Goal: Task Accomplishment & Management: Manage account settings

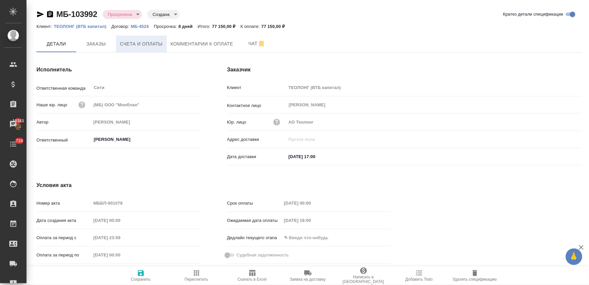
click at [155, 45] on span "Счета и оплаты" at bounding box center [141, 44] width 43 height 8
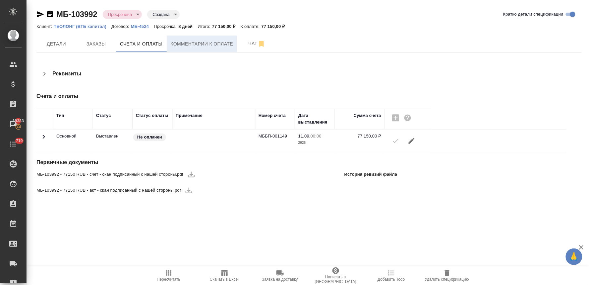
click at [193, 40] on span "Комментарии к оплате" at bounding box center [202, 44] width 63 height 8
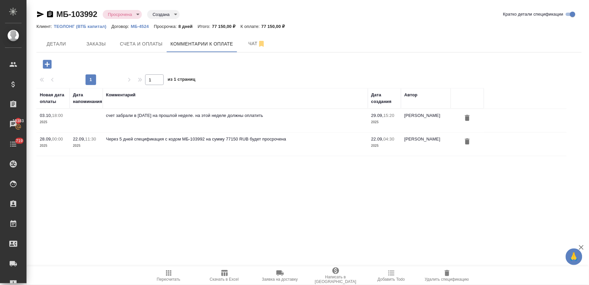
click at [49, 62] on icon "button" at bounding box center [47, 64] width 9 height 9
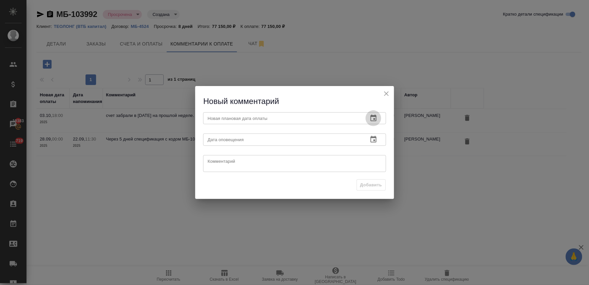
click at [373, 117] on icon "button" at bounding box center [374, 118] width 8 height 8
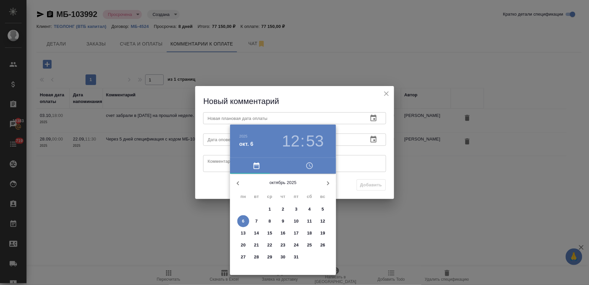
click at [296, 222] on p "10" at bounding box center [296, 221] width 5 height 7
type input "10.10.2025 12:53"
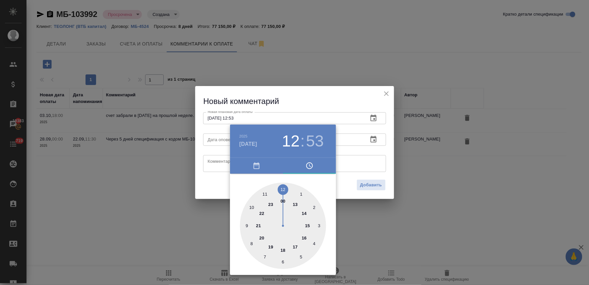
click at [201, 180] on div at bounding box center [294, 142] width 589 height 285
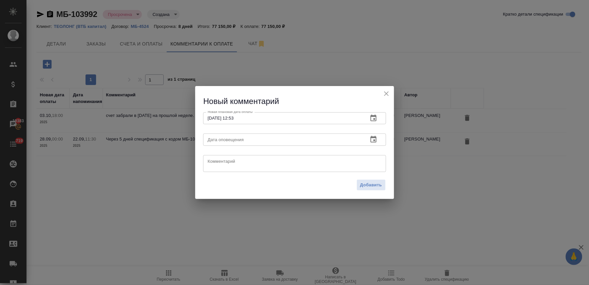
click at [224, 163] on textarea at bounding box center [295, 163] width 174 height 10
type textarea "уточняю"
click at [376, 187] on span "Добавить" at bounding box center [372, 185] width 22 height 8
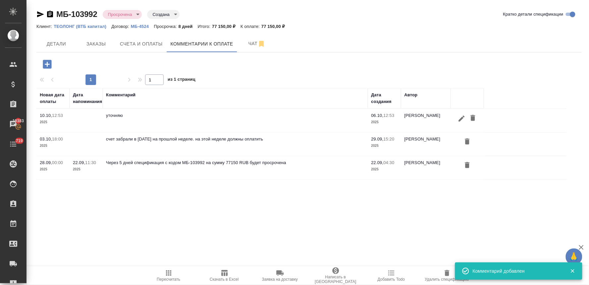
click at [338, 213] on div ".cls-1 fill:#fff; AWATERA Lyamina Nadezhda Клиенты Спецификации Заказы 19383 Ча…" at bounding box center [294, 142] width 589 height 285
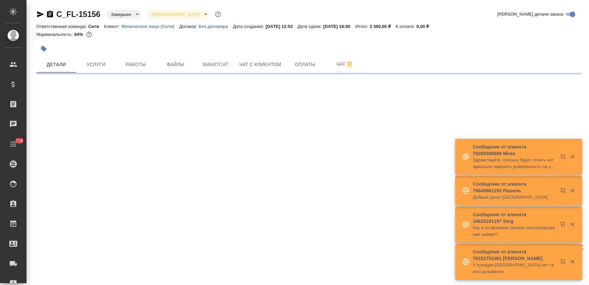
select select "RU"
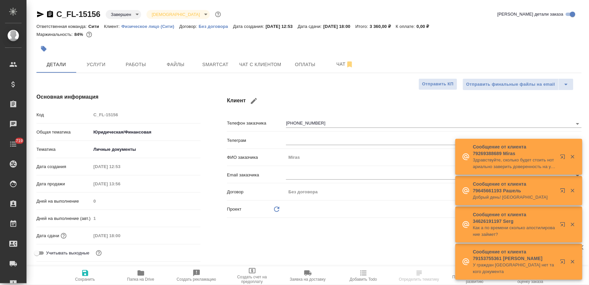
type textarea "x"
type input "[PERSON_NAME]"
type input "Степанова Ирина"
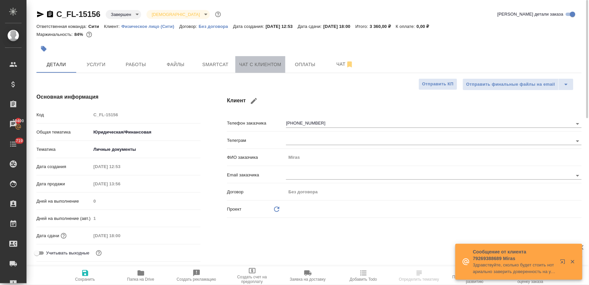
click at [257, 67] on span "Чат с клиентом" at bounding box center [260, 64] width 42 height 8
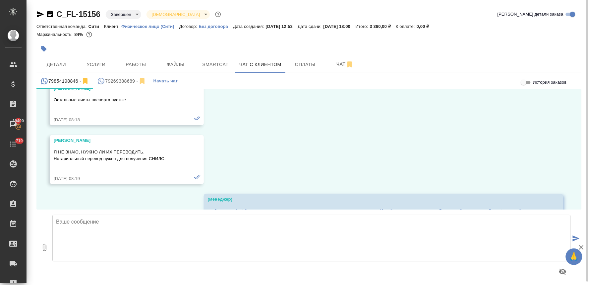
scroll to position [497, 0]
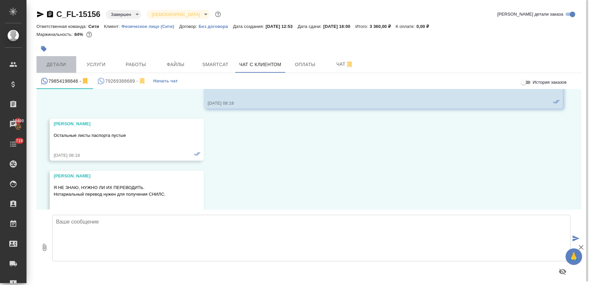
click at [58, 62] on span "Детали" at bounding box center [56, 64] width 32 height 8
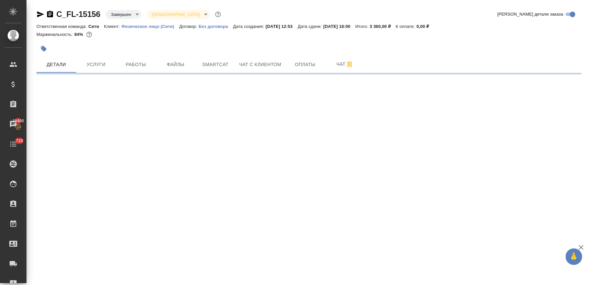
select select "RU"
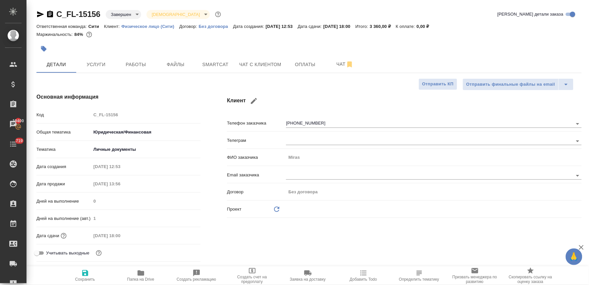
type textarea "x"
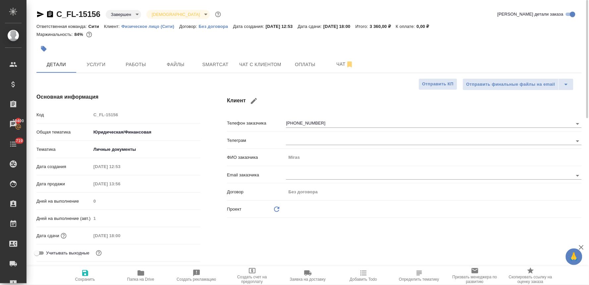
type textarea "x"
click at [271, 63] on span "Чат с клиентом" at bounding box center [260, 64] width 42 height 8
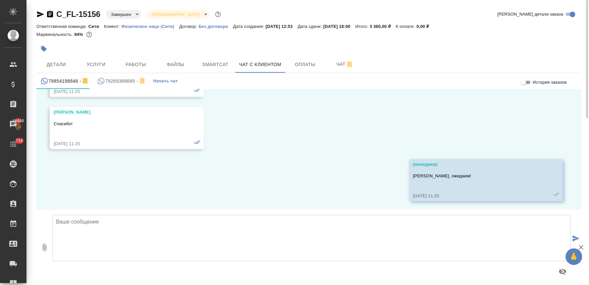
scroll to position [939, 0]
click at [122, 81] on div "79269388689 -" at bounding box center [121, 81] width 49 height 8
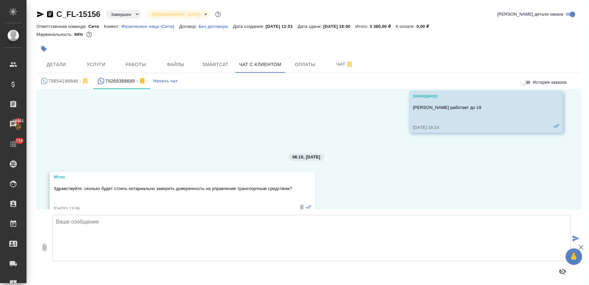
scroll to position [2034, 0]
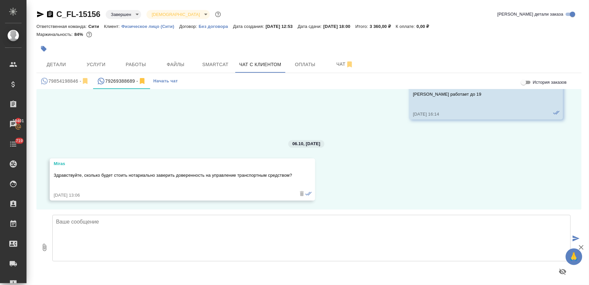
click at [140, 233] on textarea at bounding box center [311, 238] width 519 height 46
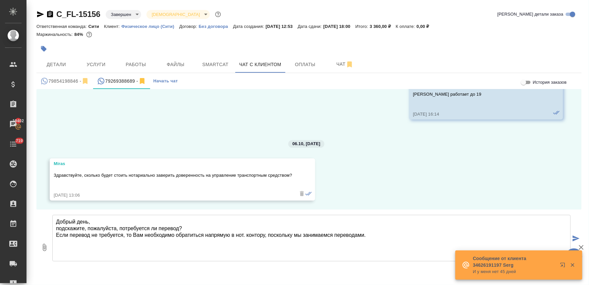
type textarea "Добрый день, подскажите, пожалуйста, потребуется ли перевод? Если перевод не тр…"
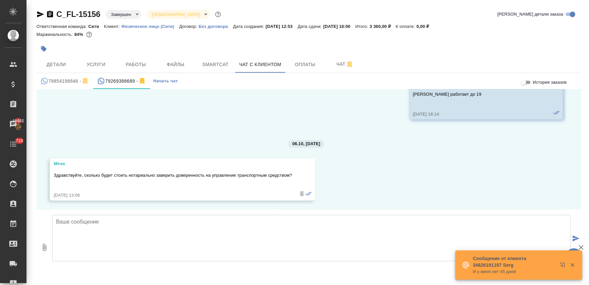
scroll to position [2100, 0]
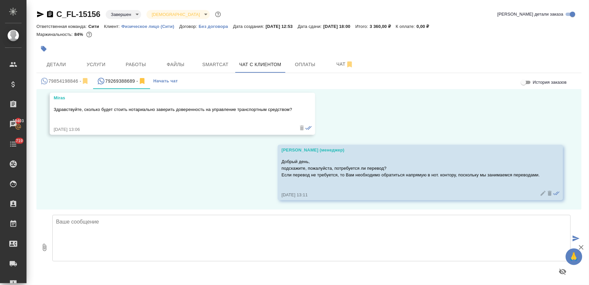
click at [115, 200] on div "17.01, пятница Miras Здравствуйте! Сколько стоит перевод паспорта? 17.01.25, 12…" at bounding box center [309, 149] width 546 height 120
click at [152, 163] on div "17.01, пятница Miras Здравствуйте! Сколько стоит перевод паспорта? 17.01.25, 12…" at bounding box center [309, 149] width 546 height 120
click at [61, 65] on span "Детали" at bounding box center [56, 64] width 32 height 8
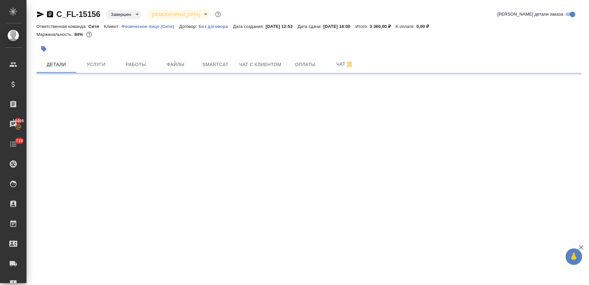
select select "RU"
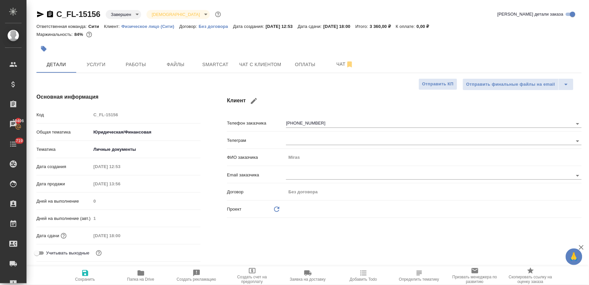
type textarea "x"
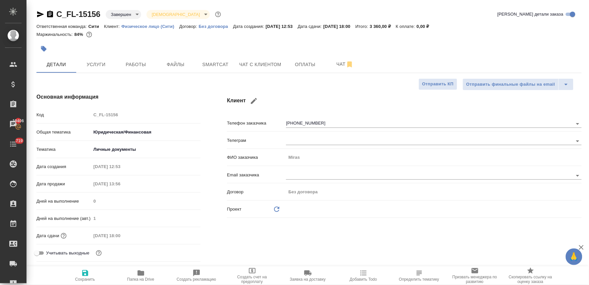
type textarea "x"
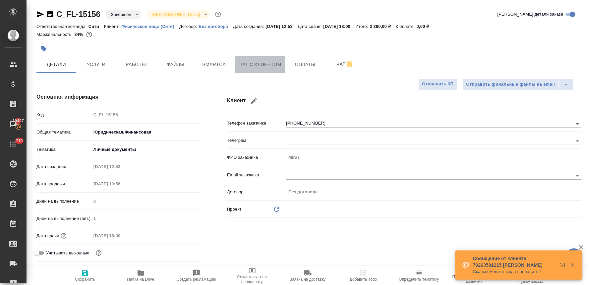
click at [272, 61] on span "Чат с клиентом" at bounding box center [260, 64] width 42 height 8
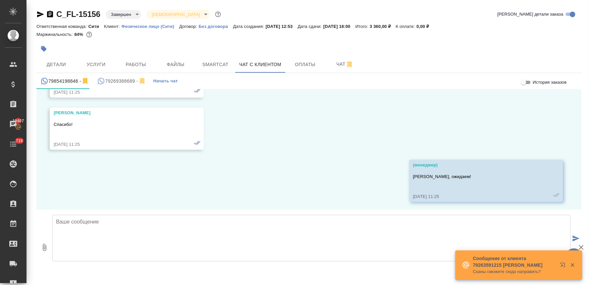
scroll to position [939, 0]
click at [123, 75] on button "79269388689 -" at bounding box center [121, 81] width 57 height 16
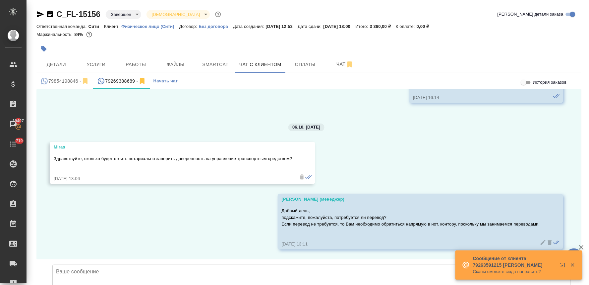
scroll to position [2100, 0]
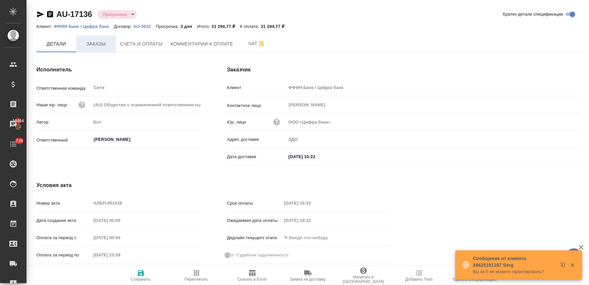
click at [101, 40] on span "Заказы" at bounding box center [96, 44] width 32 height 8
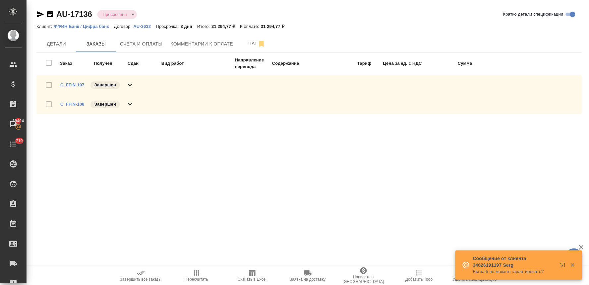
click at [72, 84] on link "C_FFIN-107" at bounding box center [72, 84] width 24 height 5
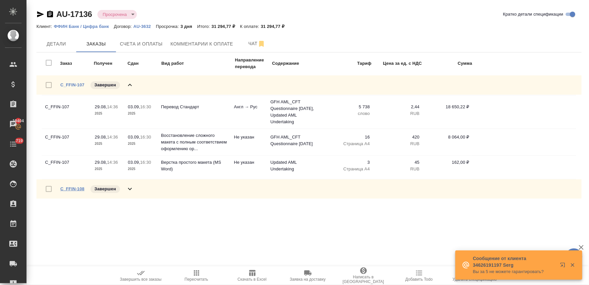
click at [81, 188] on link "C_FFIN-108" at bounding box center [72, 188] width 24 height 5
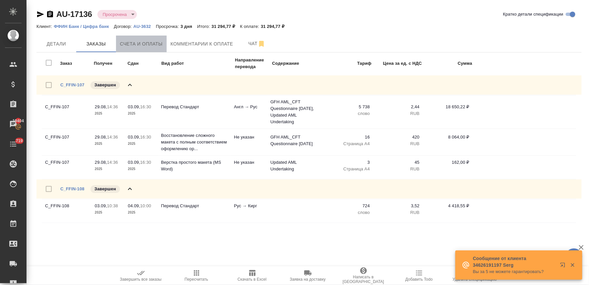
click at [149, 47] on span "Счета и оплаты" at bounding box center [141, 44] width 43 height 8
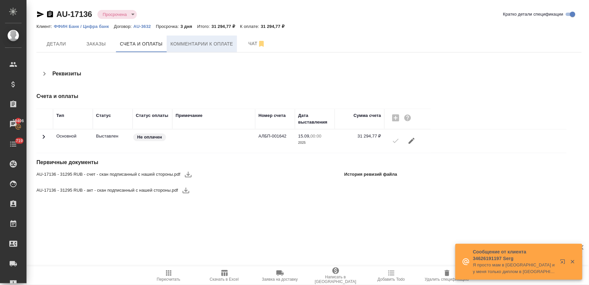
click at [182, 38] on button "Комментарии к оплате" at bounding box center [202, 43] width 71 height 17
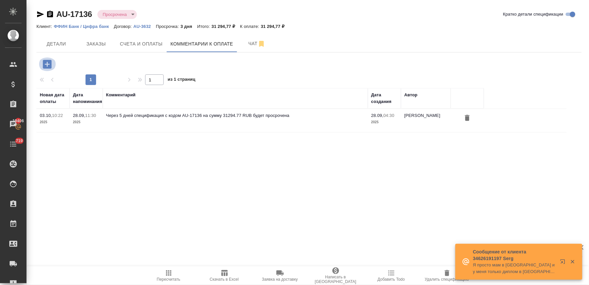
click at [45, 64] on icon "button" at bounding box center [47, 64] width 12 height 12
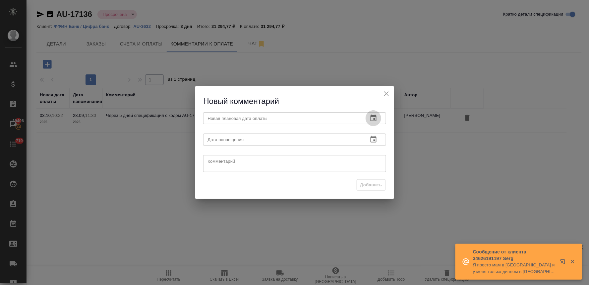
click at [371, 119] on icon "button" at bounding box center [374, 117] width 6 height 7
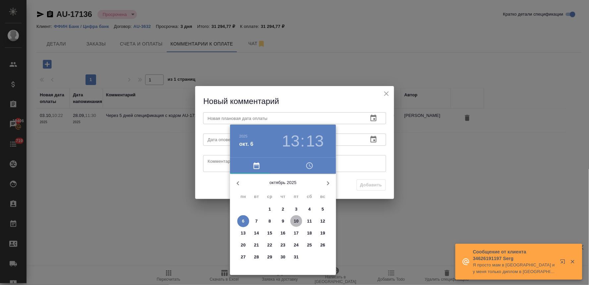
click at [298, 220] on p "10" at bounding box center [296, 221] width 5 height 7
type input "10.10.2025 13:13"
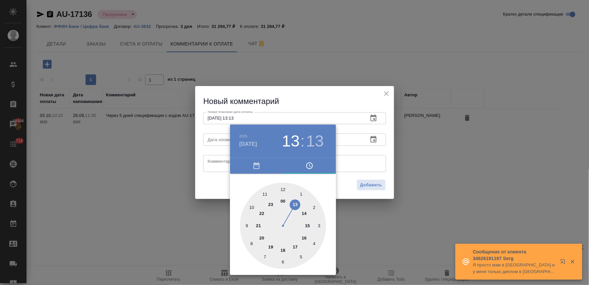
click at [210, 190] on div at bounding box center [294, 142] width 589 height 285
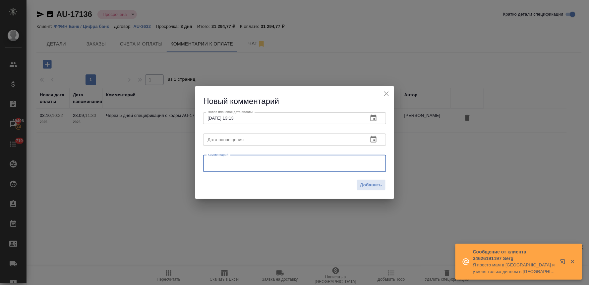
click at [218, 165] on textarea at bounding box center [295, 163] width 174 height 10
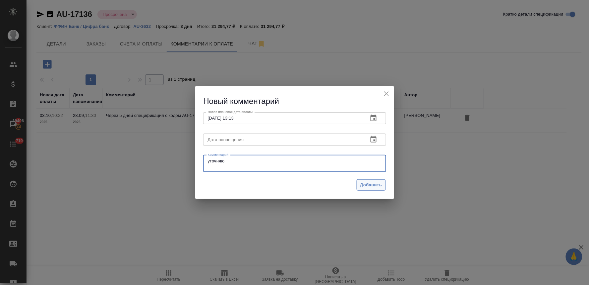
type textarea "уточняю"
click at [372, 187] on span "Добавить" at bounding box center [372, 185] width 22 height 8
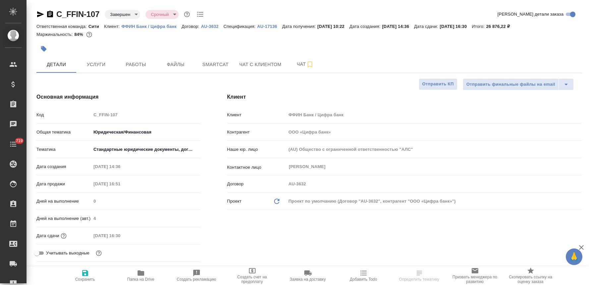
select select "RU"
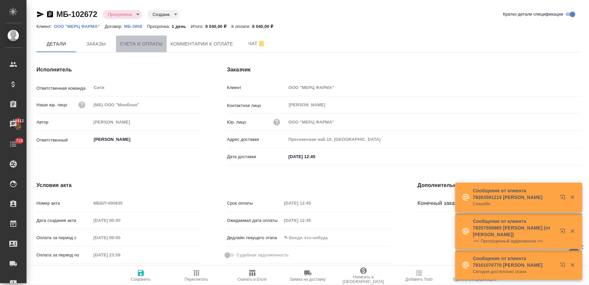
click at [144, 43] on span "Счета и оплаты" at bounding box center [141, 44] width 43 height 8
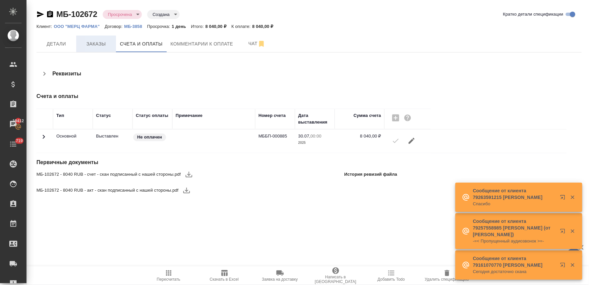
click at [97, 45] on span "Заказы" at bounding box center [96, 44] width 32 height 8
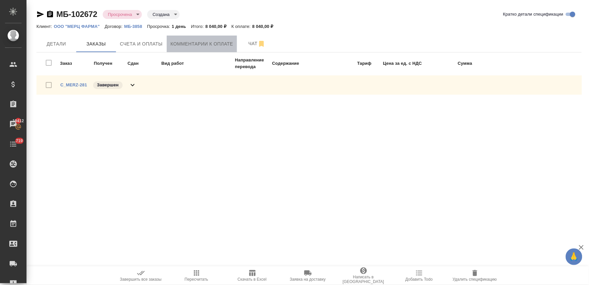
click at [199, 43] on span "Комментарии к оплате" at bounding box center [202, 44] width 63 height 8
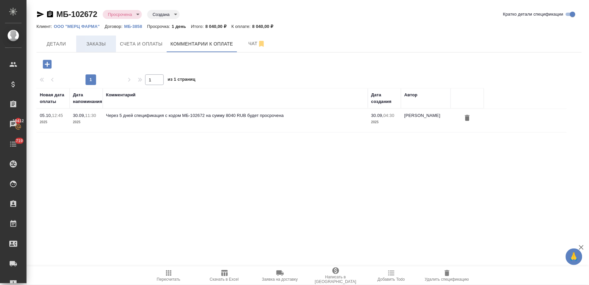
click at [104, 44] on span "Заказы" at bounding box center [96, 44] width 32 height 8
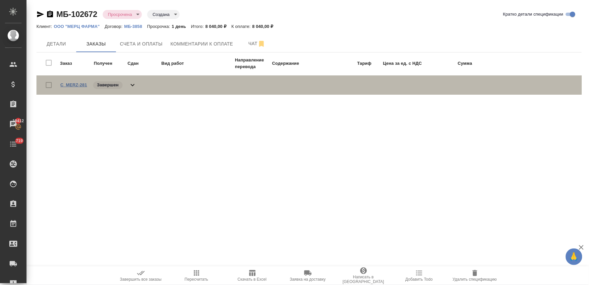
click at [79, 85] on link "C_MERZ-281" at bounding box center [73, 84] width 27 height 5
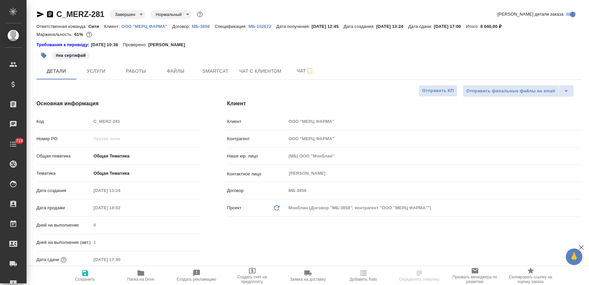
select select "RU"
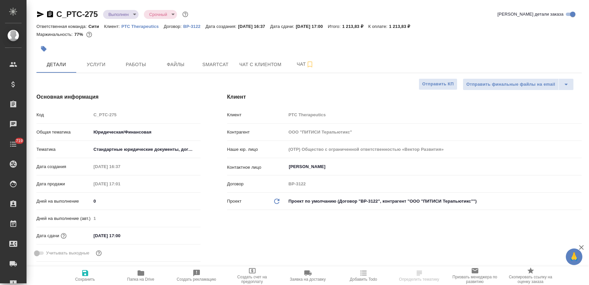
select select "RU"
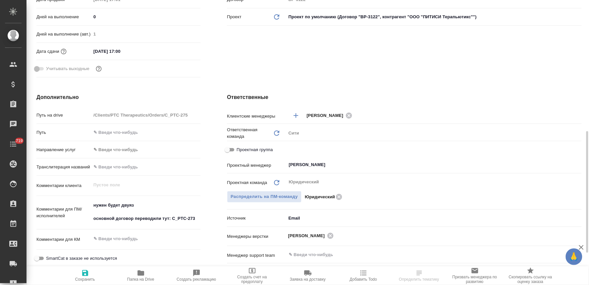
scroll to position [221, 0]
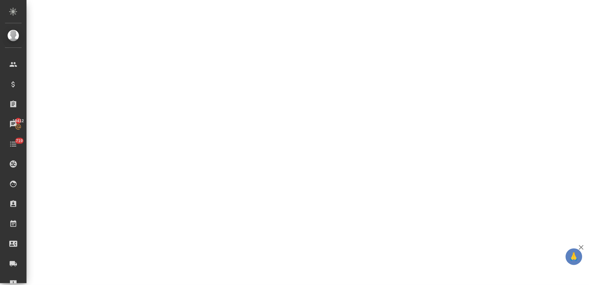
select select "RU"
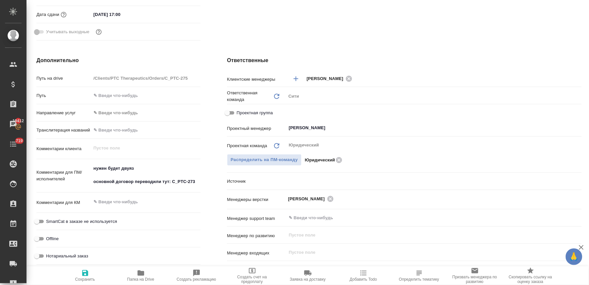
type textarea "x"
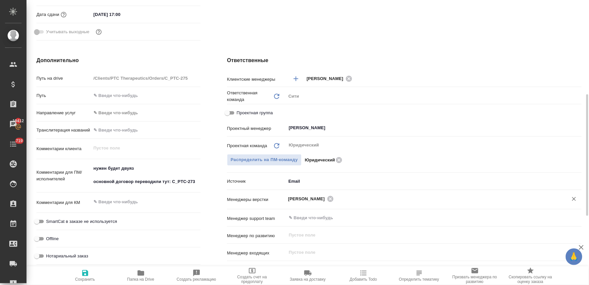
type textarea "x"
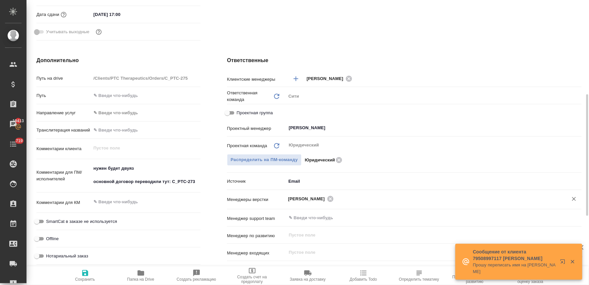
type textarea "x"
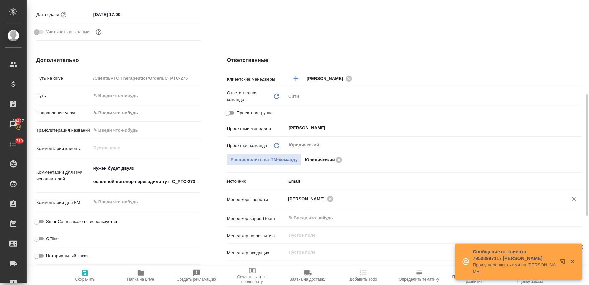
type textarea "x"
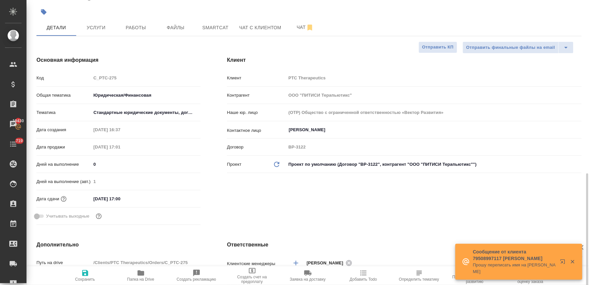
scroll to position [0, 0]
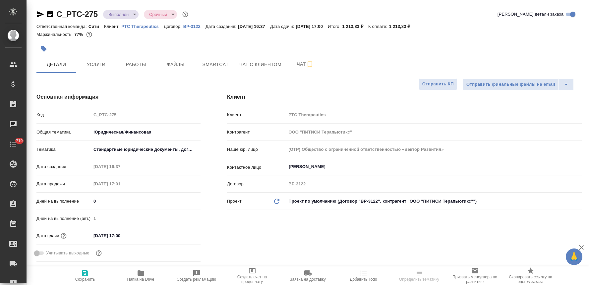
select select "RU"
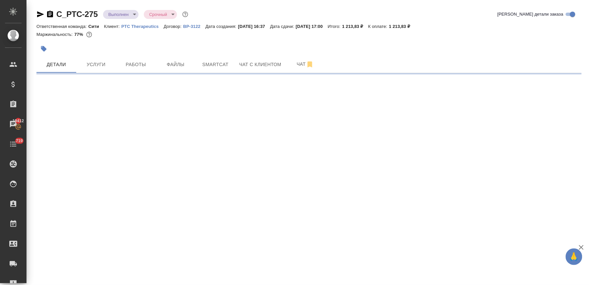
select select "RU"
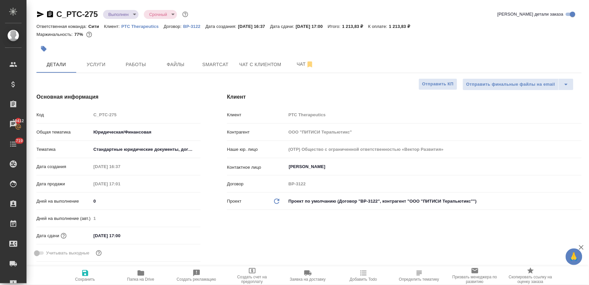
type textarea "x"
drag, startPoint x: 242, startPoint y: 236, endPoint x: 218, endPoint y: 241, distance: 25.0
click at [242, 236] on div "Клиент Клиент PTC Therapeutics Контрагент ООО "ПИТИСИ Терапьютикс" Наше юр. лиц…" at bounding box center [404, 179] width 381 height 198
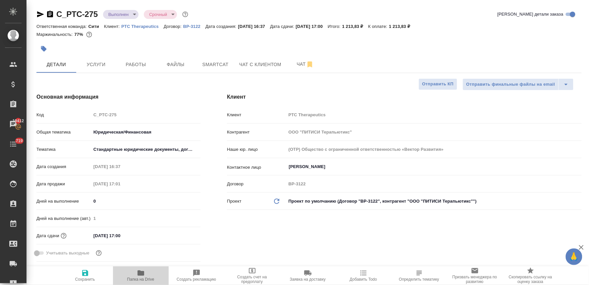
click at [138, 274] on icon "button" at bounding box center [141, 272] width 7 height 5
type textarea "x"
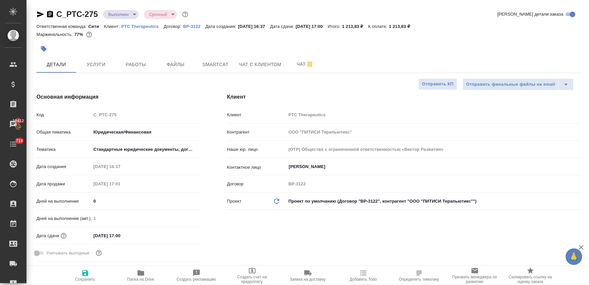
type textarea "x"
click at [117, 45] on div at bounding box center [218, 48] width 364 height 15
type textarea "x"
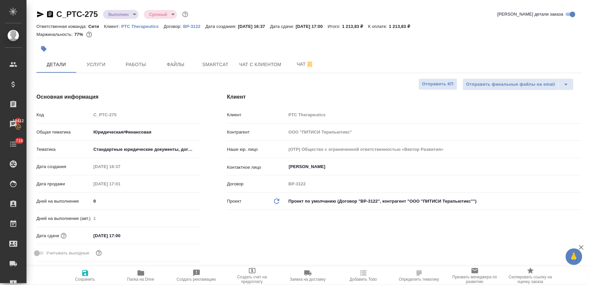
type textarea "x"
click at [124, 10] on body "🙏 .cls-1 fill:#fff; AWATERA Lyamina Nadezhda Клиенты Спецификации Заказы 19412 …" at bounding box center [294, 142] width 589 height 285
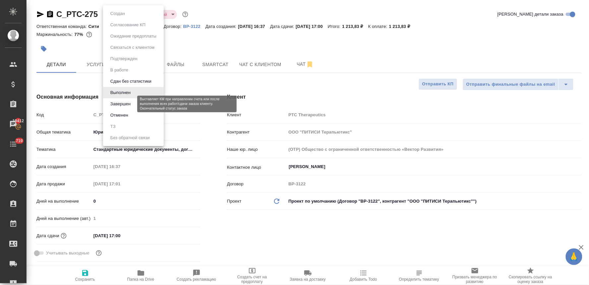
click at [129, 101] on button "Завершен" at bounding box center [120, 103] width 24 height 7
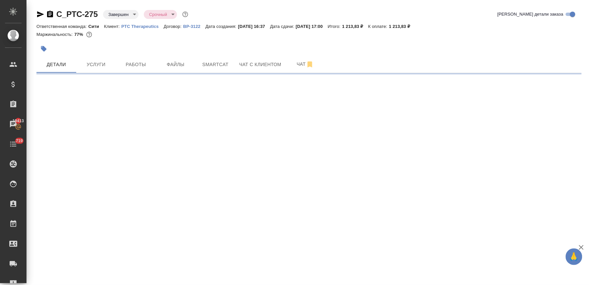
select select "RU"
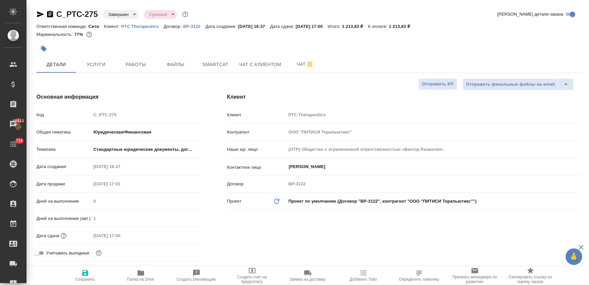
type textarea "x"
click at [97, 64] on span "Услуги" at bounding box center [96, 64] width 32 height 8
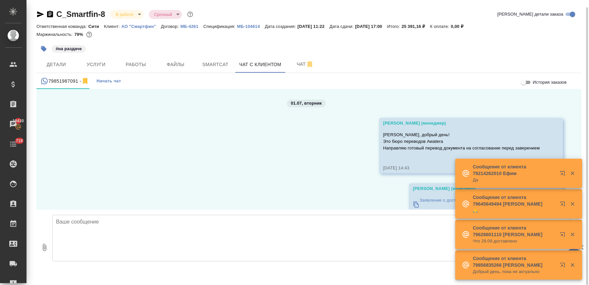
scroll to position [4053, 0]
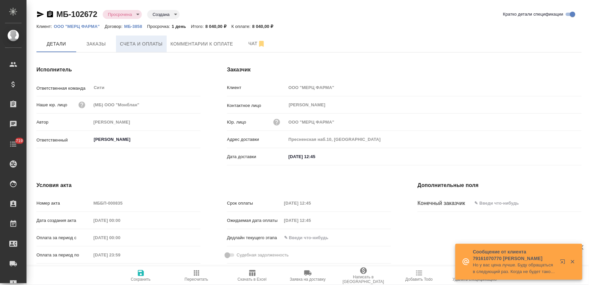
click at [152, 48] on button "Счета и оплаты" at bounding box center [141, 43] width 51 height 17
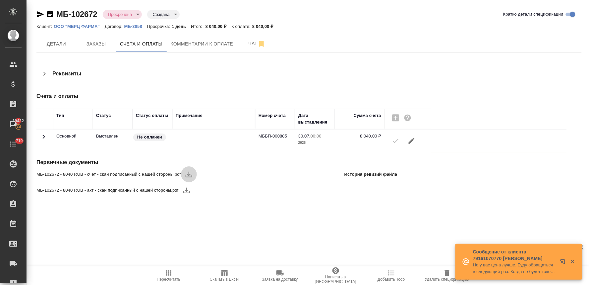
click at [189, 175] on icon "button" at bounding box center [189, 174] width 7 height 6
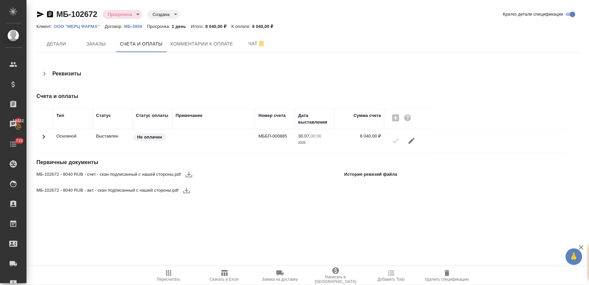
click at [188, 190] on icon "button" at bounding box center [187, 190] width 8 height 8
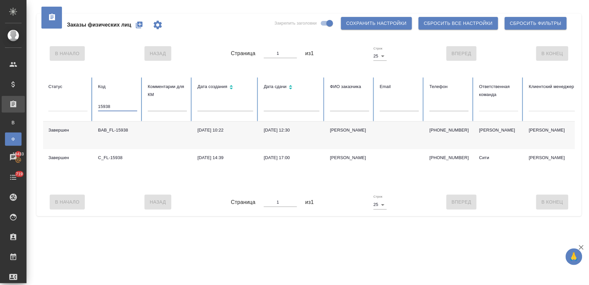
drag, startPoint x: 115, startPoint y: 107, endPoint x: 88, endPoint y: 110, distance: 27.7
click at [88, 110] on tr "Статус Код 15938 Комментарии для КМ Дата создания Дата сдачи ФИО заказчика Emai…" at bounding box center [416, 99] width 746 height 44
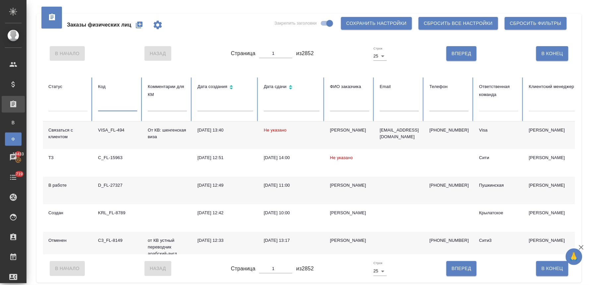
click at [443, 105] on input "text" at bounding box center [449, 106] width 39 height 9
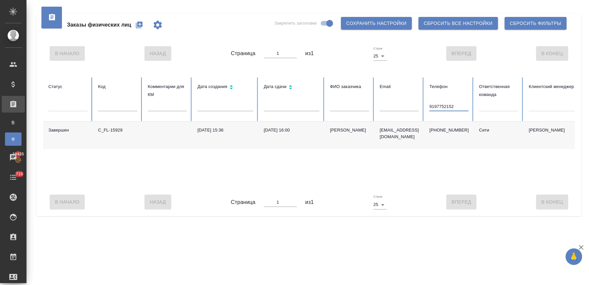
type input "9197752152"
click at [209, 128] on div "[DATE] 15:36" at bounding box center [226, 130] width 56 height 7
click at [139, 27] on icon "button" at bounding box center [139, 25] width 8 height 8
click at [407, 128] on p "[EMAIL_ADDRESS][DOMAIN_NAME]" at bounding box center [399, 133] width 39 height 13
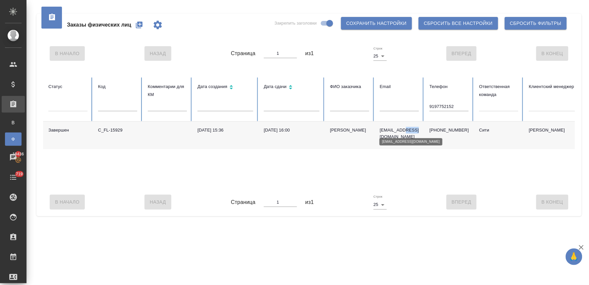
click at [407, 128] on p "[EMAIL_ADDRESS][DOMAIN_NAME]" at bounding box center [399, 133] width 39 height 13
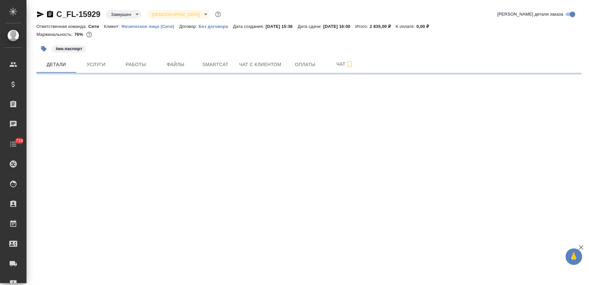
select select "RU"
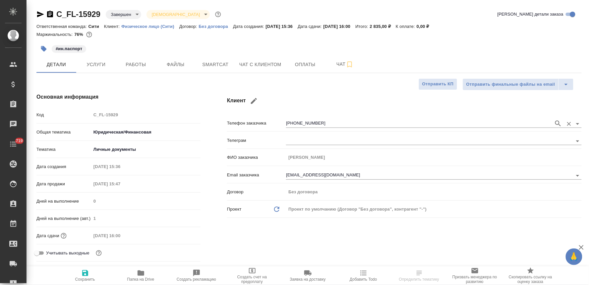
type textarea "x"
click at [258, 62] on span "Чат с клиентом" at bounding box center [260, 64] width 42 height 8
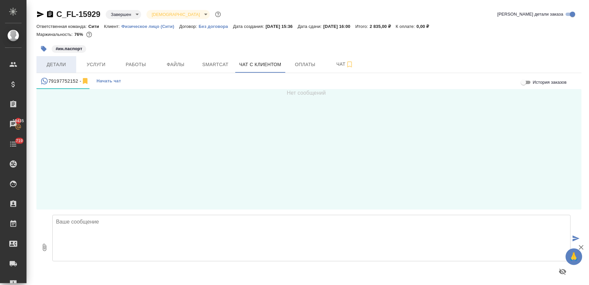
click at [64, 65] on span "Детали" at bounding box center [56, 64] width 32 height 8
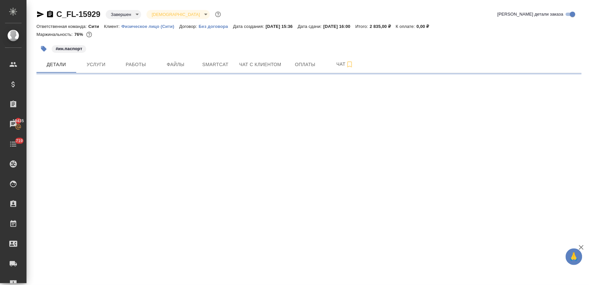
select select "RU"
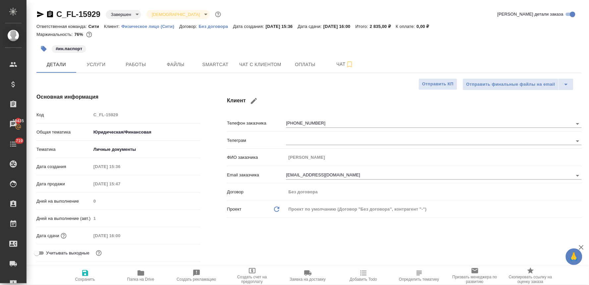
type textarea "x"
click at [144, 274] on icon "button" at bounding box center [141, 272] width 7 height 5
type textarea "x"
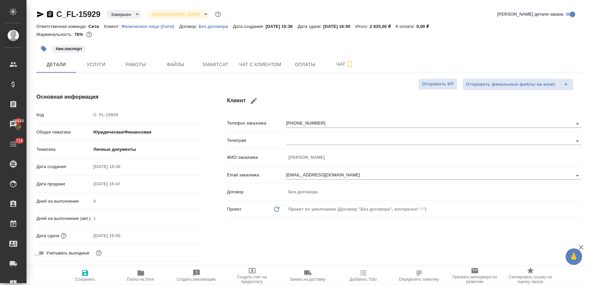
type textarea "x"
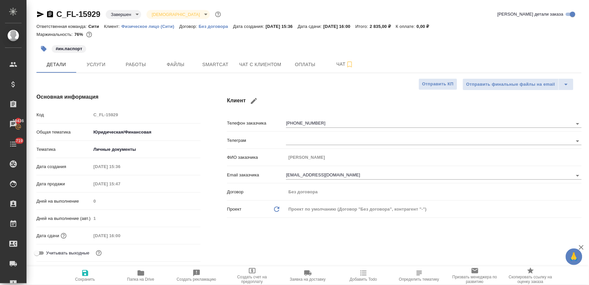
type textarea "x"
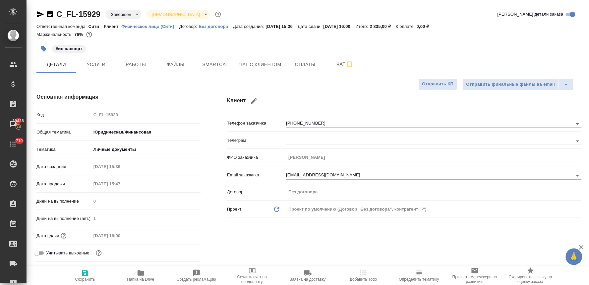
type textarea "x"
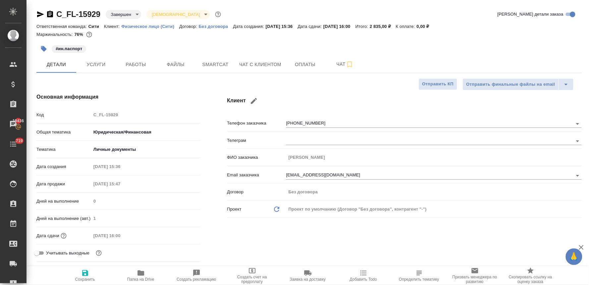
type textarea "x"
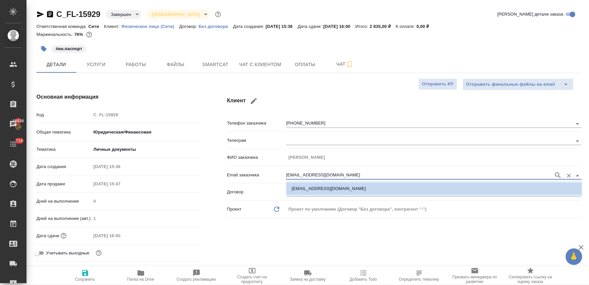
drag, startPoint x: 338, startPoint y: 176, endPoint x: 241, endPoint y: 177, distance: 97.5
click at [241, 177] on div "Email заказчика kagir2151@gmail.com" at bounding box center [404, 175] width 355 height 12
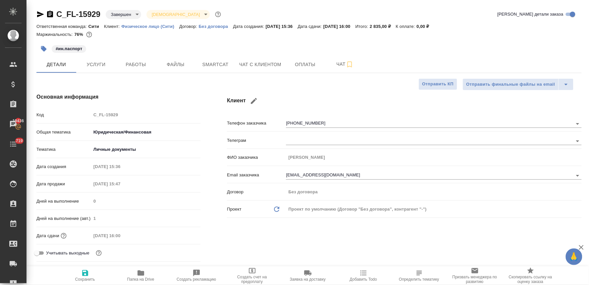
type textarea "x"
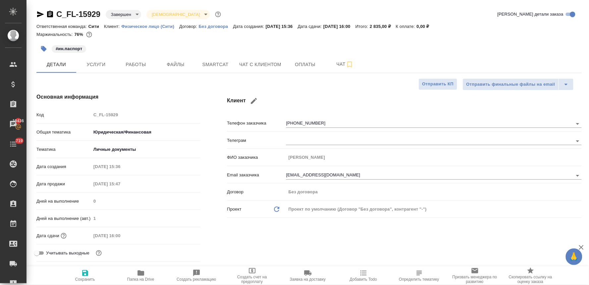
type textarea "x"
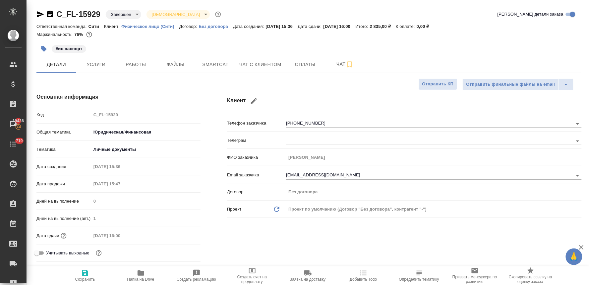
type textarea "x"
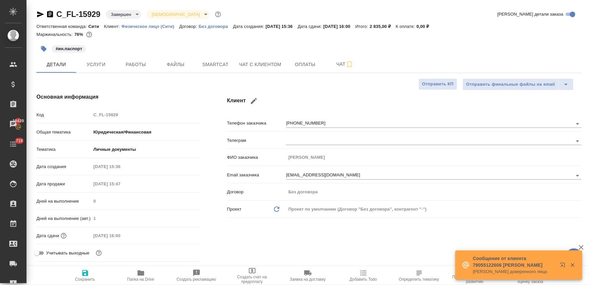
type textarea "x"
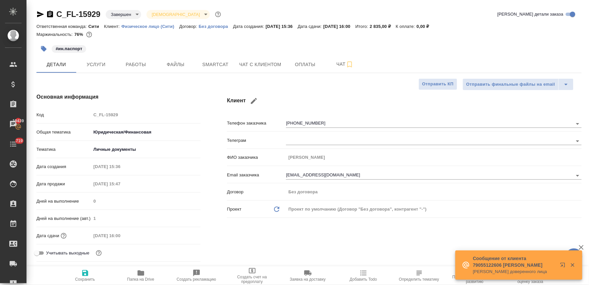
type textarea "x"
drag, startPoint x: 281, startPoint y: 249, endPoint x: 289, endPoint y: 241, distance: 11.0
click at [281, 249] on div "Клиент Телефон заказчика +79197752152 Телеграм ФИО заказчика Кагиров Аскар Emai…" at bounding box center [404, 179] width 381 height 198
click at [299, 64] on span "Оплаты" at bounding box center [306, 64] width 32 height 8
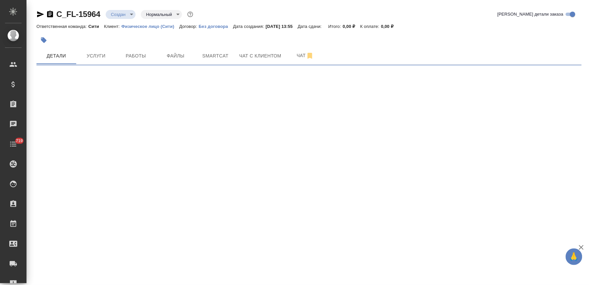
select select "RU"
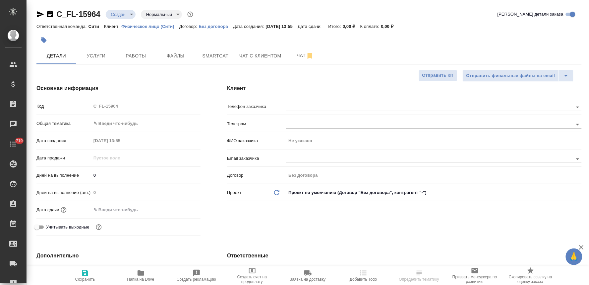
type textarea "x"
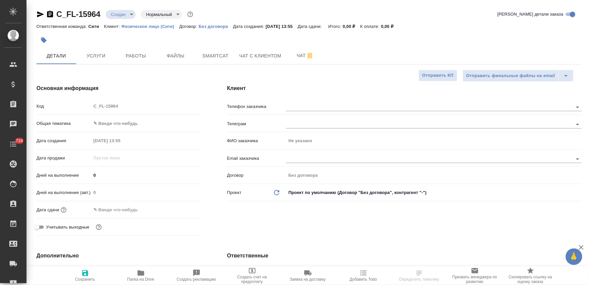
type textarea "x"
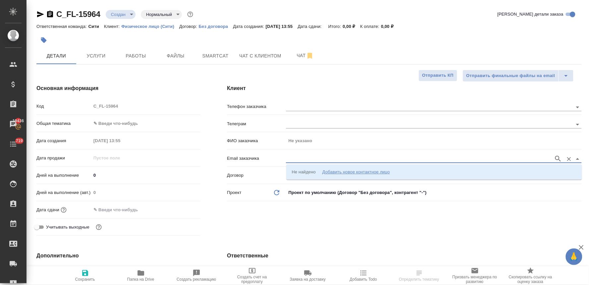
click at [309, 158] on input "text" at bounding box center [418, 159] width 265 height 8
paste input "kagir2151@gmail.com"
type input "kagir2151@gmail.com"
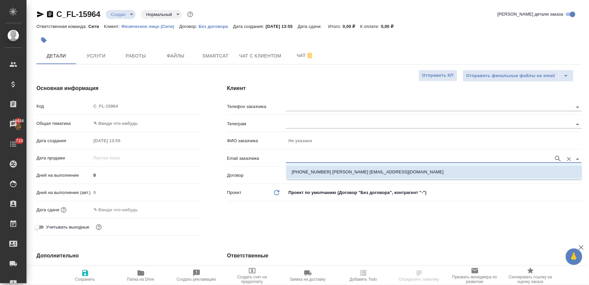
click at [320, 171] on p "+79197752152 Кагиров Аскар kagir2151@gmail.com" at bounding box center [368, 172] width 152 height 7
type input "Кагиров Аскар"
type input "+79197752152 Кагиров Аскар kagir2151@gmail.com"
type textarea "x"
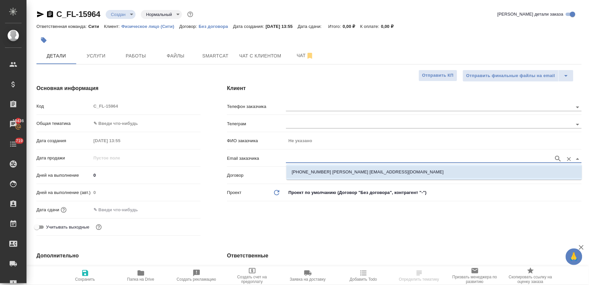
type textarea "x"
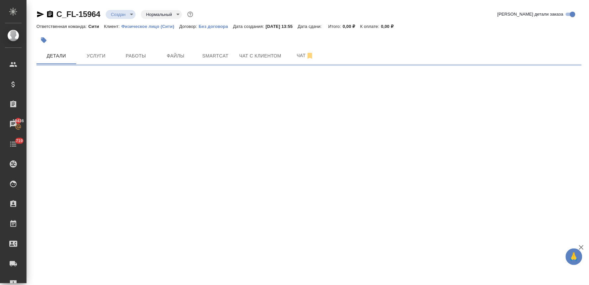
select select "RU"
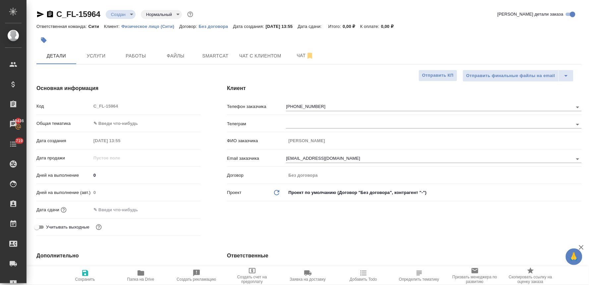
type textarea "x"
click at [113, 207] on input "text" at bounding box center [121, 210] width 58 height 10
click at [183, 206] on icon "button" at bounding box center [181, 208] width 6 height 7
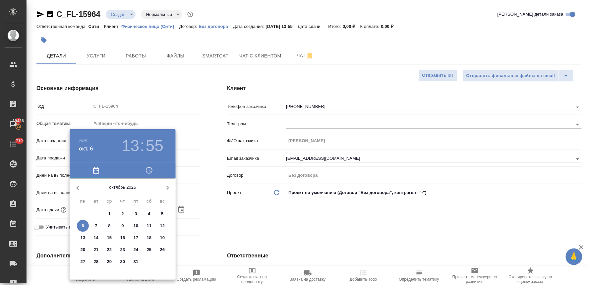
click at [95, 226] on p "7" at bounding box center [96, 225] width 2 height 7
type input "07.10.2025 13:55"
type textarea "x"
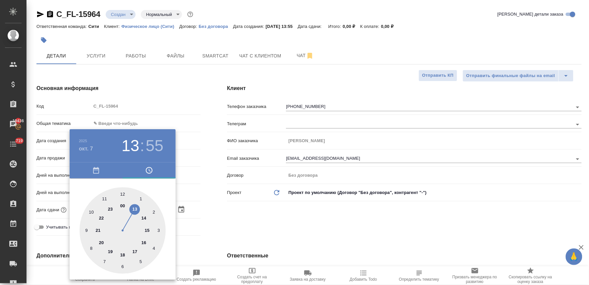
click at [123, 194] on div at bounding box center [123, 230] width 86 height 86
type input "07.10.2025 12:55"
type textarea "x"
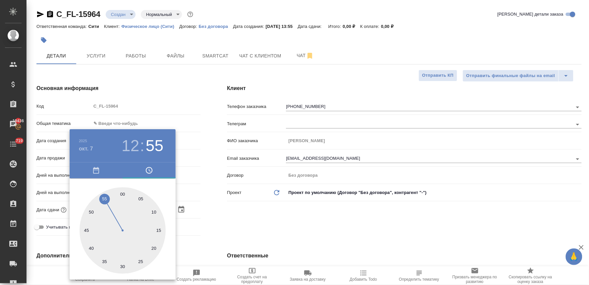
click at [123, 194] on div at bounding box center [123, 230] width 86 height 86
type input "07.10.2025 12:00"
type textarea "x"
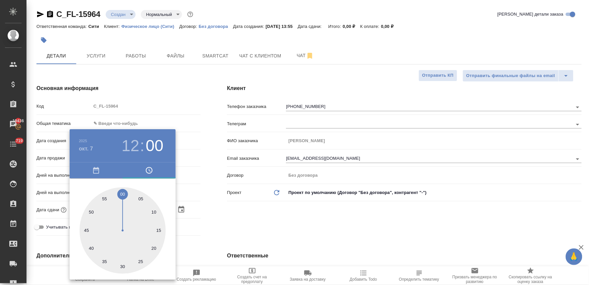
click at [269, 224] on div at bounding box center [294, 142] width 589 height 285
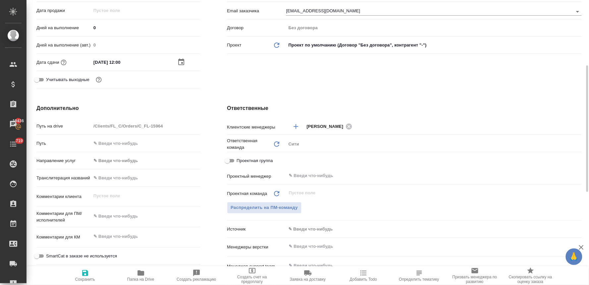
scroll to position [184, 0]
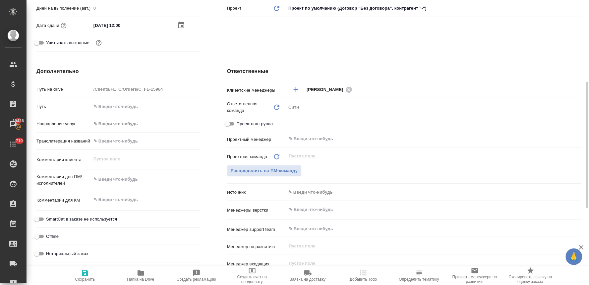
type textarea "x"
click at [129, 177] on textarea at bounding box center [146, 179] width 109 height 11
type textarea "x"
type textarea "н"
type textarea "x"
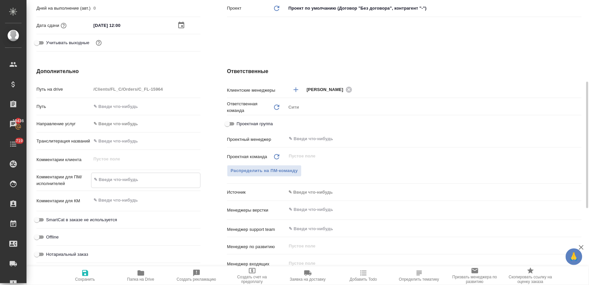
type textarea "x"
type textarea "но"
type textarea "x"
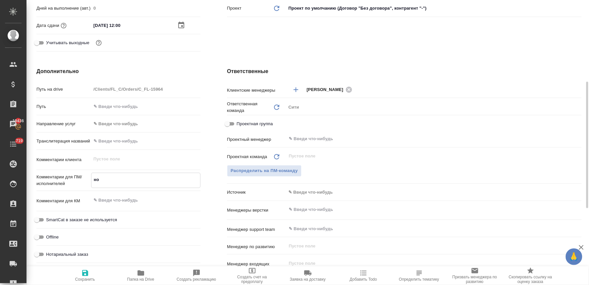
type textarea "x"
type textarea "нот"
type textarea "x"
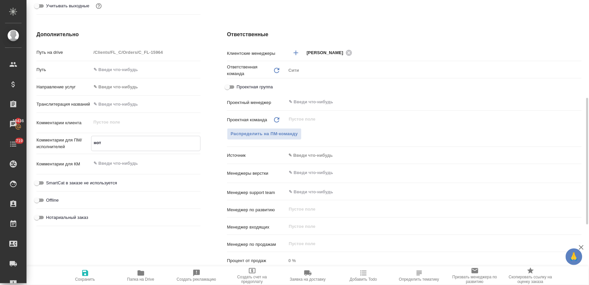
type textarea "но"
type textarea "x"
type textarea "н"
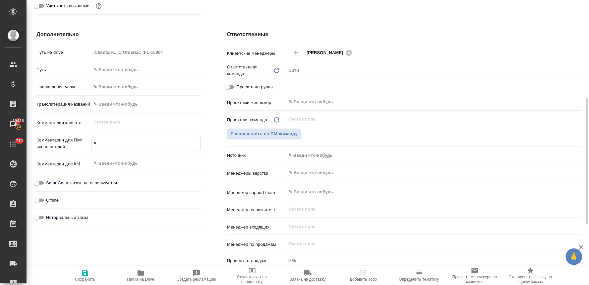
type textarea "x"
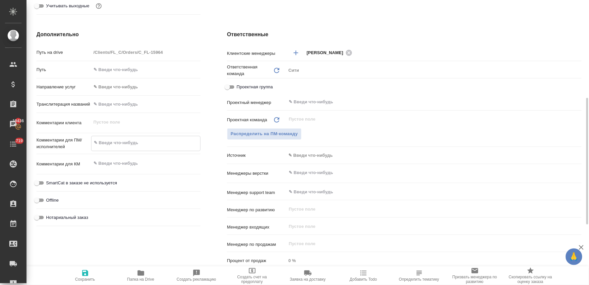
type textarea "x"
type textarea "п"
type textarea "x"
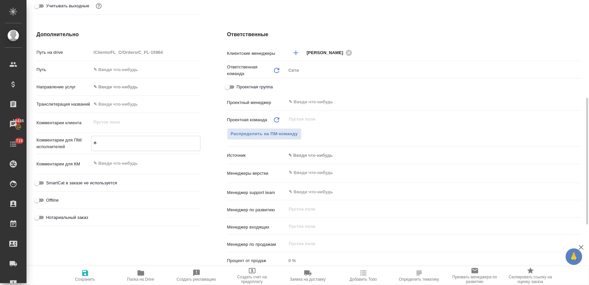
type textarea "x"
type textarea "по"
type textarea "x"
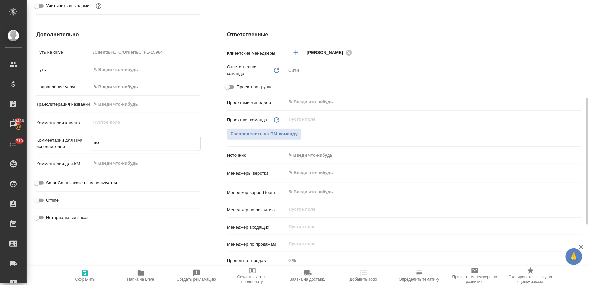
type textarea "пов"
type textarea "x"
type textarea "повт"
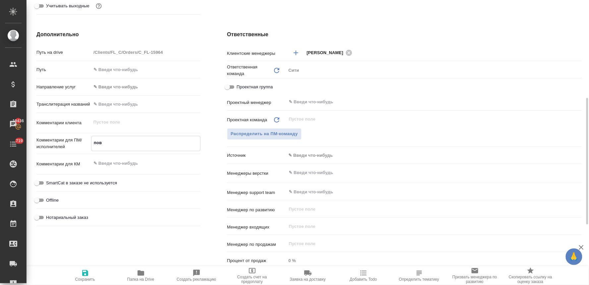
type textarea "x"
type textarea "повто"
type textarea "x"
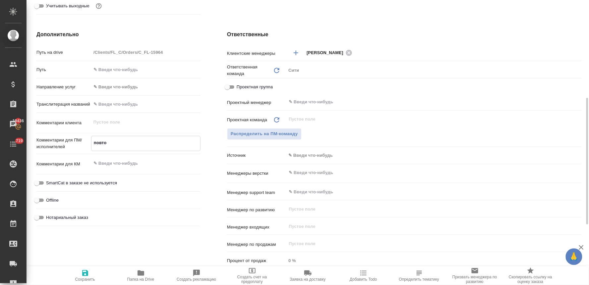
type textarea "x"
type textarea "повтор"
type textarea "x"
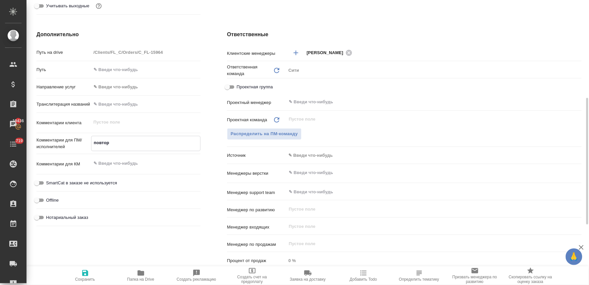
type textarea "повторн"
type textarea "x"
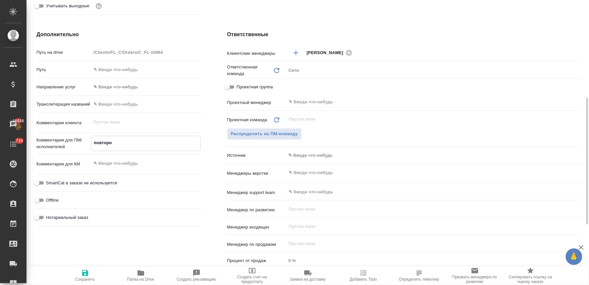
type textarea "повторно"
type textarea "x"
type textarea "повторное"
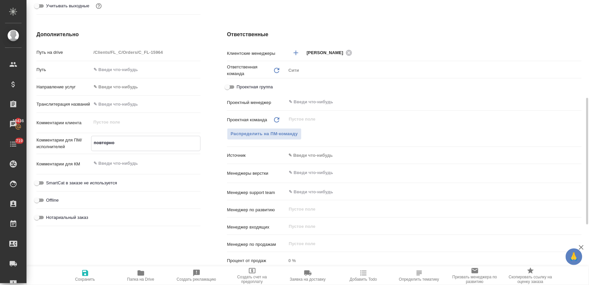
type textarea "x"
type textarea "повторное"
type textarea "x"
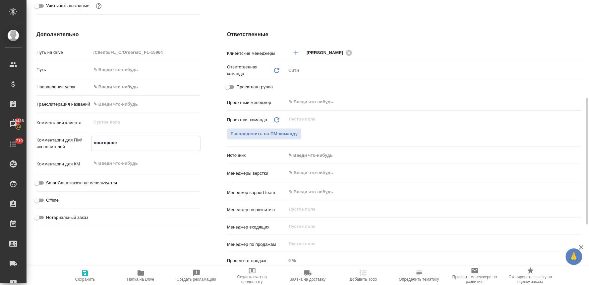
type textarea "x"
type textarea "повторное з"
type textarea "x"
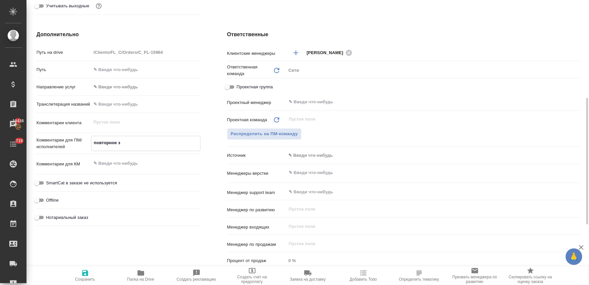
type textarea "x"
type textarea "повторное за"
type textarea "x"
type textarea "повторное заве"
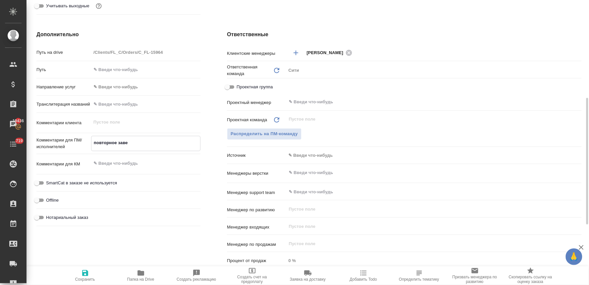
type textarea "x"
type textarea "повторное завер"
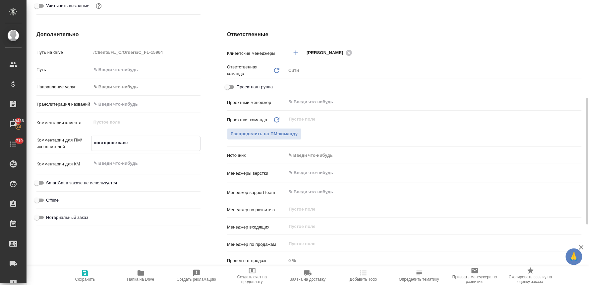
type textarea "x"
type textarea "повторное завере"
type textarea "x"
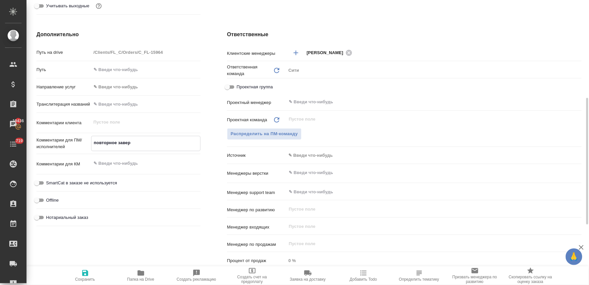
type textarea "x"
type textarea "повторное заверен"
type textarea "x"
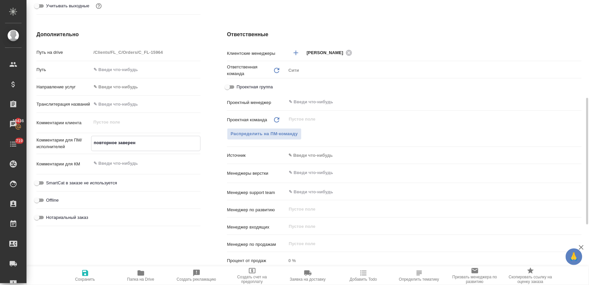
type textarea "x"
type textarea "повторное заверени"
type textarea "x"
type textarea "повторное заверение"
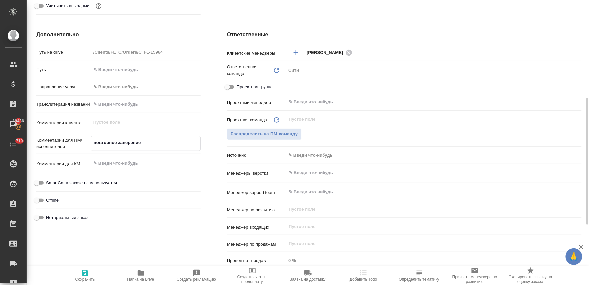
type textarea "x"
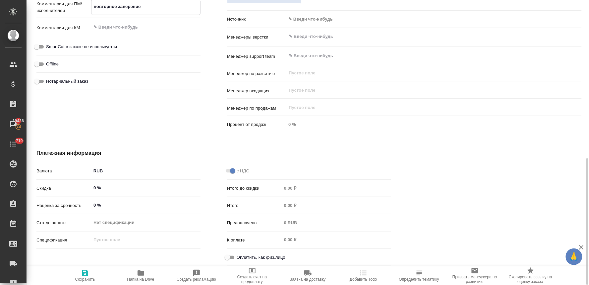
type textarea "повторное заверение"
type textarea "x"
click at [232, 255] on input "Оплатить, как физ.лицо" at bounding box center [228, 257] width 24 height 8
checkbox input "true"
type textarea "x"
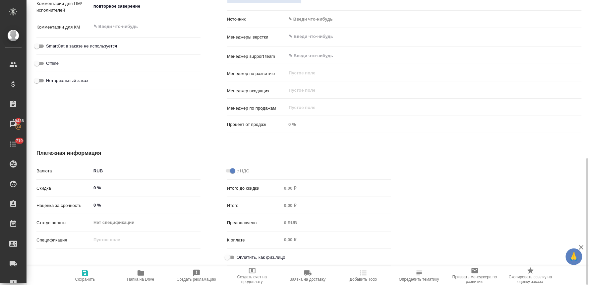
type textarea "x"
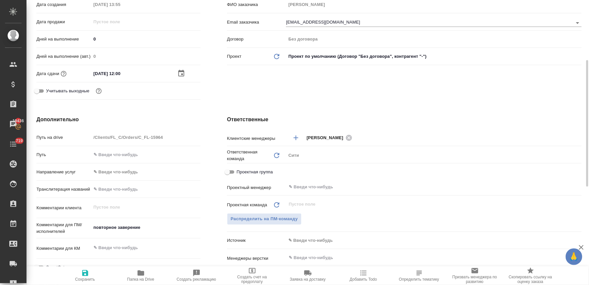
scroll to position [0, 0]
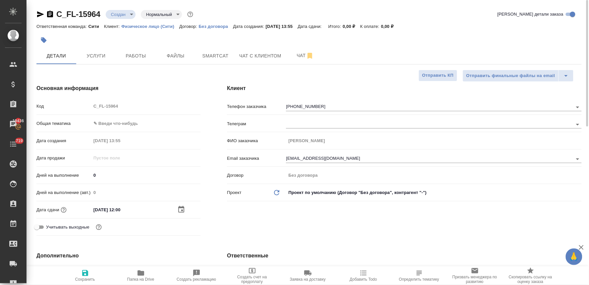
click at [132, 124] on body "🙏 .cls-1 fill:#fff; AWATERA Lyamina Nadezhda Клиенты Спецификации Заказы 19436 …" at bounding box center [294, 142] width 589 height 285
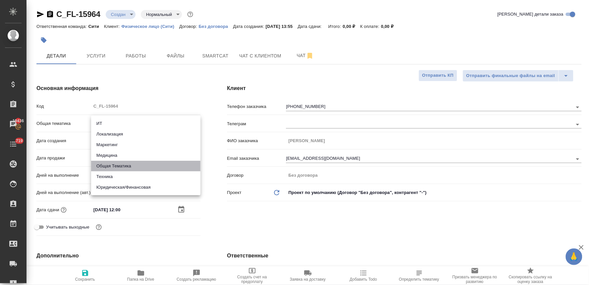
click at [126, 165] on li "Общая Тематика" at bounding box center [145, 166] width 109 height 11
type input "obtem"
type textarea "x"
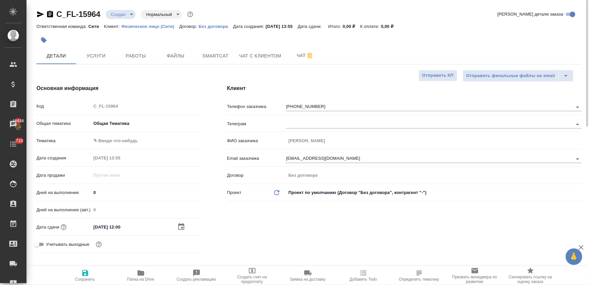
click at [120, 135] on body "🙏 .cls-1 fill:#fff; AWATERA Lyamina Nadezhda Клиенты Спецификации Заказы 19436 …" at bounding box center [294, 142] width 589 height 285
click at [120, 140] on li "Общая Тематика" at bounding box center [145, 140] width 109 height 11
type textarea "x"
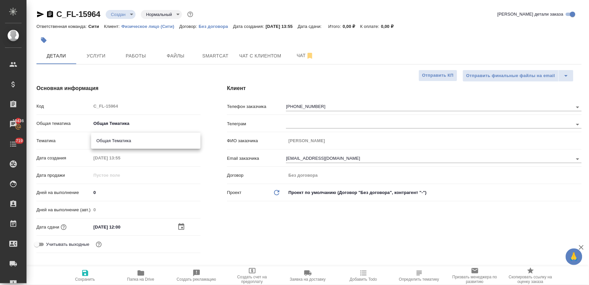
type input "6012b1ca196b0e5c9229a120"
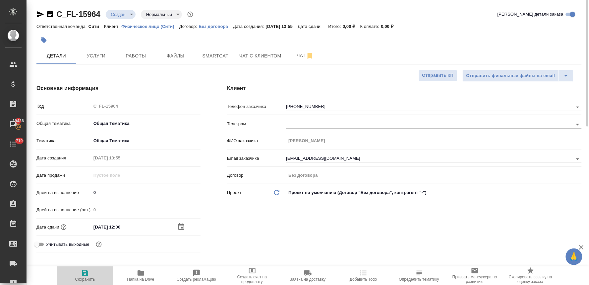
click at [81, 278] on span "Сохранить" at bounding box center [85, 279] width 20 height 5
type textarea "x"
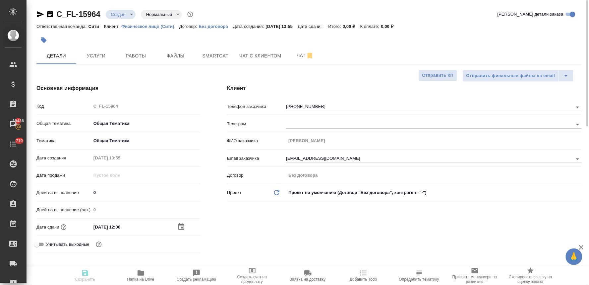
type textarea "x"
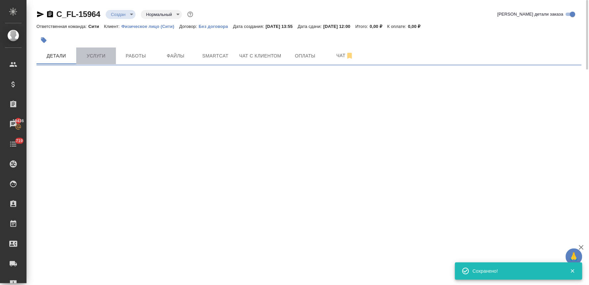
click at [99, 59] on span "Услуги" at bounding box center [96, 56] width 32 height 8
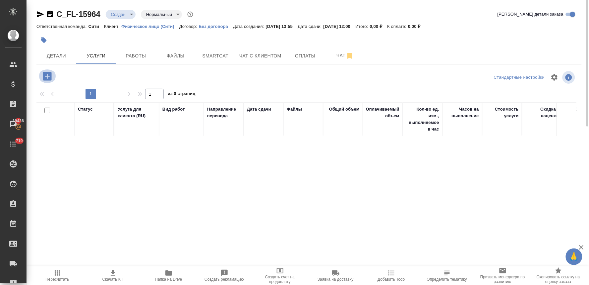
click at [44, 75] on icon "button" at bounding box center [47, 76] width 9 height 9
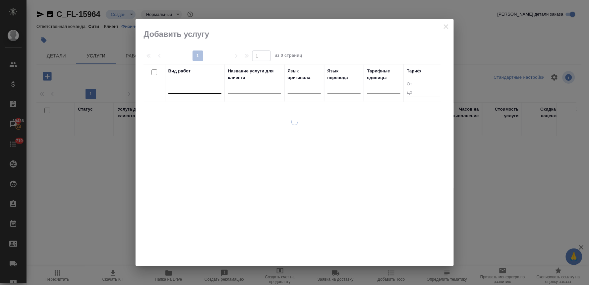
click at [184, 83] on div at bounding box center [195, 87] width 53 height 10
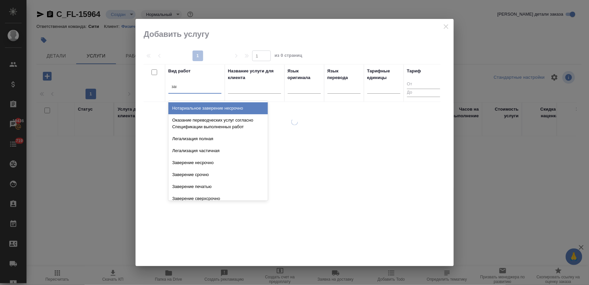
type input "завер"
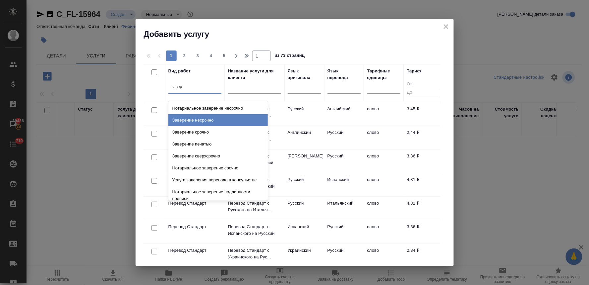
click at [193, 124] on div "Заверение несрочно" at bounding box center [219, 120] width 100 height 12
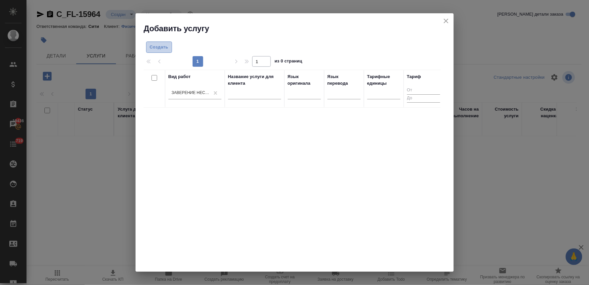
click at [155, 44] on span "Создать" at bounding box center [159, 47] width 19 height 8
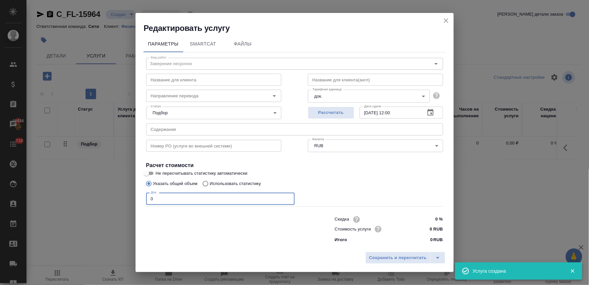
drag, startPoint x: 165, startPoint y: 200, endPoint x: 127, endPoint y: 198, distance: 37.6
click at [127, 198] on div "Редактировать услугу Параметры SmartCat Файлы Вид работ Заверение несрочно Вид …" at bounding box center [294, 142] width 589 height 285
type input "2"
drag, startPoint x: 428, startPoint y: 229, endPoint x: 434, endPoint y: 228, distance: 5.5
click at [434, 228] on input "0 RUB" at bounding box center [431, 229] width 24 height 10
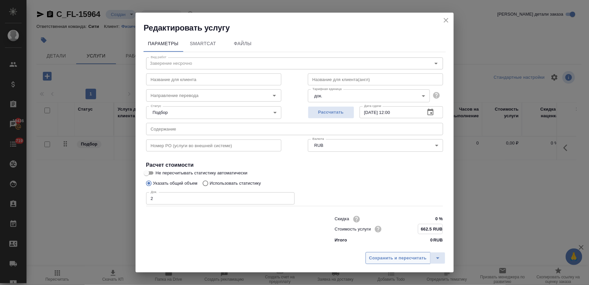
type input "662.5 RUB"
click at [411, 258] on span "Сохранить и пересчитать" at bounding box center [399, 258] width 58 height 8
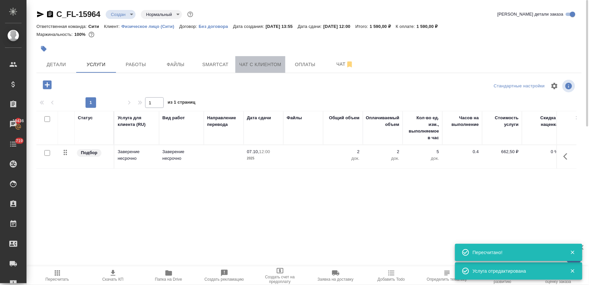
click at [248, 64] on span "Чат с клиентом" at bounding box center [260, 64] width 42 height 8
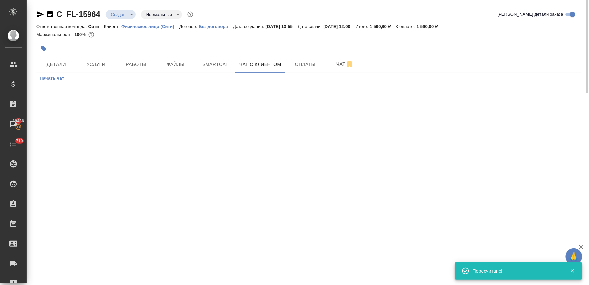
click at [55, 77] on span "Начать чат" at bounding box center [52, 79] width 25 height 8
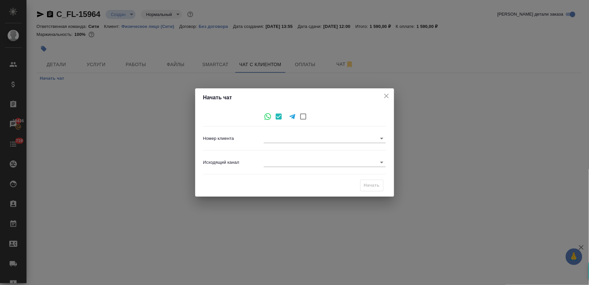
click at [359, 137] on body "🙏 .cls-1 fill:#fff; AWATERA Lyamina Nadezhda Клиенты Спецификации Заказы 19436 …" at bounding box center [294, 142] width 589 height 285
click at [357, 138] on ul at bounding box center [325, 136] width 122 height 5
click at [384, 96] on div at bounding box center [294, 142] width 589 height 285
click at [385, 97] on icon "close" at bounding box center [387, 96] width 8 height 8
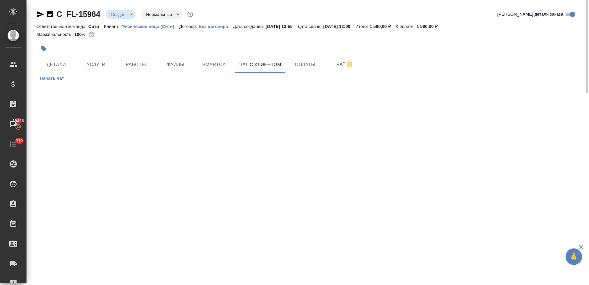
click at [52, 75] on span "Начать чат" at bounding box center [52, 79] width 25 height 8
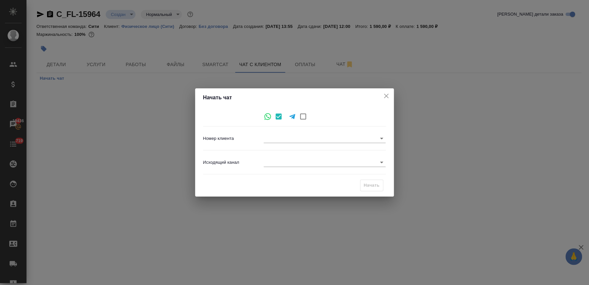
click at [274, 135] on body "🙏 .cls-1 fill:#fff; AWATERA Lyamina Nadezhda Клиенты Спецификации Заказы 19436 …" at bounding box center [294, 142] width 589 height 285
click at [274, 135] on ul at bounding box center [325, 136] width 122 height 5
click at [267, 115] on div at bounding box center [294, 142] width 589 height 285
click at [389, 95] on icon "close" at bounding box center [387, 96] width 8 height 8
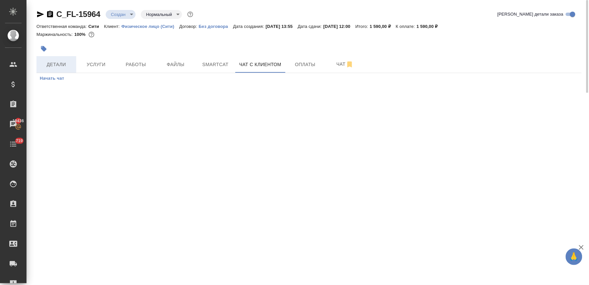
click at [57, 62] on span "Детали" at bounding box center [56, 64] width 32 height 8
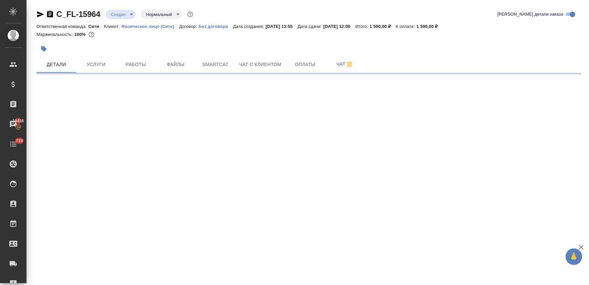
select select "RU"
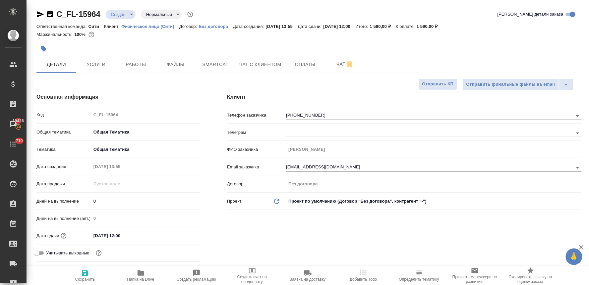
type textarea "x"
click at [241, 69] on button "Чат с клиентом" at bounding box center [261, 64] width 50 height 17
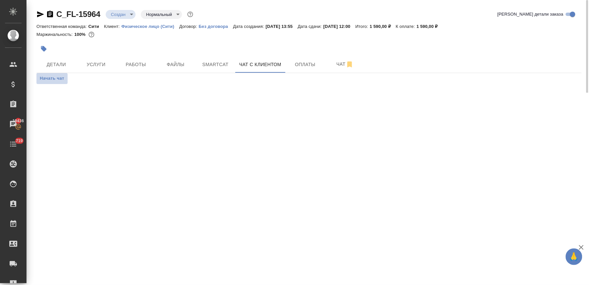
click at [56, 77] on span "Начать чат" at bounding box center [52, 79] width 25 height 8
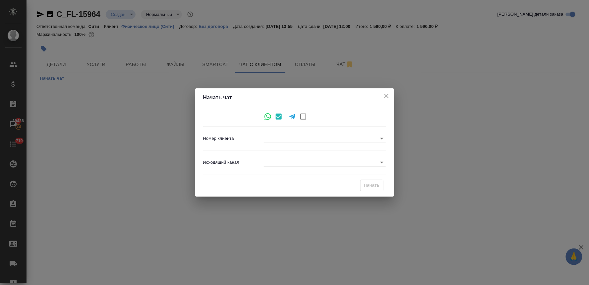
click at [274, 161] on body "🙏 .cls-1 fill:#fff; AWATERA Lyamina Nadezhda Клиенты Спецификации Заказы 19436 …" at bounding box center [294, 142] width 589 height 285
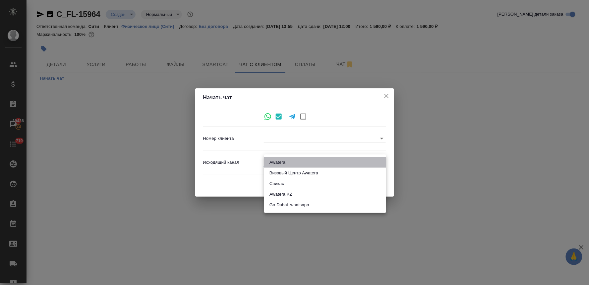
click at [274, 161] on li "Awatera" at bounding box center [325, 162] width 122 height 11
type input "2"
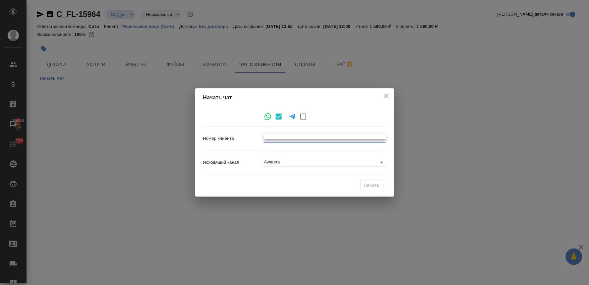
click at [328, 141] on body "🙏 .cls-1 fill:#fff; AWATERA Lyamina Nadezhda Клиенты Спецификации Заказы 19436 …" at bounding box center [294, 142] width 589 height 285
click at [328, 138] on ul at bounding box center [325, 136] width 122 height 5
click at [327, 135] on ul at bounding box center [325, 136] width 122 height 5
click at [335, 160] on div at bounding box center [294, 142] width 589 height 285
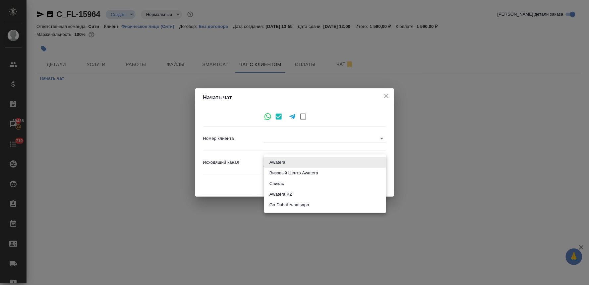
click at [290, 164] on body "🙏 .cls-1 fill:#fff; AWATERA Lyamina Nadezhda Клиенты Спецификации Заказы 19436 …" at bounding box center [294, 142] width 589 height 285
click at [283, 160] on li "Awatera" at bounding box center [325, 162] width 122 height 11
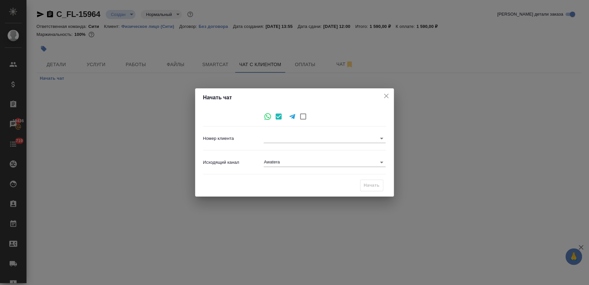
click at [269, 178] on div "Начать" at bounding box center [294, 185] width 183 height 17
click at [305, 117] on input "checkbox" at bounding box center [304, 116] width 14 height 14
checkbox input "true"
click at [266, 116] on icon at bounding box center [268, 116] width 8 height 8
click at [268, 117] on icon at bounding box center [268, 116] width 7 height 7
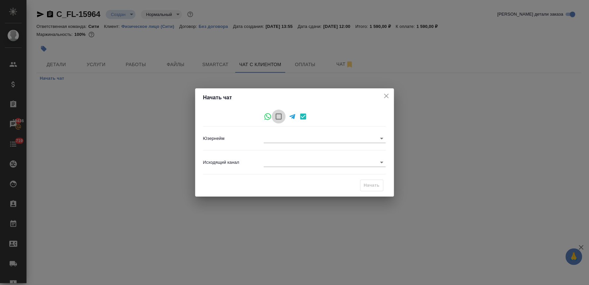
click at [279, 117] on input "checkbox" at bounding box center [279, 116] width 14 height 14
checkbox input "true"
checkbox input "false"
click at [279, 141] on body "🙏 .cls-1 fill:#fff; AWATERA Lyamina Nadezhda Клиенты Спецификации Заказы 19436 …" at bounding box center [294, 142] width 589 height 285
click at [279, 138] on ul at bounding box center [325, 136] width 122 height 5
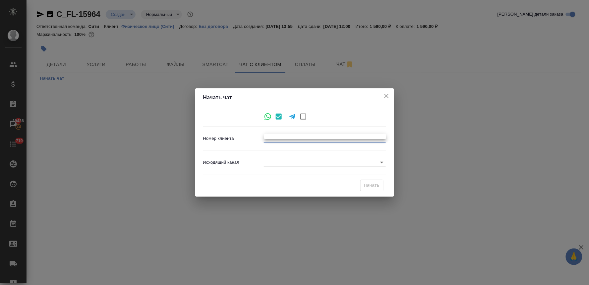
click at [283, 163] on div at bounding box center [294, 142] width 589 height 285
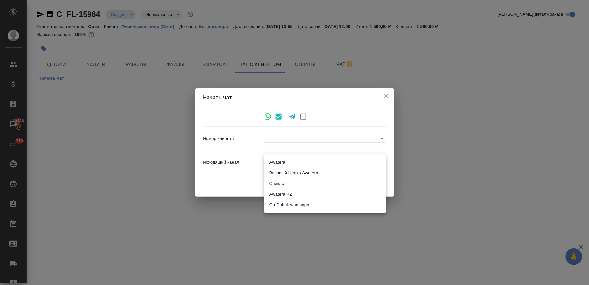
click at [372, 166] on body "🙏 .cls-1 fill:#fff; AWATERA Lyamina Nadezhda Клиенты Спецификации Заказы 19436 …" at bounding box center [294, 142] width 589 height 285
click at [326, 158] on li "Awatera" at bounding box center [325, 162] width 122 height 11
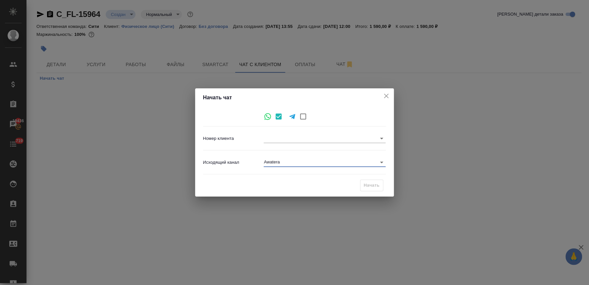
drag, startPoint x: 367, startPoint y: 184, endPoint x: 368, endPoint y: 178, distance: 6.0
click at [368, 183] on div "Начать" at bounding box center [372, 185] width 23 height 12
click at [387, 94] on icon "close" at bounding box center [387, 96] width 8 height 8
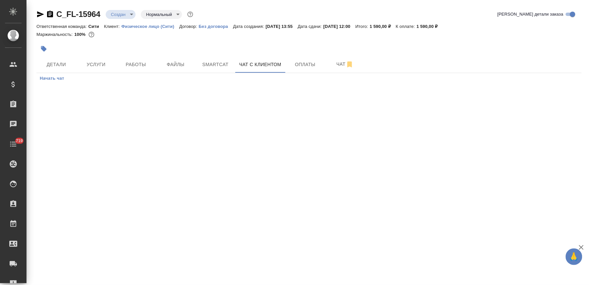
click at [41, 77] on span "Начать чат" at bounding box center [52, 79] width 25 height 8
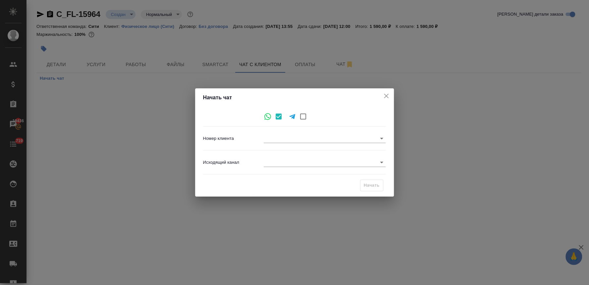
click at [277, 144] on div "Номер клиента ​" at bounding box center [294, 138] width 183 height 18
click at [277, 136] on body "🙏 .cls-1 fill:#fff; AWATERA [PERSON_NAME] Спецификации Заказы 19436 Чаты 719 To…" at bounding box center [294, 142] width 589 height 285
click at [241, 161] on div at bounding box center [294, 142] width 589 height 285
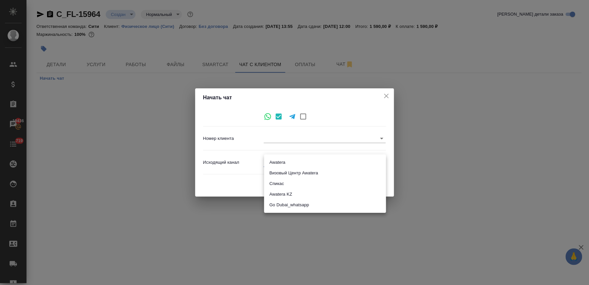
click at [289, 166] on body "🙏 .cls-1 fill:#fff; AWATERA [PERSON_NAME] Спецификации Заказы 19436 Чаты 719 To…" at bounding box center [294, 142] width 589 height 285
click at [289, 165] on li "Awatera" at bounding box center [325, 162] width 122 height 11
type input "2"
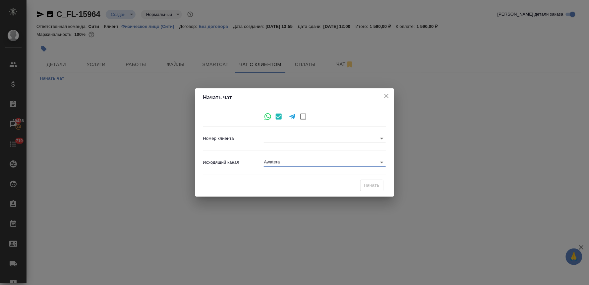
click at [367, 173] on div "Исходящий канал Awatera 2" at bounding box center [294, 165] width 183 height 24
click at [387, 96] on icon "close" at bounding box center [386, 96] width 5 height 5
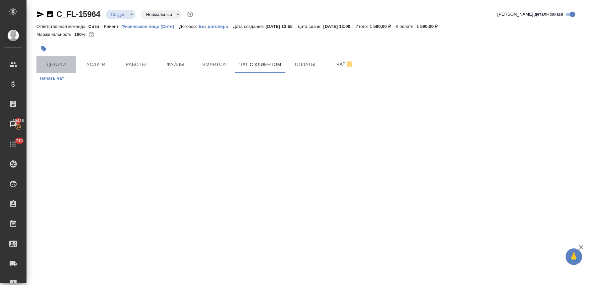
click at [54, 65] on span "Детали" at bounding box center [56, 64] width 32 height 8
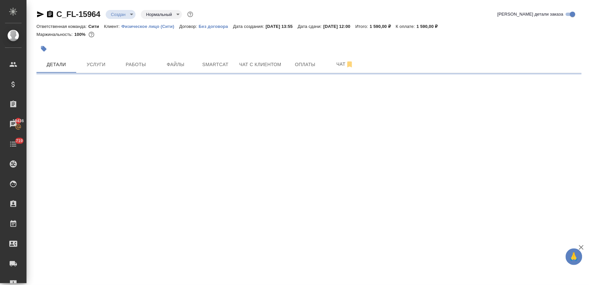
select select "RU"
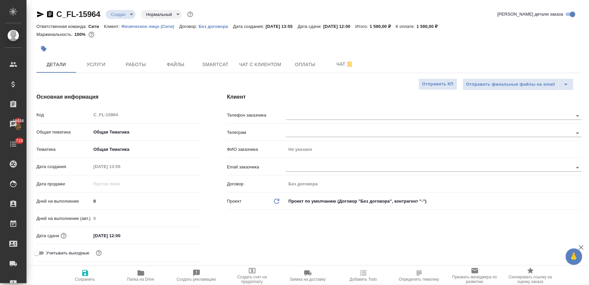
type textarea "x"
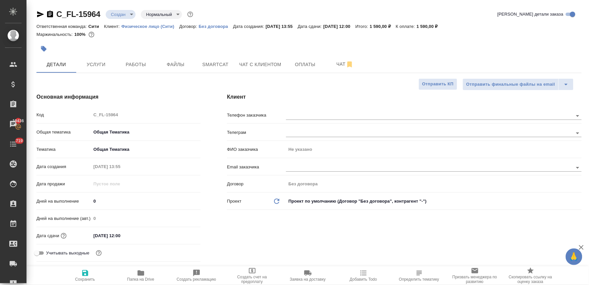
type textarea "x"
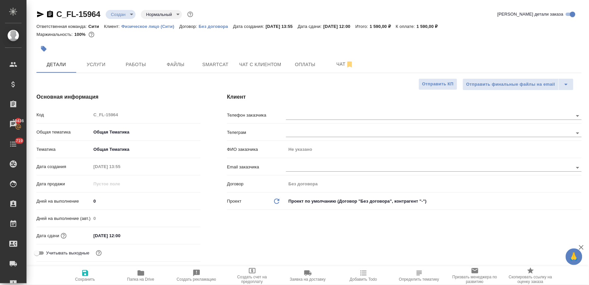
type textarea "x"
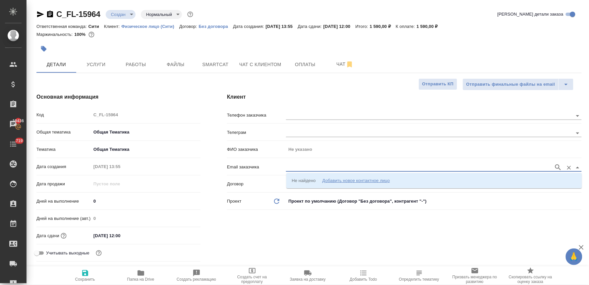
click at [293, 168] on input "text" at bounding box center [418, 167] width 265 height 8
paste input "[EMAIL_ADDRESS][DOMAIN_NAME]"
type input "[EMAIL_ADDRESS][DOMAIN_NAME]"
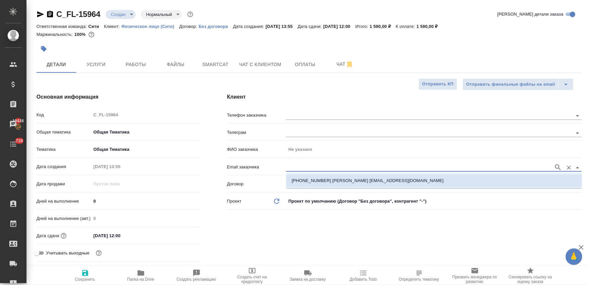
click at [302, 180] on p "[PHONE_NUMBER] [PERSON_NAME] [EMAIL_ADDRESS][DOMAIN_NAME]" at bounding box center [368, 180] width 152 height 7
type input "[PERSON_NAME]"
type input "[PHONE_NUMBER] [PERSON_NAME] [EMAIL_ADDRESS][DOMAIN_NAME]"
type textarea "x"
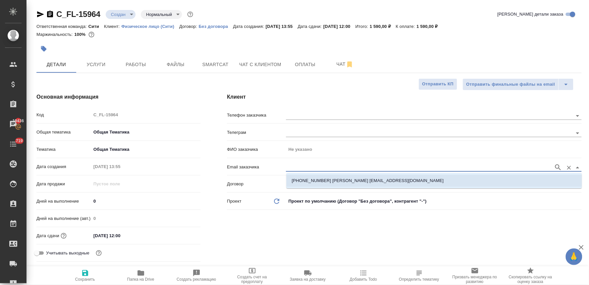
type textarea "x"
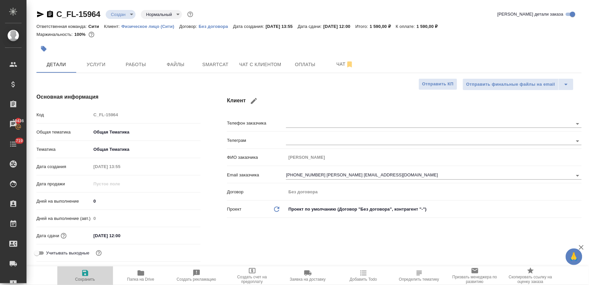
click at [87, 273] on icon "button" at bounding box center [85, 273] width 6 height 6
type textarea "x"
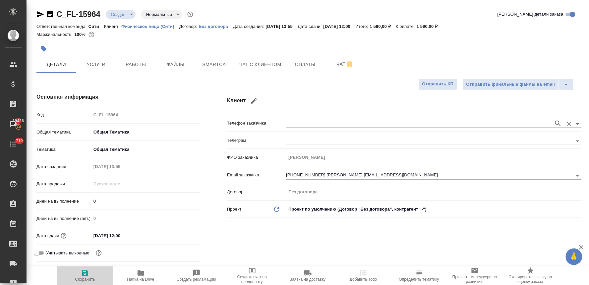
type textarea "x"
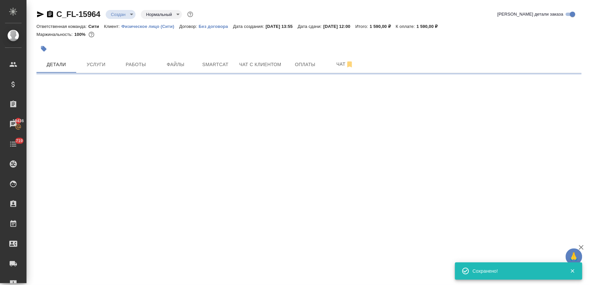
type input "holyTrinity"
click at [269, 62] on span "Чат с клиентом" at bounding box center [260, 64] width 42 height 8
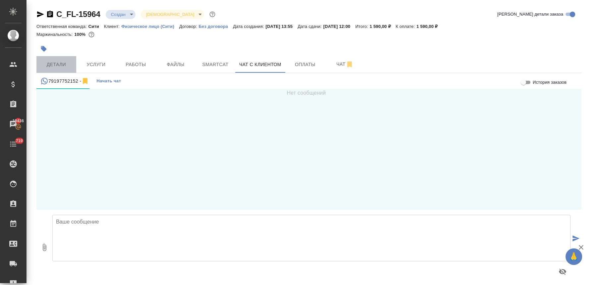
click at [56, 58] on button "Детали" at bounding box center [56, 64] width 40 height 17
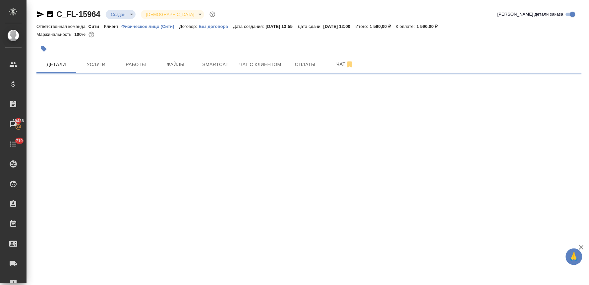
select select "RU"
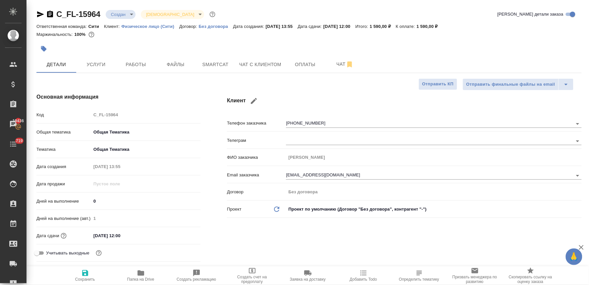
type textarea "x"
click at [253, 56] on button "Чат с клиентом" at bounding box center [261, 64] width 50 height 17
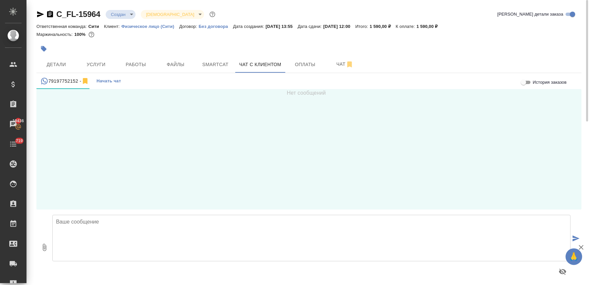
click at [82, 174] on div "Нет сообщений" at bounding box center [309, 149] width 546 height 120
drag, startPoint x: 85, startPoint y: 218, endPoint x: 87, endPoint y: 225, distance: 7.5
click at [86, 222] on textarea at bounding box center [311, 238] width 519 height 46
type textarea "Аскар, добрый день еще раз,"
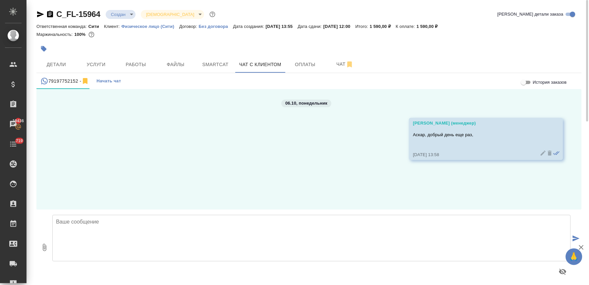
click at [149, 232] on textarea at bounding box center [311, 238] width 519 height 46
click at [540, 152] on icon at bounding box center [543, 153] width 7 height 7
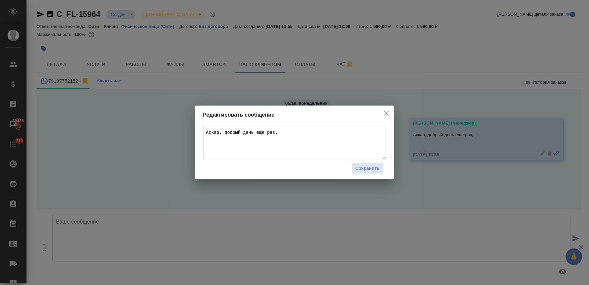
click at [278, 131] on textarea "Аскар, добрый день еще раз," at bounding box center [294, 143] width 183 height 33
paste textarea "Предоплату можно осуществить по наличному или безналичному расчету. Ознакомитьс…"
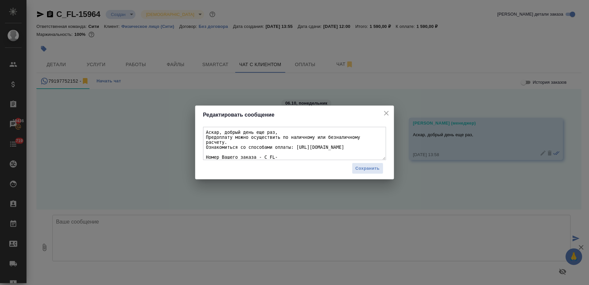
scroll to position [6, 0]
click at [273, 138] on textarea "Аскар, добрый день еще раз, Предоплату можно осуществить по наличному или безна…" at bounding box center [294, 143] width 183 height 33
click at [276, 128] on textarea "Аскар, добрый день еще раз, Предоплату можно осуществить по наличному или безна…" at bounding box center [294, 143] width 183 height 33
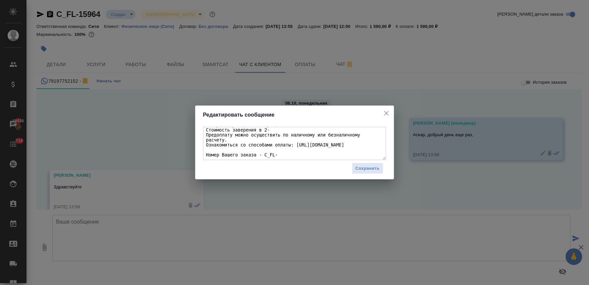
scroll to position [12, 0]
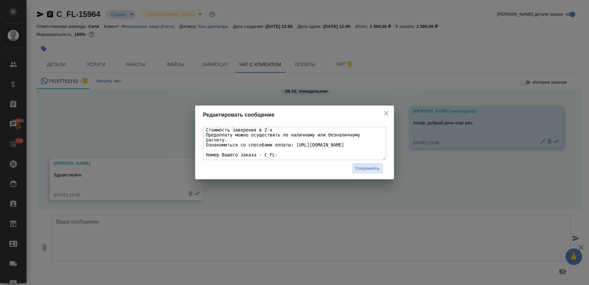
type textarea "Аскар, добрый день еще раз, Стоимость заверения в 2-х Предоплату можно осуществ…"
click at [384, 110] on icon "close" at bounding box center [387, 113] width 8 height 8
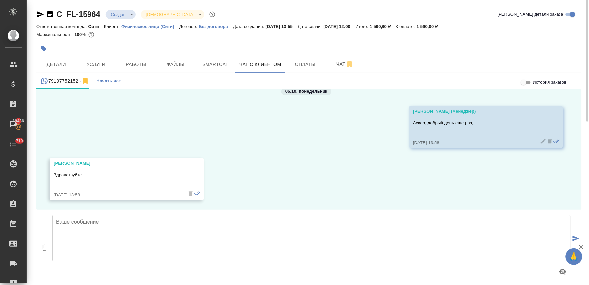
click at [135, 241] on textarea at bounding box center [311, 238] width 519 height 46
click at [84, 224] on textarea "Стоимость заверения" at bounding box center [311, 238] width 519 height 46
click at [167, 223] on textarea "Стоимость повторного заверения" at bounding box center [311, 238] width 519 height 46
paste textarea "Предоплату можно осуществить по наличному или безналичному расчету. Ознакомитьс…"
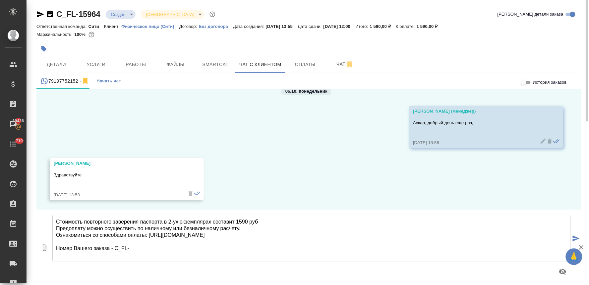
click at [134, 246] on textarea "Стоимость повторного заверения паспорта в 2-ух экземплярах составит 1590 руб Пр…" at bounding box center [311, 238] width 519 height 46
type textarea "Стоимость повторного заверения паспорта в 2-ух экземплярах составит 1590 руб Пр…"
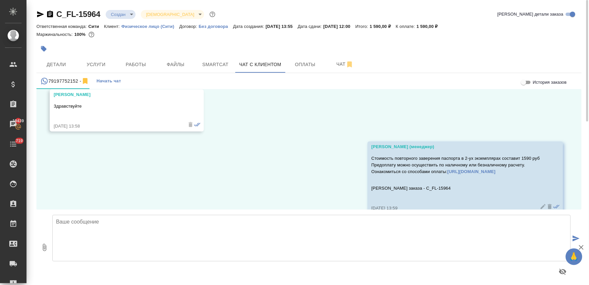
scroll to position [94, 0]
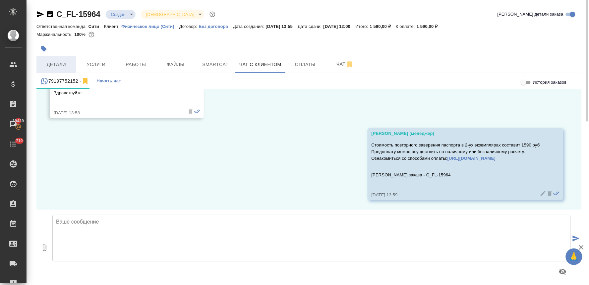
click at [48, 64] on span "Детали" at bounding box center [56, 64] width 32 height 8
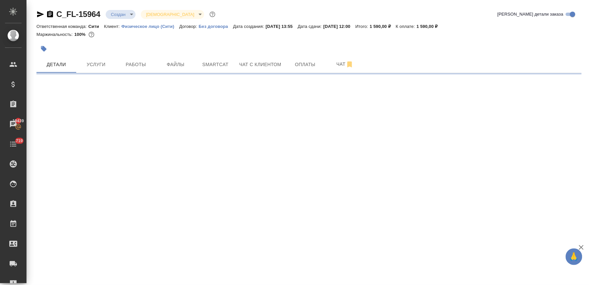
select select "RU"
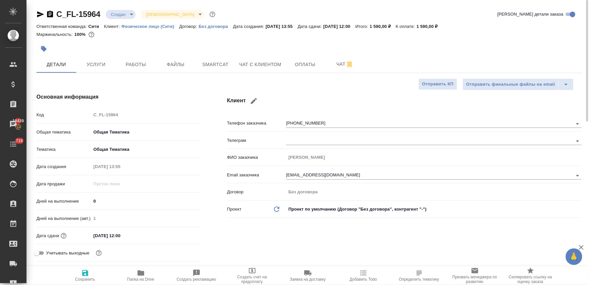
type textarea "x"
click at [83, 117] on div "Код C_FL-15964" at bounding box center [118, 115] width 164 height 12
type textarea "x"
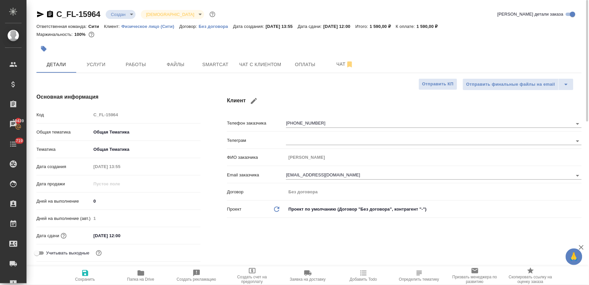
type textarea "x"
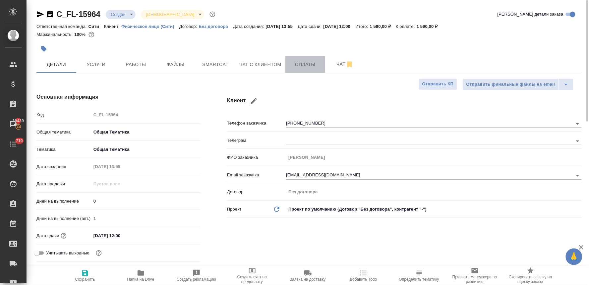
click at [301, 62] on span "Оплаты" at bounding box center [306, 64] width 32 height 8
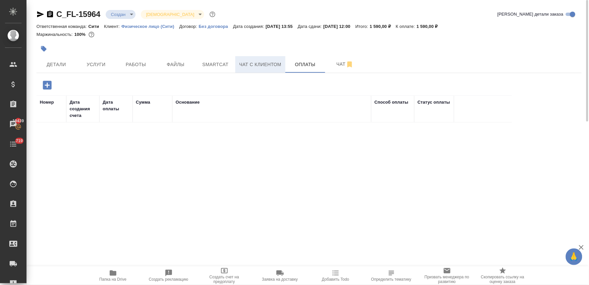
click at [257, 61] on span "Чат с клиентом" at bounding box center [260, 64] width 42 height 8
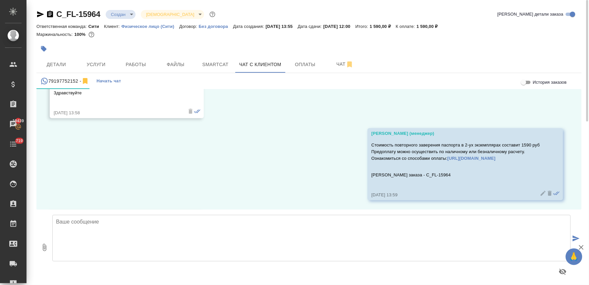
click at [140, 225] on textarea at bounding box center [311, 238] width 519 height 46
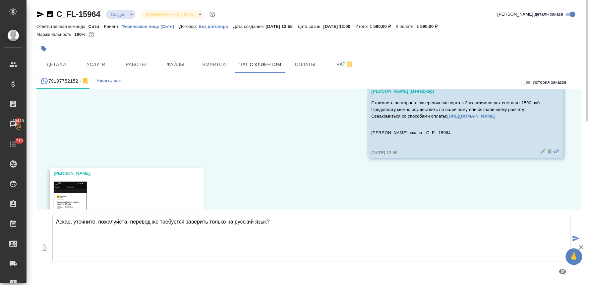
type textarea "Аскар, уточните, пожалуйста, перевод же требуется заверить только на русский яз…"
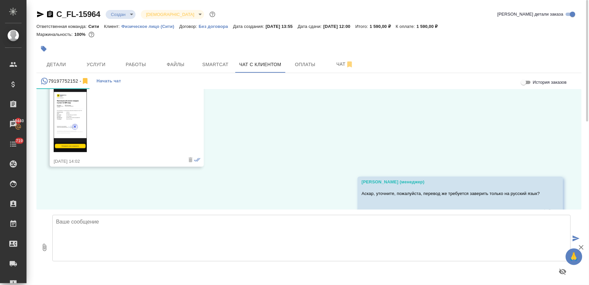
scroll to position [234, 0]
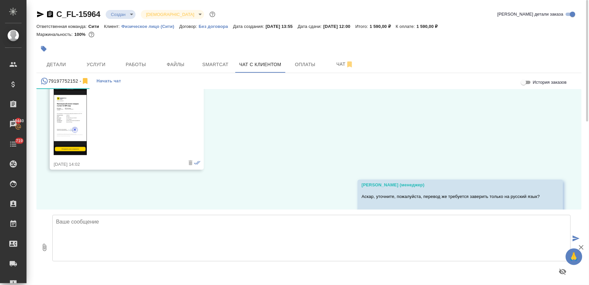
click at [66, 123] on img at bounding box center [70, 119] width 33 height 72
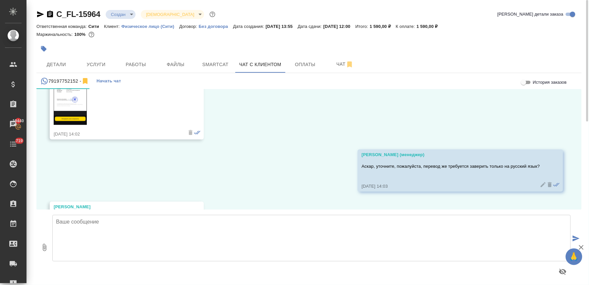
scroll to position [308, 0]
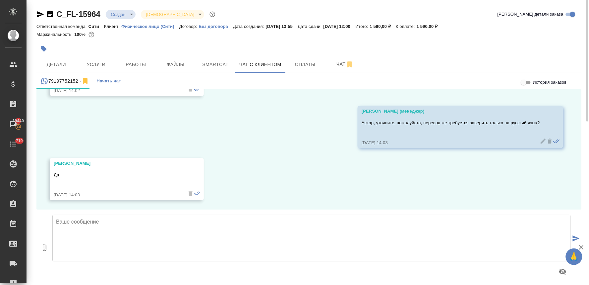
click at [258, 257] on textarea at bounding box center [311, 238] width 519 height 46
type textarea "Отлично, спасибо! Оплату видим, принято в работу"
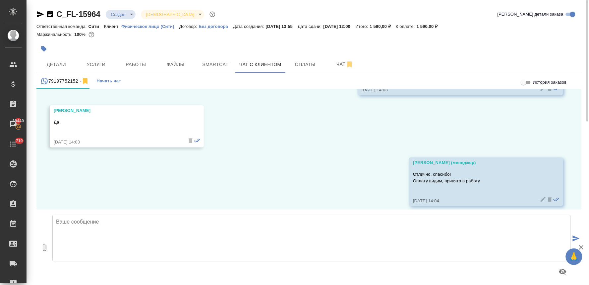
scroll to position [367, 0]
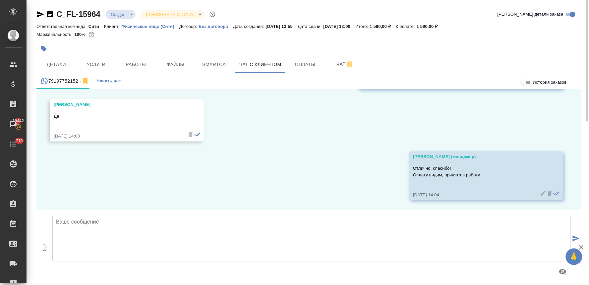
drag, startPoint x: 377, startPoint y: 253, endPoint x: 348, endPoint y: 233, distance: 35.9
click at [377, 253] on textarea at bounding box center [311, 238] width 519 height 46
click at [303, 63] on span "Оплаты" at bounding box center [306, 64] width 32 height 8
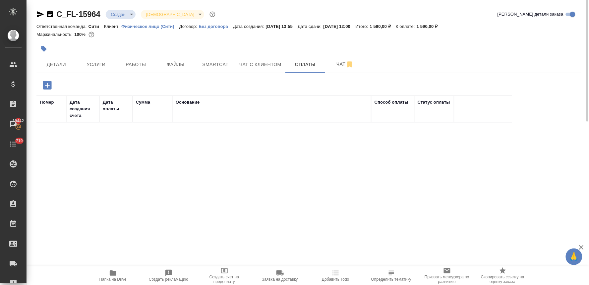
click at [47, 84] on icon "button" at bounding box center [47, 85] width 12 height 12
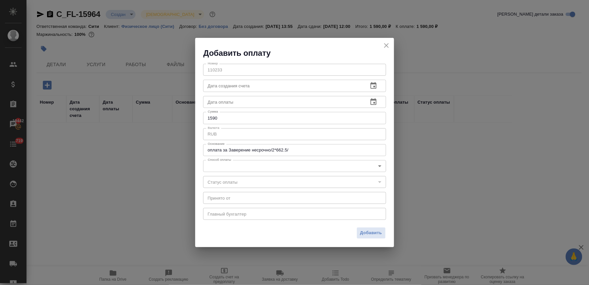
click at [218, 165] on body "🙏 .cls-1 fill:#fff; AWATERA Lyamina Nadezhda Клиенты Спецификации Заказы 19442 …" at bounding box center [294, 142] width 589 height 285
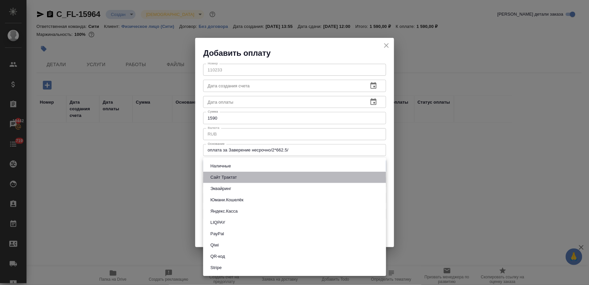
click at [219, 177] on button "Сайт Трактат" at bounding box center [224, 176] width 31 height 7
type input "site-traktat"
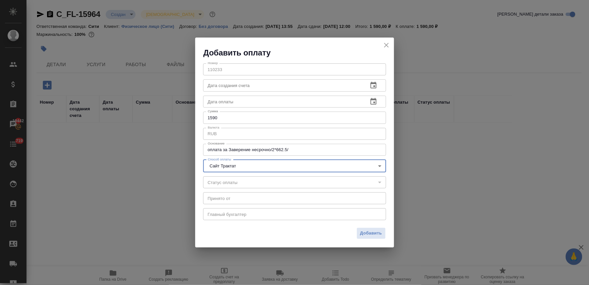
click at [374, 236] on span "Добавить" at bounding box center [372, 233] width 22 height 8
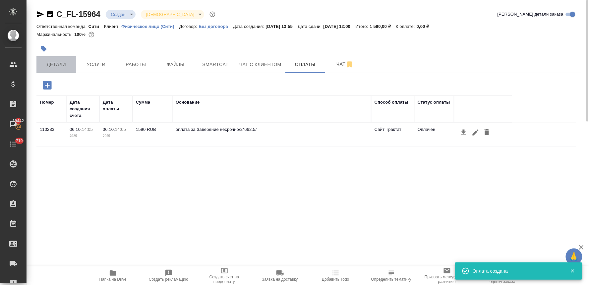
click at [59, 61] on span "Детали" at bounding box center [56, 64] width 32 height 8
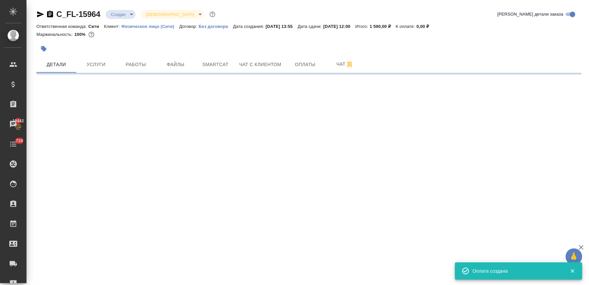
select select "RU"
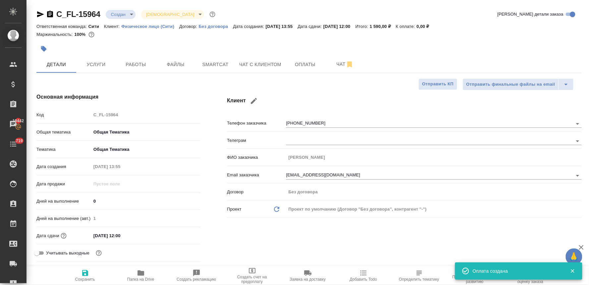
type textarea "x"
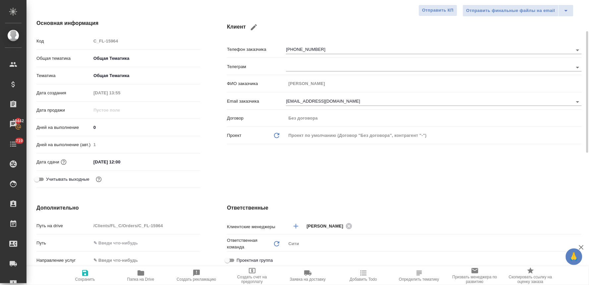
scroll to position [184, 0]
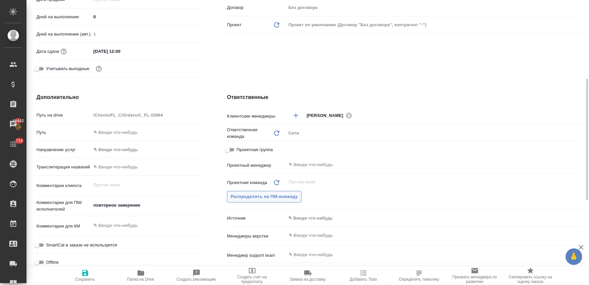
click at [263, 197] on span "Распределить на ПМ-команду" at bounding box center [264, 197] width 67 height 8
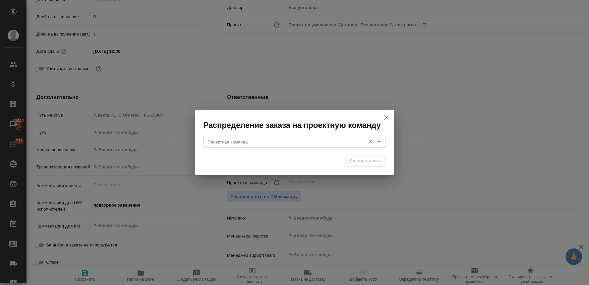
click at [252, 140] on input "Проектная команда" at bounding box center [283, 142] width 157 height 8
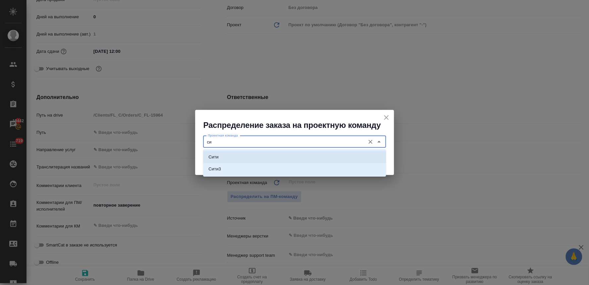
click at [252, 158] on li "Сити" at bounding box center [294, 157] width 183 height 12
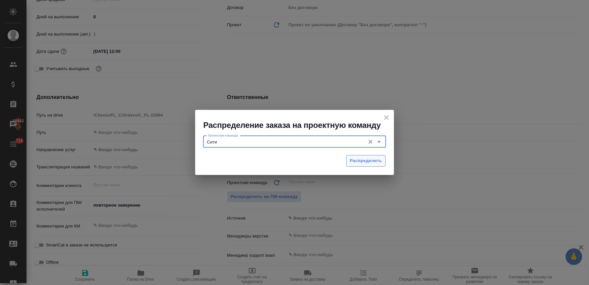
type input "Сити"
click at [362, 164] on span "Распределить" at bounding box center [366, 161] width 32 height 8
type textarea "x"
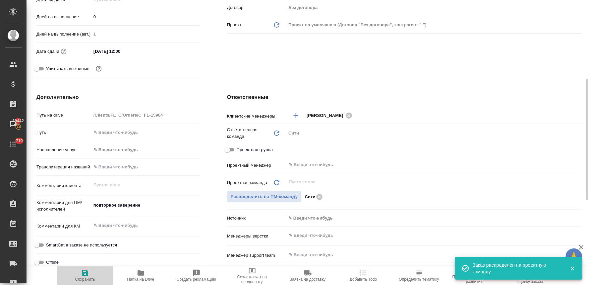
click at [84, 272] on icon "button" at bounding box center [85, 273] width 8 height 8
type textarea "x"
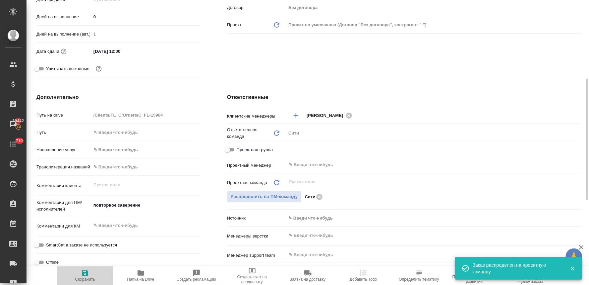
type textarea "x"
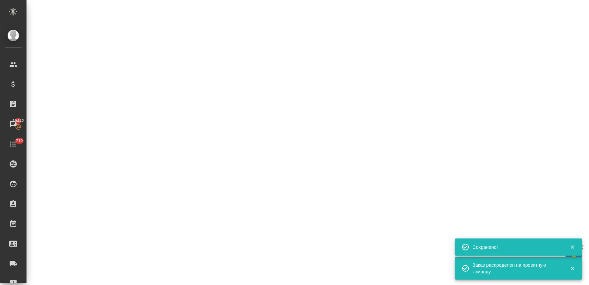
select select "RU"
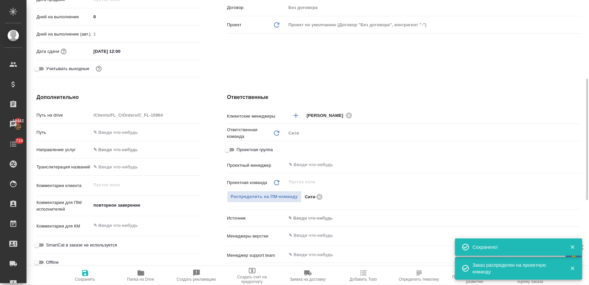
type textarea "x"
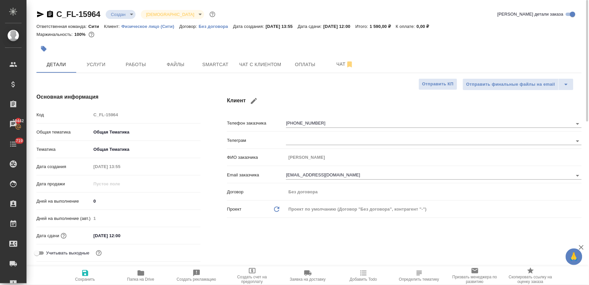
click at [115, 15] on body "🙏 .cls-1 fill:#fff; AWATERA Lyamina Nadezhda Клиенты Спецификации Заказы 19442 …" at bounding box center [294, 142] width 589 height 285
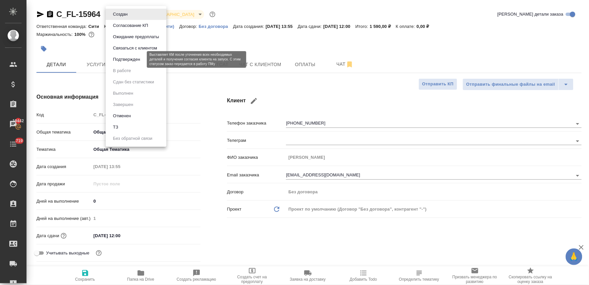
click at [120, 60] on button "Подтвержден" at bounding box center [126, 59] width 31 height 7
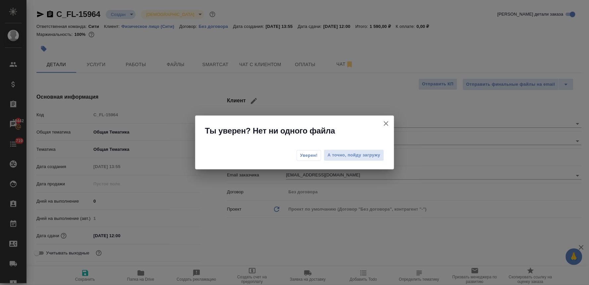
click at [309, 160] on button "Уверен!" at bounding box center [309, 155] width 25 height 11
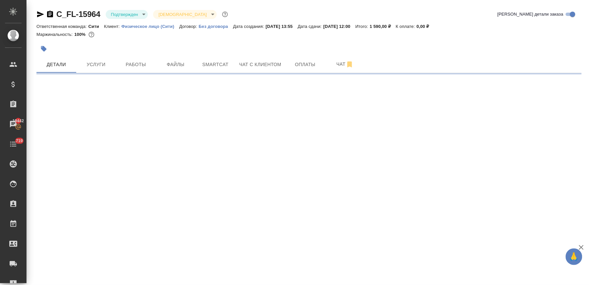
select select "RU"
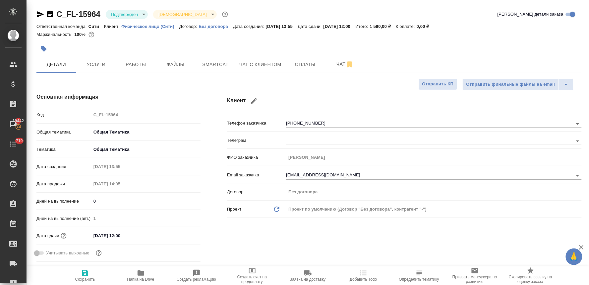
type textarea "x"
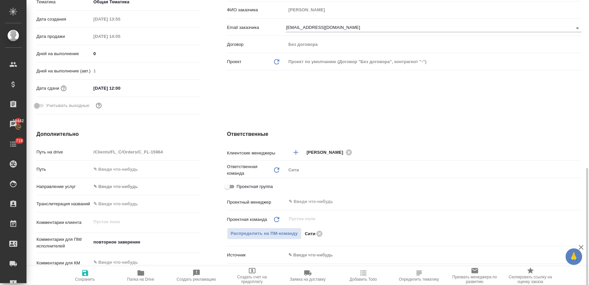
scroll to position [221, 0]
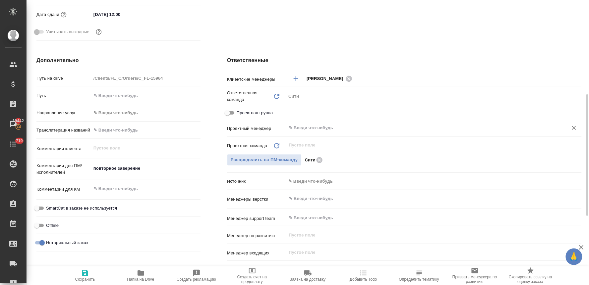
click at [313, 128] on input "text" at bounding box center [423, 128] width 270 height 8
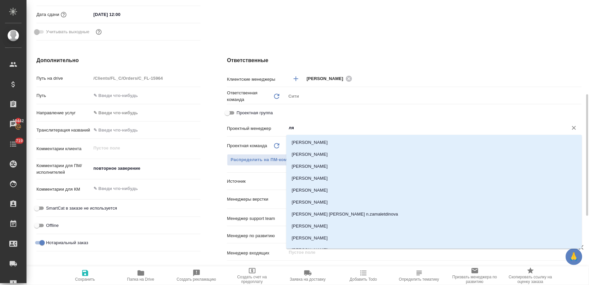
type input "лям"
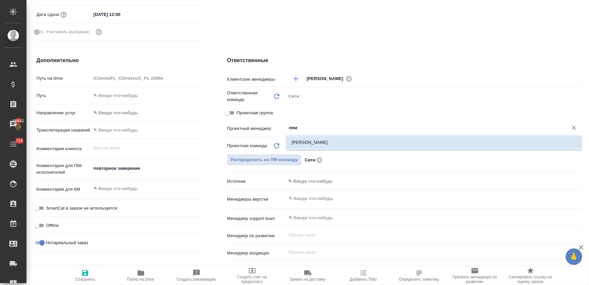
click at [315, 140] on li "[PERSON_NAME]" at bounding box center [435, 142] width 296 height 12
type textarea "x"
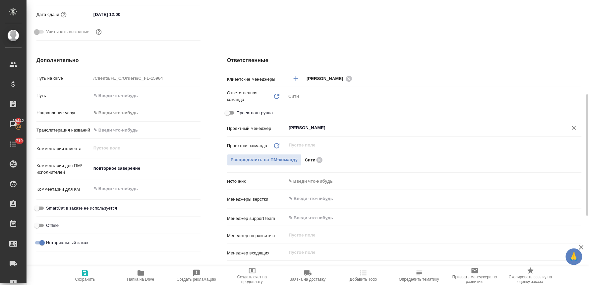
type input "[PERSON_NAME]"
click at [81, 275] on span "Сохранить" at bounding box center [85, 275] width 48 height 13
type textarea "x"
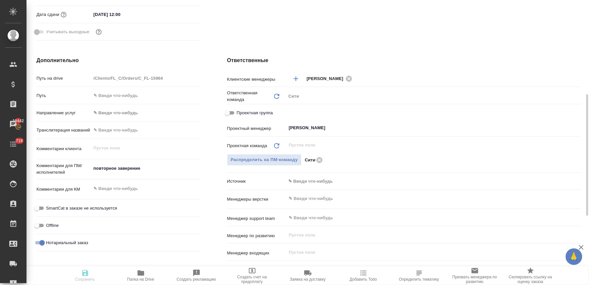
type textarea "x"
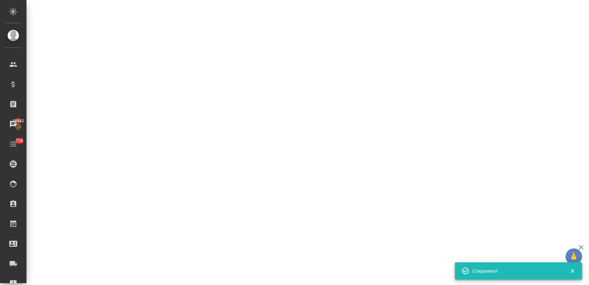
select select "RU"
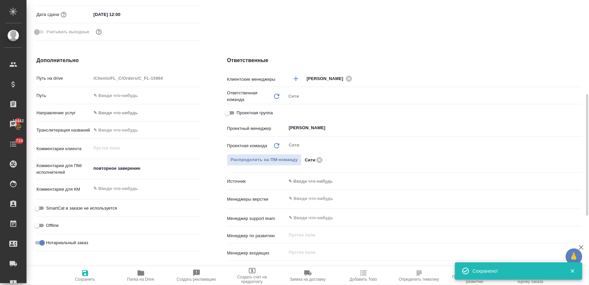
type textarea "x"
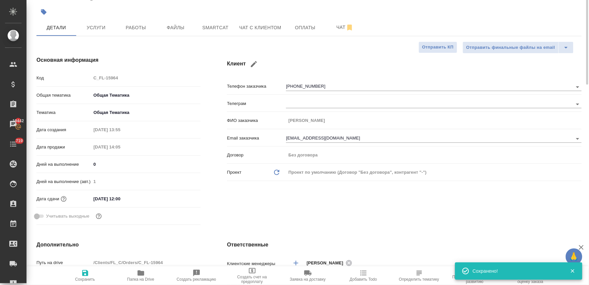
scroll to position [0, 0]
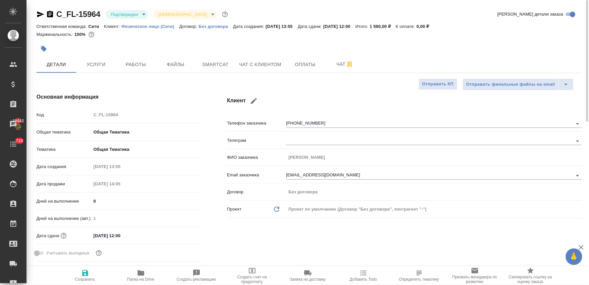
click at [130, 16] on body "🙏 .cls-1 fill:#fff; AWATERA Lyamina Nadezhda Клиенты Спецификации Заказы 19442 …" at bounding box center [294, 142] width 589 height 285
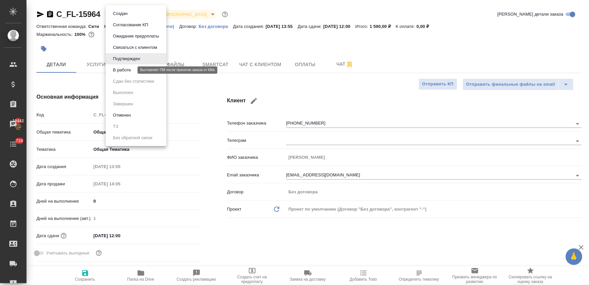
click at [128, 71] on button "В работе" at bounding box center [122, 69] width 22 height 7
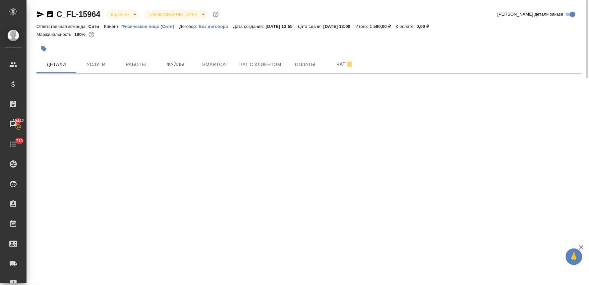
select select "RU"
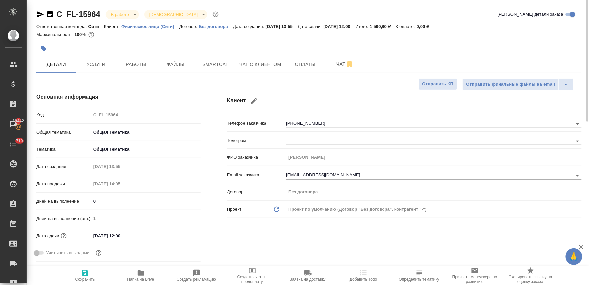
type textarea "x"
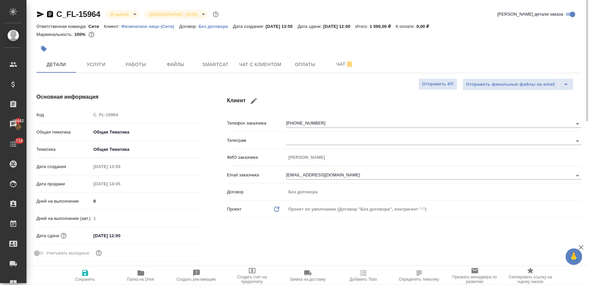
type textarea "x"
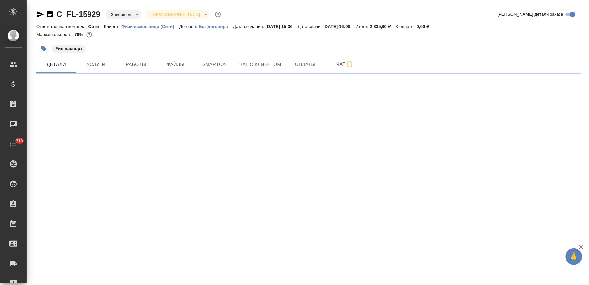
select select "RU"
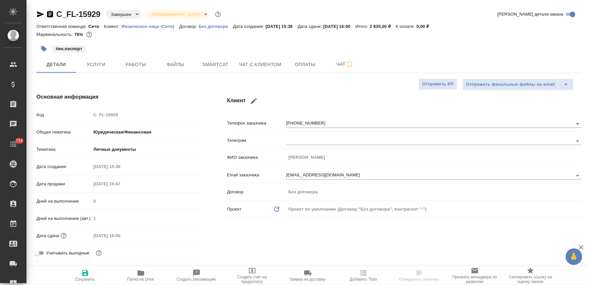
type textarea "x"
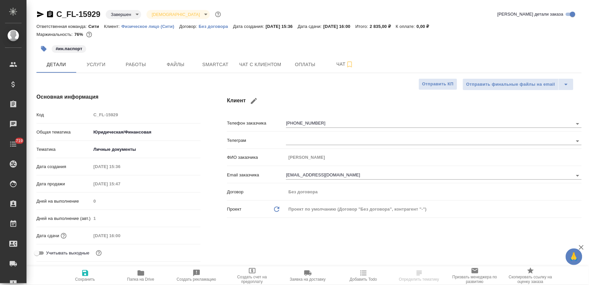
type textarea "x"
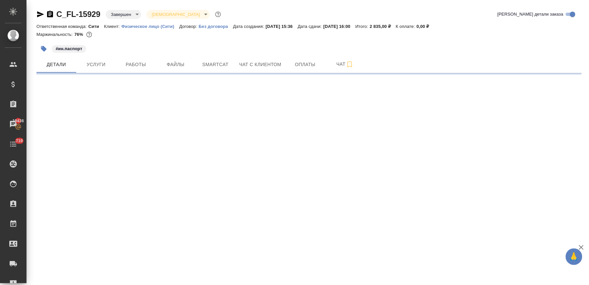
select select "RU"
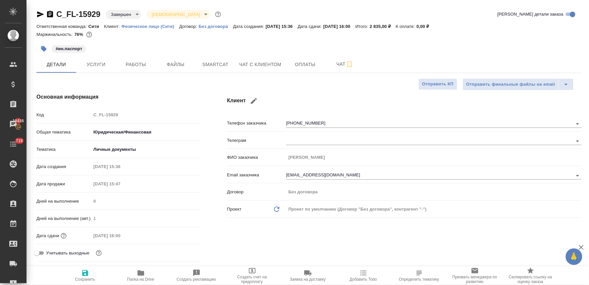
type textarea "x"
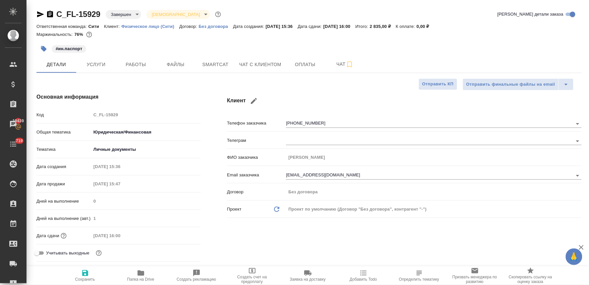
type textarea "x"
click at [99, 64] on span "Услуги" at bounding box center [96, 64] width 32 height 8
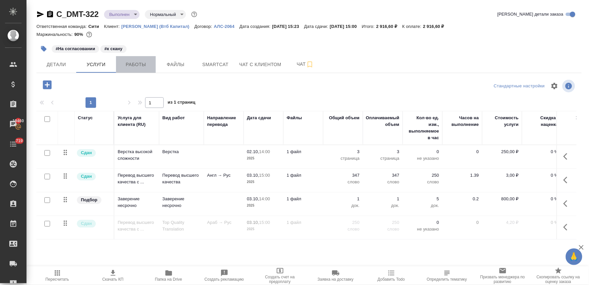
click at [138, 60] on button "Работы" at bounding box center [136, 64] width 40 height 17
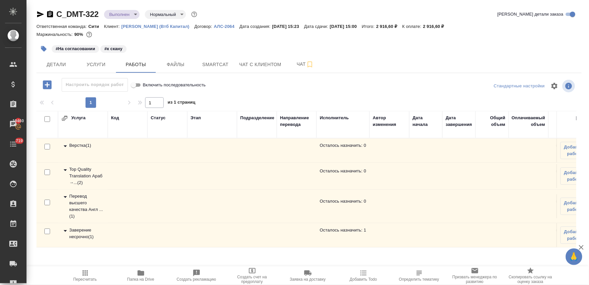
click at [87, 233] on div "Заверение несрочно ( 1 )" at bounding box center [82, 233] width 43 height 13
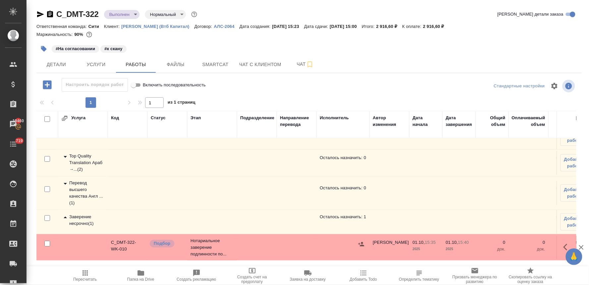
scroll to position [20, 0]
click at [564, 242] on icon "button" at bounding box center [568, 246] width 8 height 8
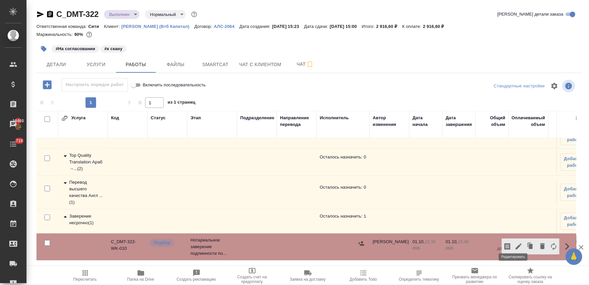
click at [516, 243] on icon "button" at bounding box center [519, 246] width 6 height 6
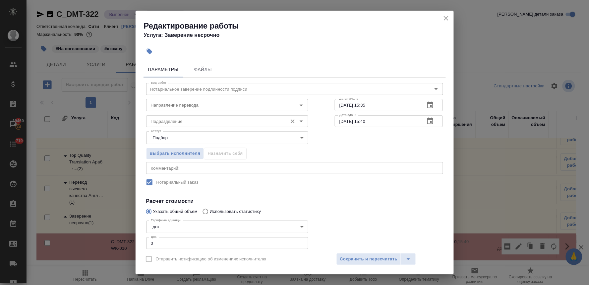
click at [198, 118] on input "Подразделение" at bounding box center [216, 121] width 136 height 8
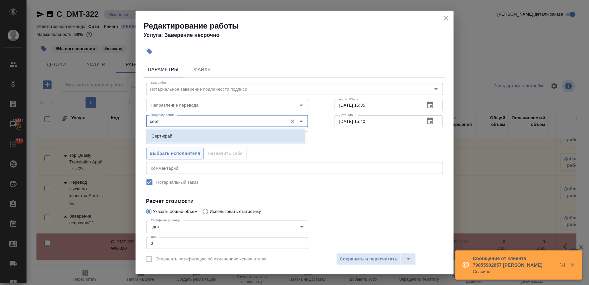
drag, startPoint x: 193, startPoint y: 137, endPoint x: 188, endPoint y: 158, distance: 22.1
click at [193, 137] on li "Сертифай" at bounding box center [225, 136] width 159 height 12
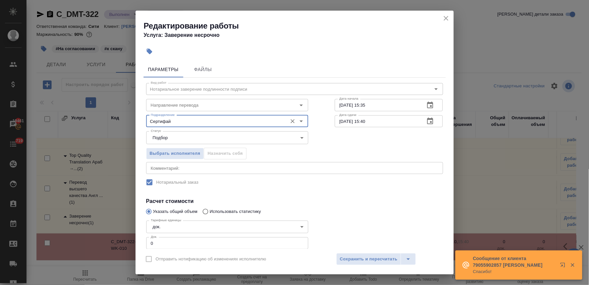
type input "Сертифай"
drag, startPoint x: 155, startPoint y: 242, endPoint x: 135, endPoint y: 241, distance: 20.3
click at [135, 241] on div "Редактирование работы Услуга: Заверение несрочно Параметры Файлы Вид работ Нота…" at bounding box center [294, 142] width 589 height 285
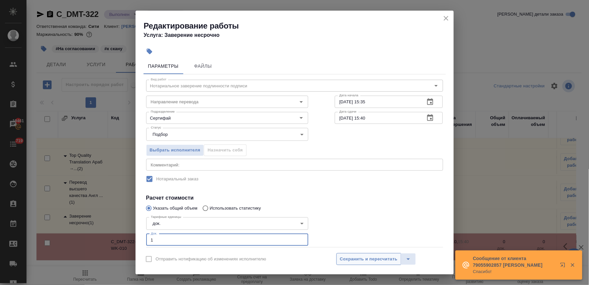
type input "1"
click at [367, 256] on span "Сохранить и пересчитать" at bounding box center [369, 259] width 58 height 8
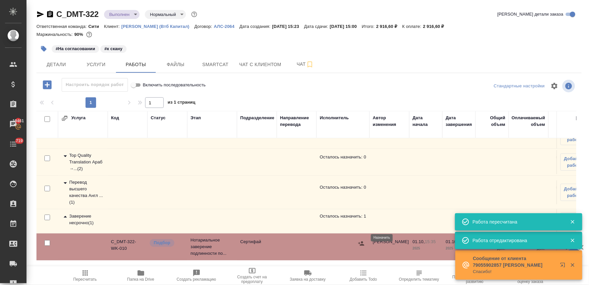
click at [360, 240] on icon "button" at bounding box center [361, 243] width 7 height 7
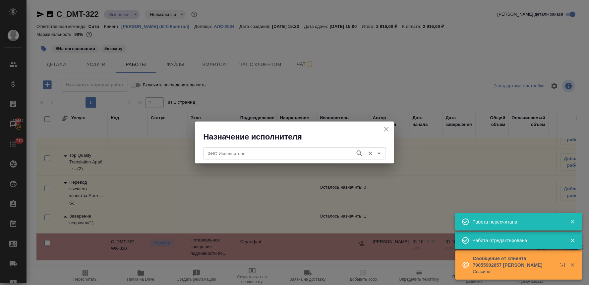
click at [296, 151] on input "ФИО Исполнителя" at bounding box center [278, 153] width 147 height 8
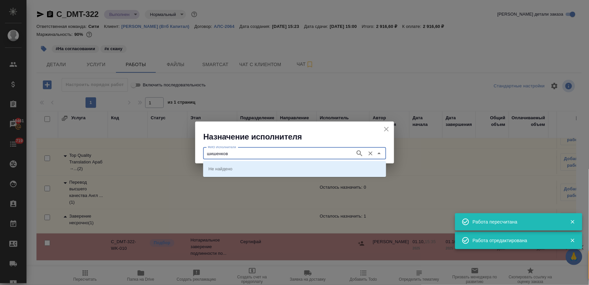
type input "шишенков"
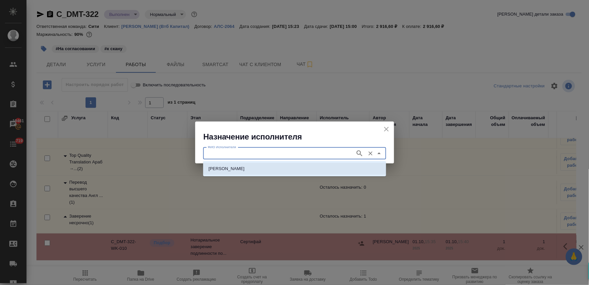
click at [245, 171] on p "НОТАРИУС Шишенков Леонид Васильевич" at bounding box center [227, 168] width 36 height 7
type input "НОТАРИУС Шишенков Леонид Васильевич"
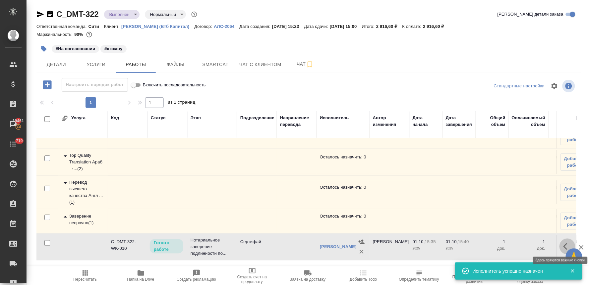
click at [564, 244] on icon "button" at bounding box center [566, 246] width 4 height 7
click at [516, 244] on icon "button" at bounding box center [519, 246] width 8 height 8
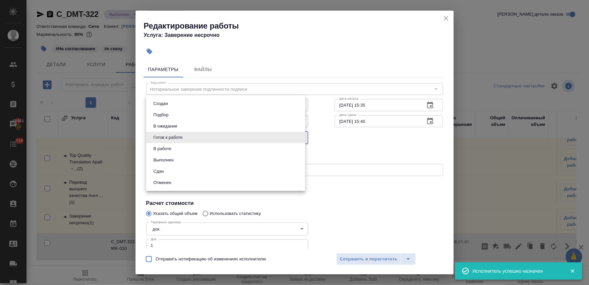
click at [184, 139] on body "🙏 .cls-1 fill:#fff; AWATERA Lyamina Nadezhda Клиенты Спецификации Заказы 19461 …" at bounding box center [294, 142] width 589 height 285
click at [177, 171] on li "Сдан" at bounding box center [225, 171] width 159 height 11
type input "closed"
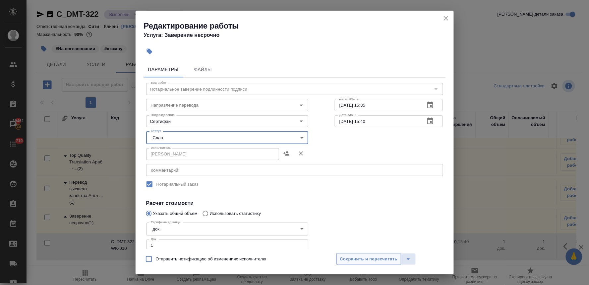
click at [381, 261] on span "Сохранить и пересчитать" at bounding box center [369, 259] width 58 height 8
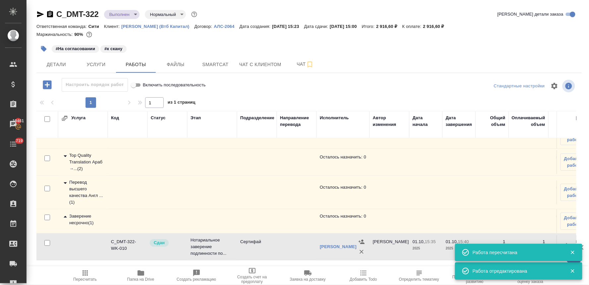
click at [83, 272] on icon "button" at bounding box center [85, 273] width 8 height 8
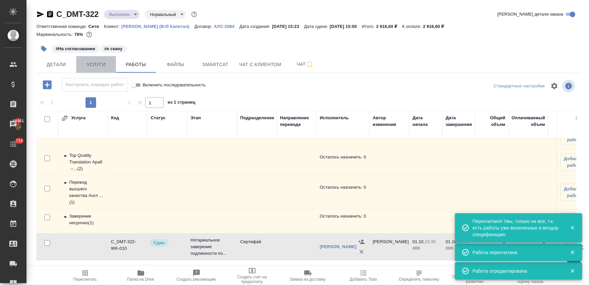
click at [98, 64] on span "Услуги" at bounding box center [96, 64] width 32 height 8
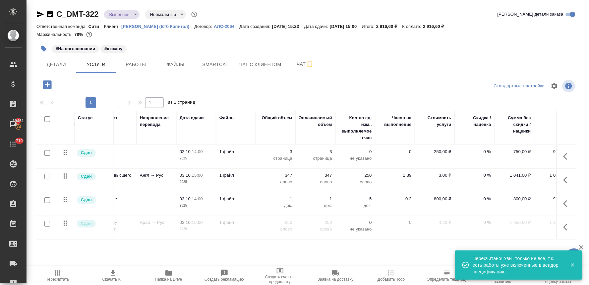
scroll to position [0, 84]
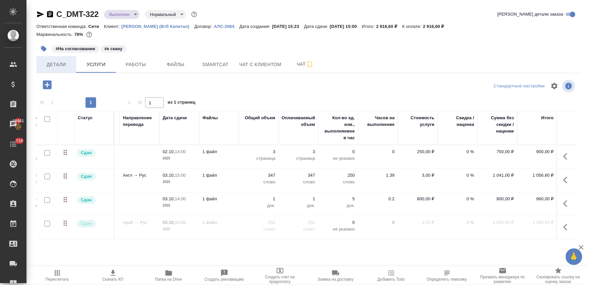
click at [50, 64] on span "Детали" at bounding box center [56, 64] width 32 height 8
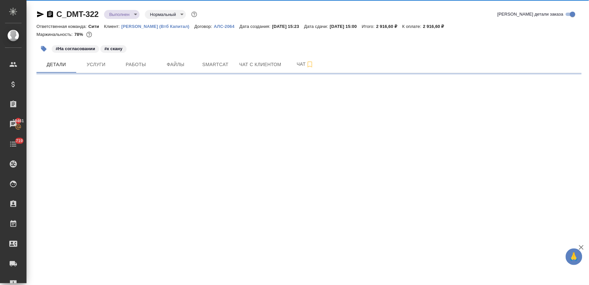
select select "RU"
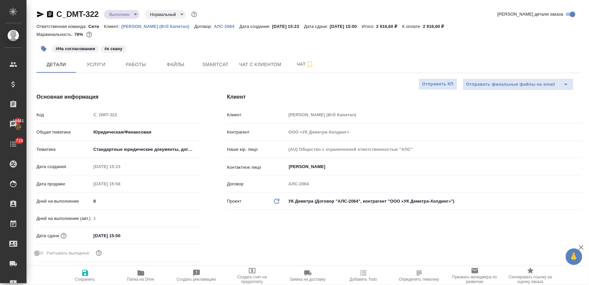
type textarea "x"
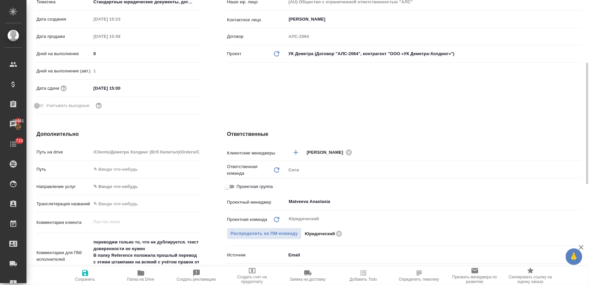
click at [239, 184] on span "Проектная группа" at bounding box center [255, 186] width 36 height 7
click at [239, 184] on input "Проектная группа" at bounding box center [228, 186] width 24 height 8
checkbox input "true"
type textarea "x"
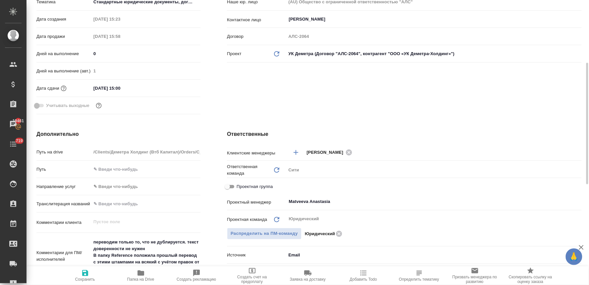
type textarea "x"
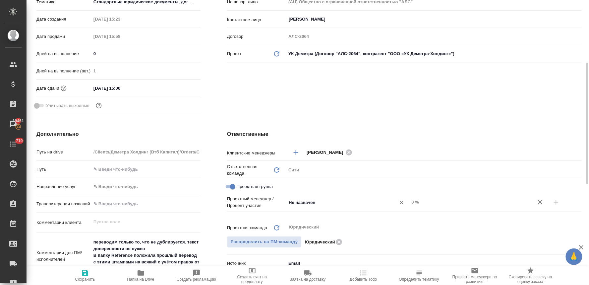
click at [297, 201] on input "Не назначен" at bounding box center [336, 202] width 97 height 8
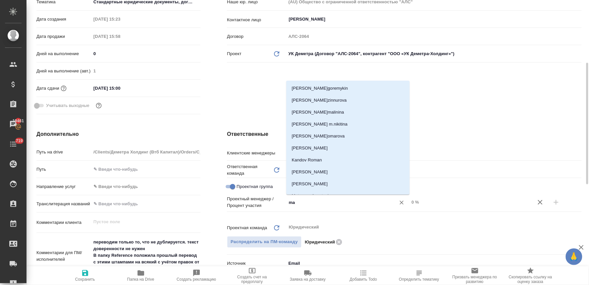
type input "mat"
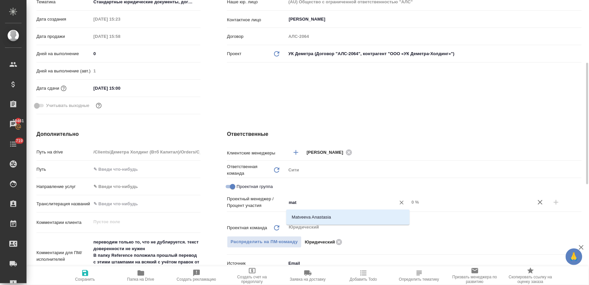
click at [298, 214] on li "Matveeva Anastasia" at bounding box center [348, 217] width 123 height 12
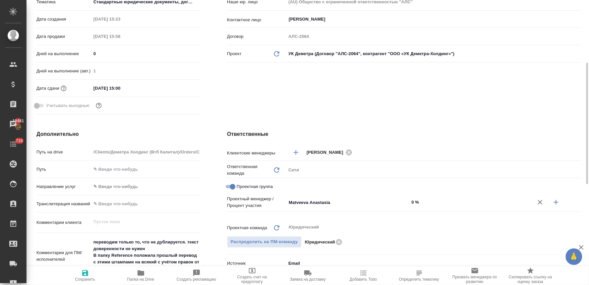
type textarea "x"
click at [558, 201] on icon "button" at bounding box center [557, 202] width 8 height 8
type textarea "x"
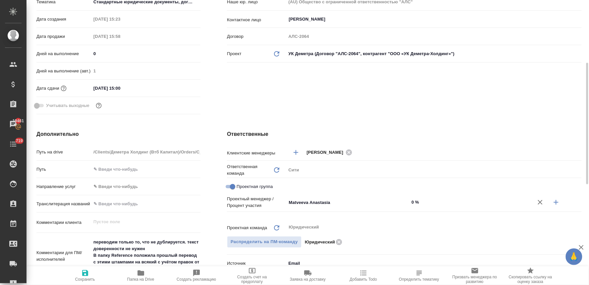
type textarea "x"
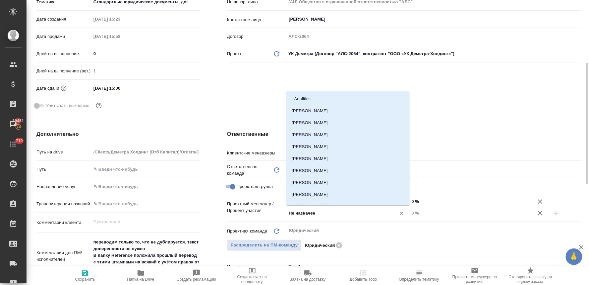
click at [302, 213] on input "Не назначен" at bounding box center [336, 213] width 97 height 8
type input "лям"
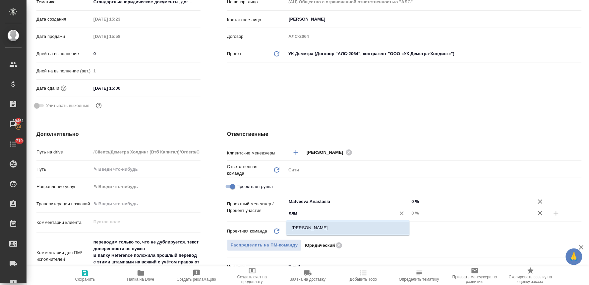
click at [309, 228] on li "Лямина Надежда" at bounding box center [348, 228] width 123 height 12
type textarea "x"
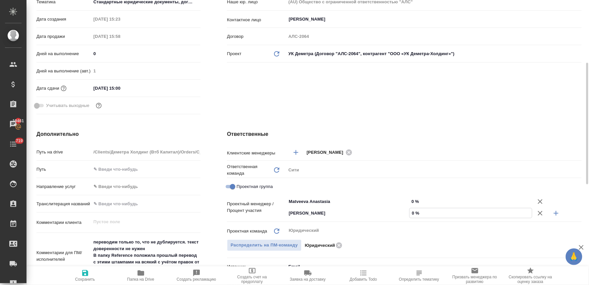
click at [414, 211] on input "0 %" at bounding box center [471, 213] width 123 height 10
type textarea "x"
type input "3 %"
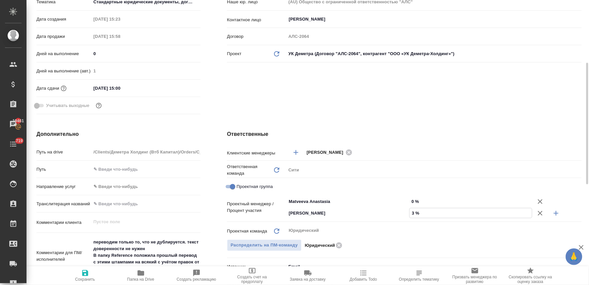
type textarea "x"
type input "33 %"
type textarea "x"
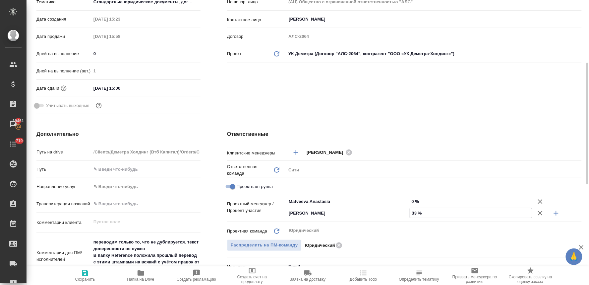
type textarea "x"
type input "33 %"
click at [414, 200] on input "0 %" at bounding box center [471, 201] width 123 height 10
type textarea "x"
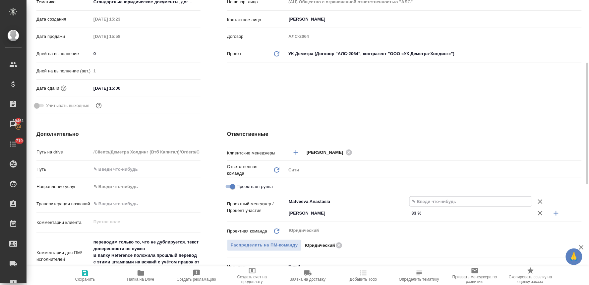
type textarea "x"
type input "6 %"
type textarea "x"
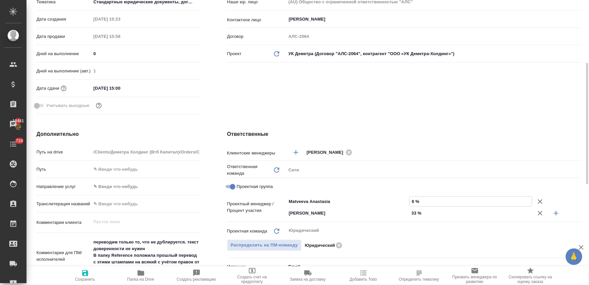
type textarea "x"
type input "67 %"
type textarea "x"
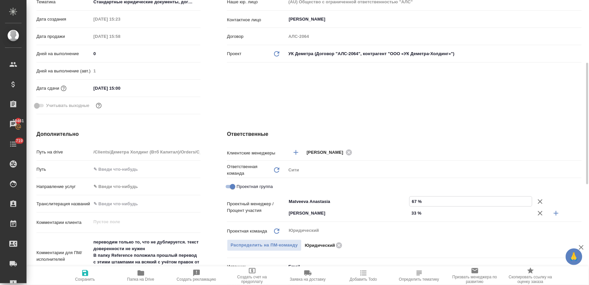
type input "67 %"
click at [85, 271] on icon "button" at bounding box center [85, 273] width 8 height 8
type textarea "x"
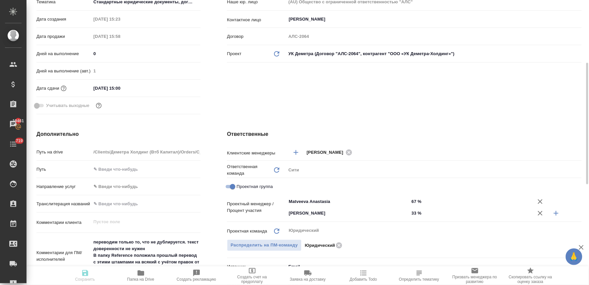
type textarea "x"
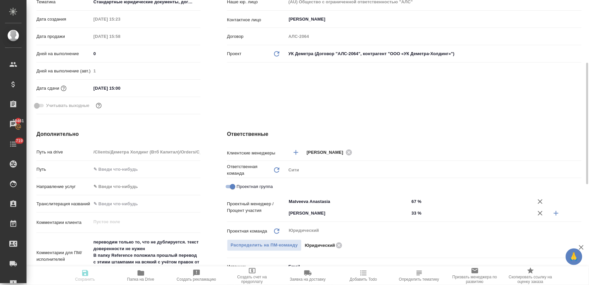
type textarea "x"
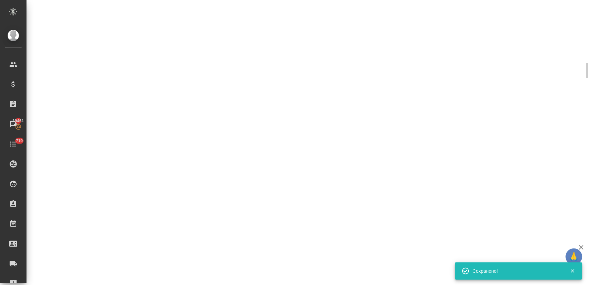
select select "RU"
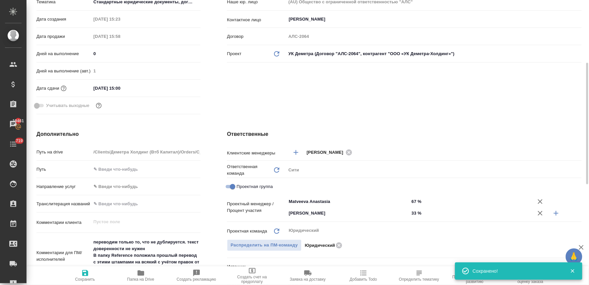
type textarea "x"
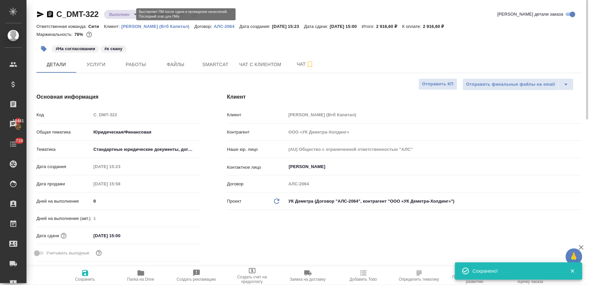
click at [120, 12] on body "🙏 .cls-1 fill:#fff; AWATERA Lyamina Nadezhda Клиенты Спецификации Заказы 19461 …" at bounding box center [294, 142] width 589 height 285
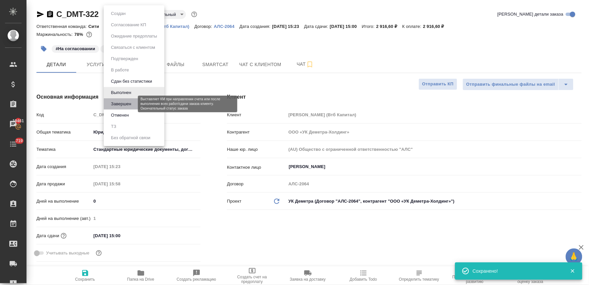
click at [127, 105] on button "Завершен" at bounding box center [121, 103] width 24 height 7
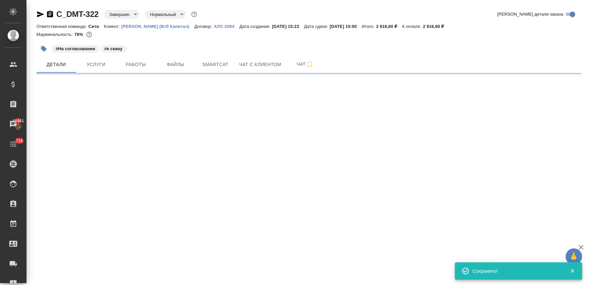
select select "RU"
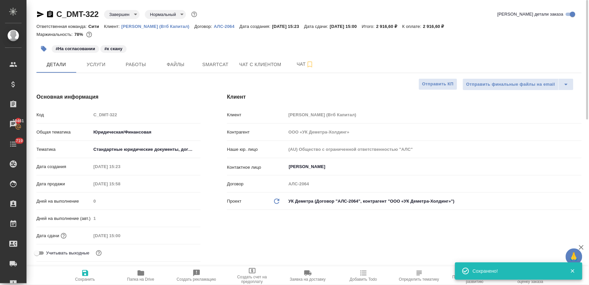
type textarea "x"
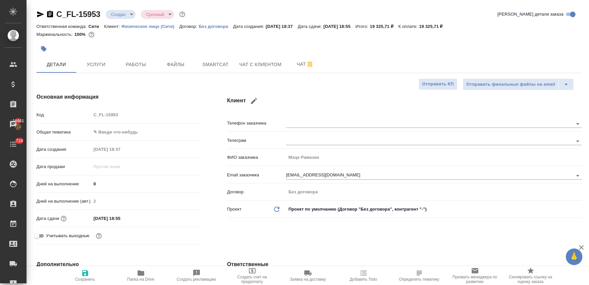
select select "RU"
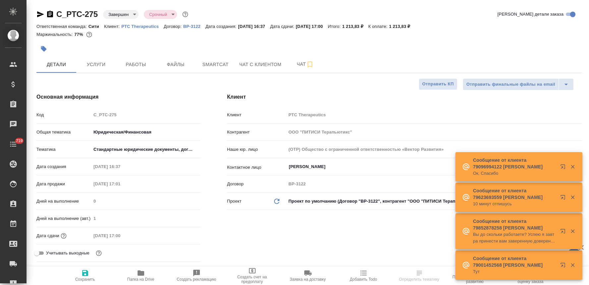
select select "RU"
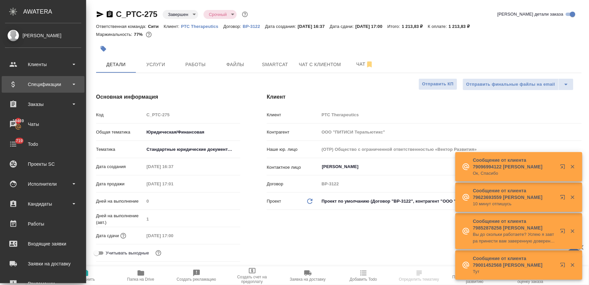
click at [46, 81] on div "Спецификации" at bounding box center [43, 84] width 76 height 10
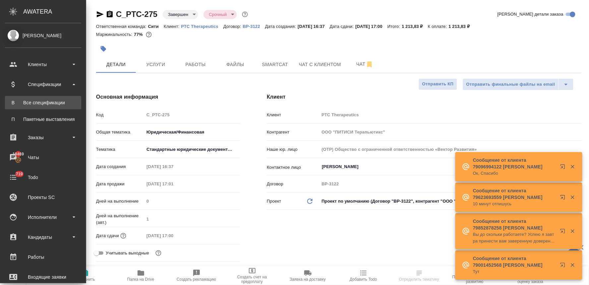
click at [50, 101] on div "Все спецификации" at bounding box center [43, 102] width 70 height 7
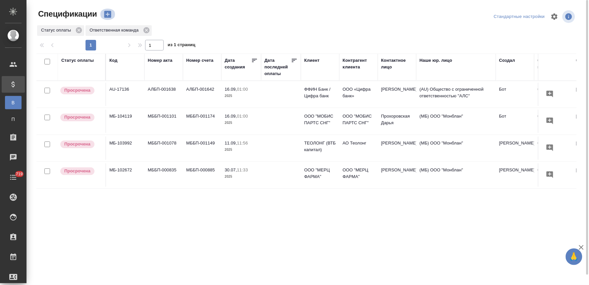
click at [107, 15] on icon "button" at bounding box center [107, 14] width 7 height 7
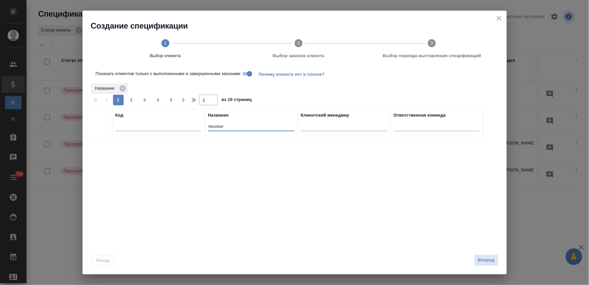
drag, startPoint x: 227, startPoint y: 125, endPoint x: 197, endPoint y: 128, distance: 30.7
click at [197, 128] on tr "Код Название теолонг Клиентский менеджер Ответственная команда" at bounding box center [287, 123] width 393 height 31
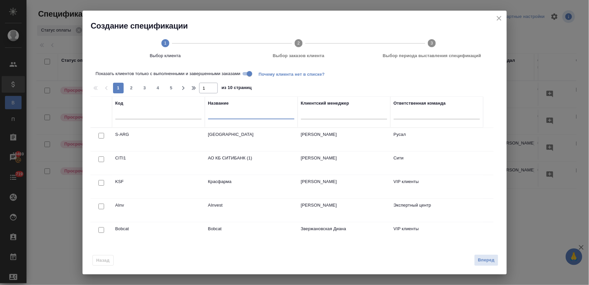
click at [183, 112] on input "text" at bounding box center [158, 115] width 86 height 8
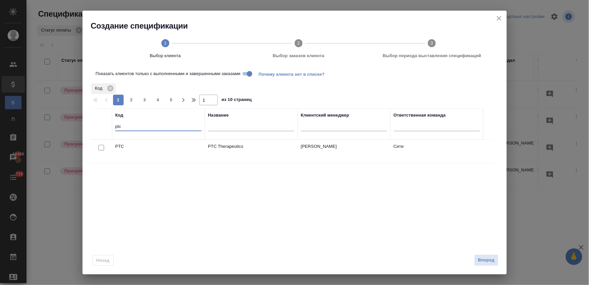
type input "ptc"
click at [100, 148] on input "checkbox" at bounding box center [102, 148] width 6 height 6
checkbox input "true"
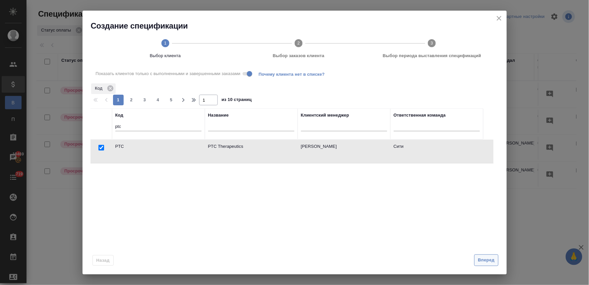
click at [490, 264] on span "Вперед" at bounding box center [486, 260] width 17 height 8
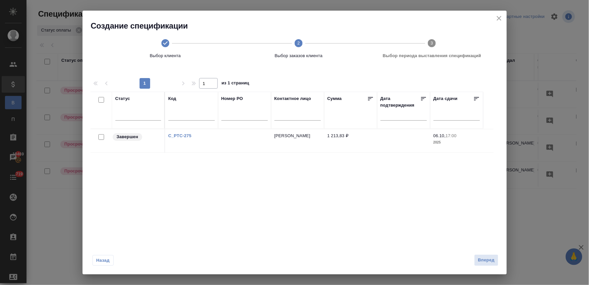
click at [100, 136] on input "checkbox" at bounding box center [102, 137] width 6 height 6
checkbox input "true"
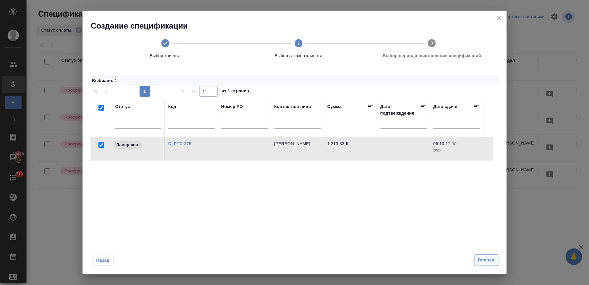
click at [484, 261] on span "Вперед" at bounding box center [486, 260] width 17 height 8
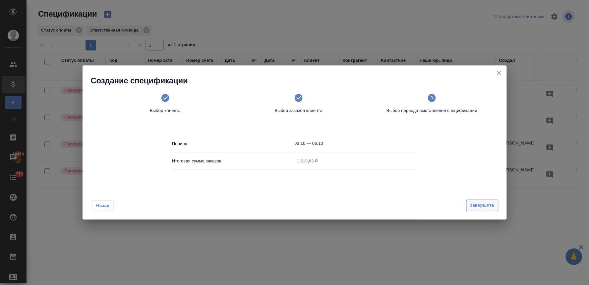
click at [479, 203] on span "Завершить" at bounding box center [482, 205] width 25 height 8
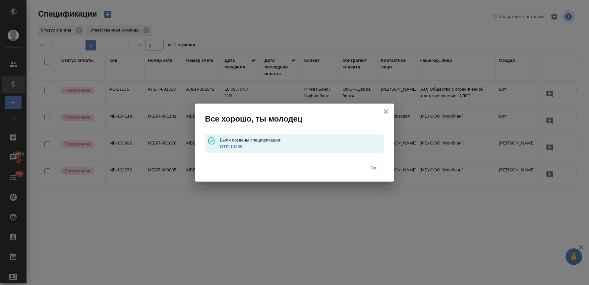
click at [233, 147] on link "OTP-13239" at bounding box center [231, 146] width 23 height 5
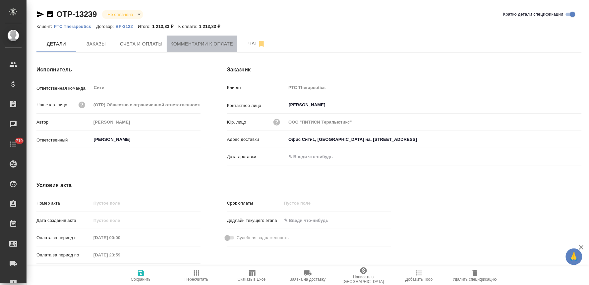
click at [203, 47] on span "Комментарии к оплате" at bounding box center [202, 44] width 63 height 8
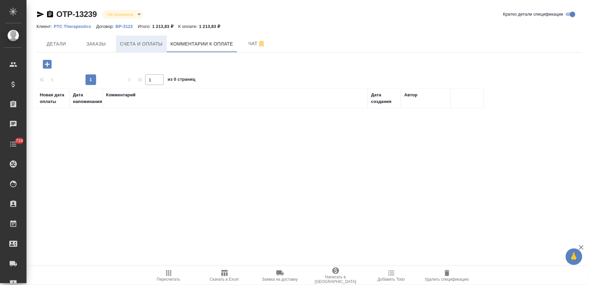
click at [144, 42] on span "Счета и оплаты" at bounding box center [141, 44] width 43 height 8
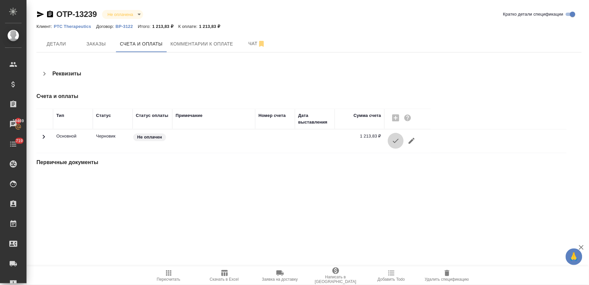
click at [396, 143] on icon "button" at bounding box center [396, 141] width 8 height 8
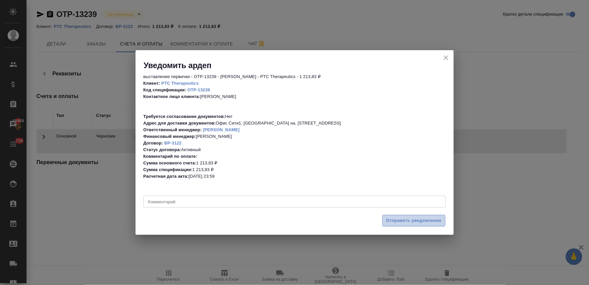
click at [399, 219] on span "Отправить уведомление" at bounding box center [414, 221] width 56 height 8
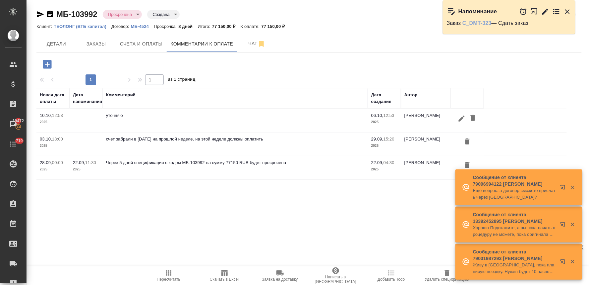
click at [480, 23] on link "C_DMT-323" at bounding box center [477, 23] width 29 height 6
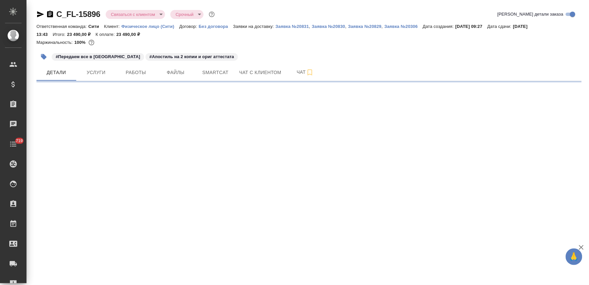
select select "RU"
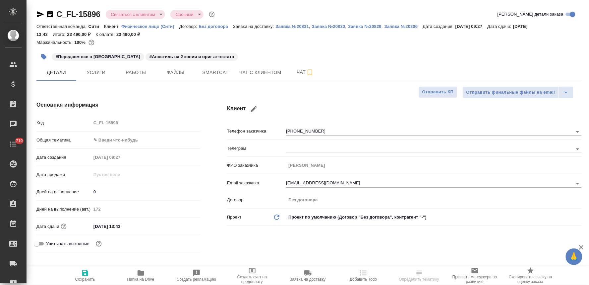
type textarea "x"
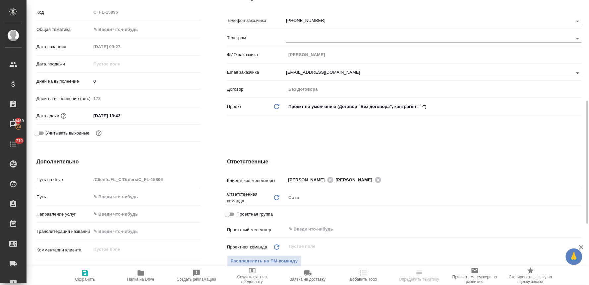
scroll to position [184, 0]
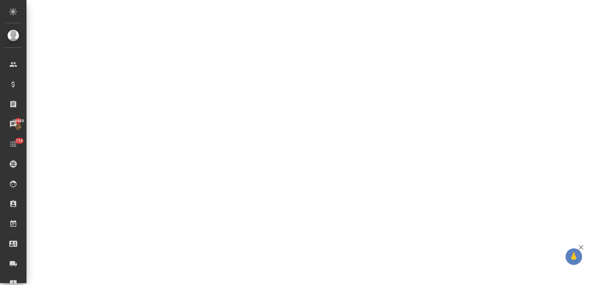
select select "RU"
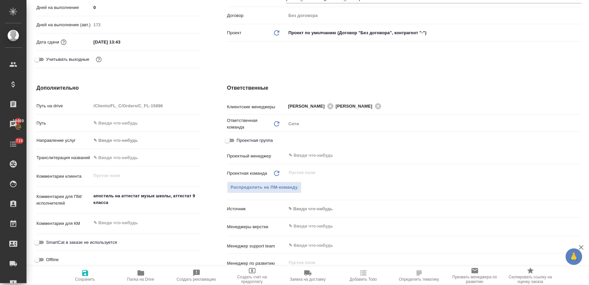
type textarea "x"
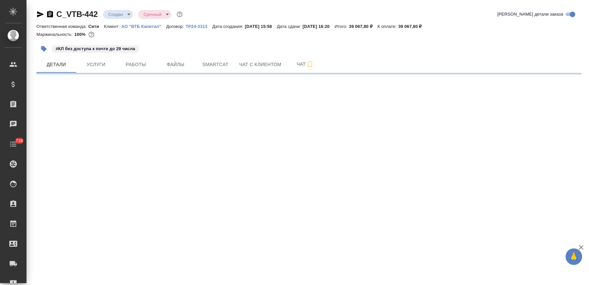
select select "RU"
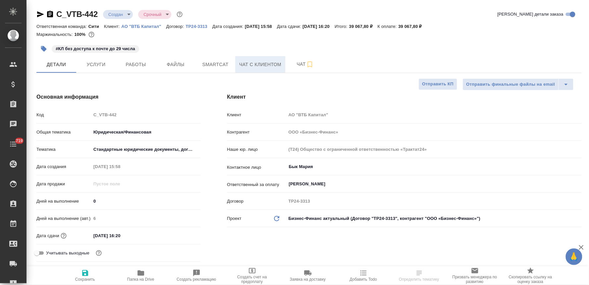
type textarea "x"
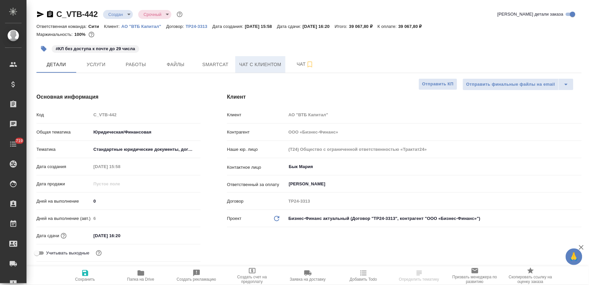
type textarea "x"
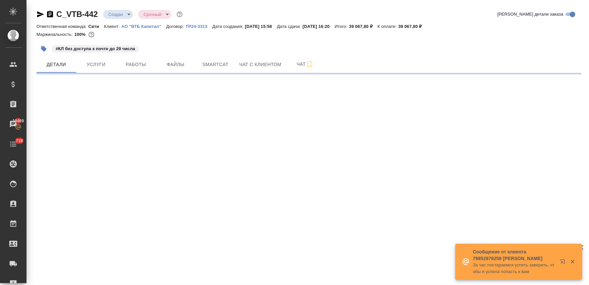
select select "RU"
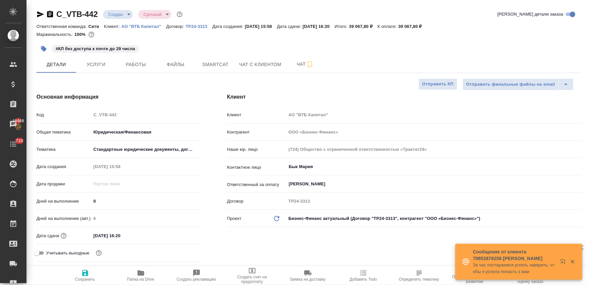
type textarea "x"
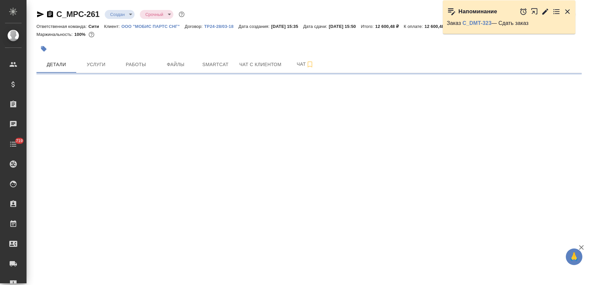
select select "RU"
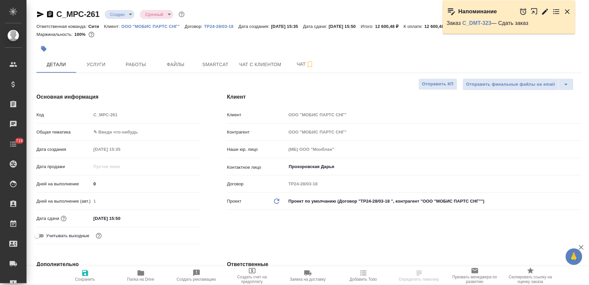
type textarea "x"
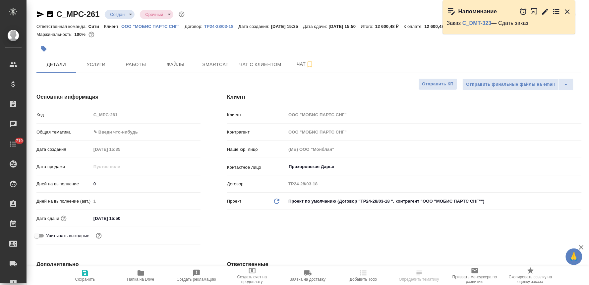
type textarea "x"
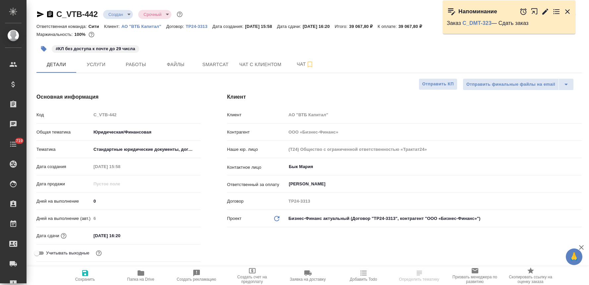
select select "RU"
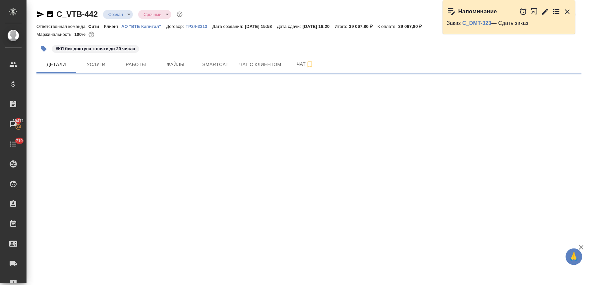
select select "RU"
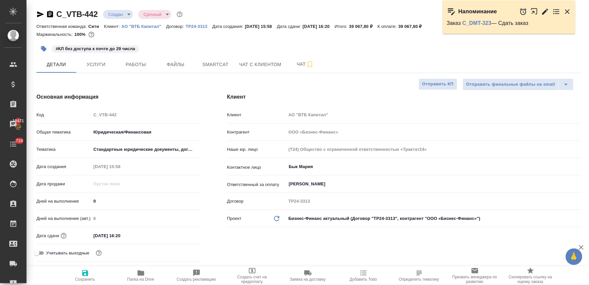
type textarea "x"
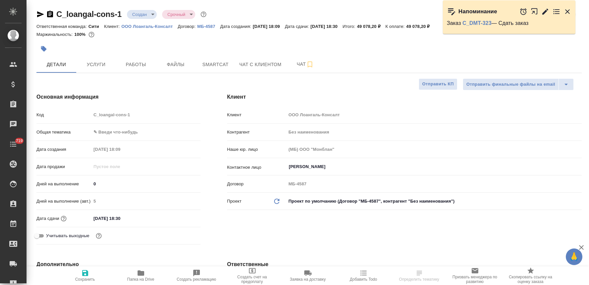
select select "RU"
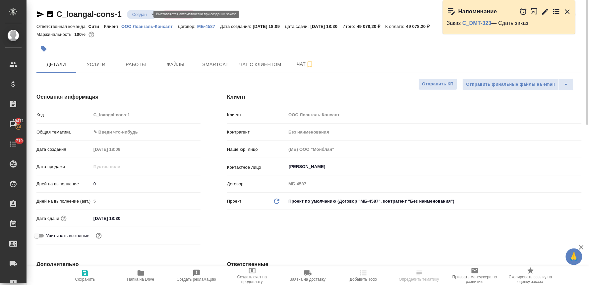
click at [136, 15] on body "🙏 .cls-1 fill:#fff; AWATERA [PERSON_NAME] Спецификации Заказы 19471 Чаты 719 To…" at bounding box center [294, 142] width 589 height 285
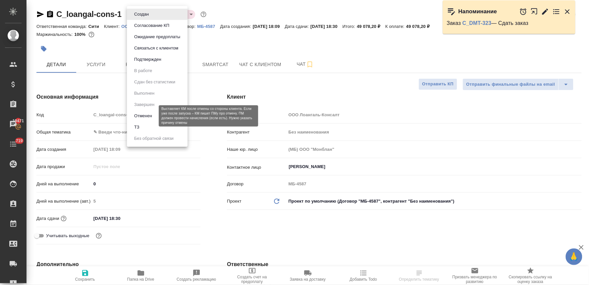
click at [141, 115] on button "Отменен" at bounding box center [143, 115] width 22 height 7
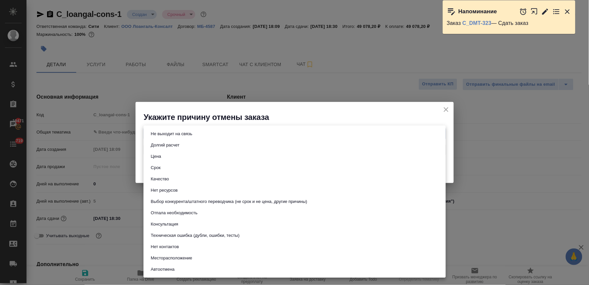
click at [266, 136] on body "🙏 .cls-1 fill:#fff; AWATERA Lyamina Nadezhda Клиенты Спецификации Заказы 19471 …" at bounding box center [294, 142] width 589 height 285
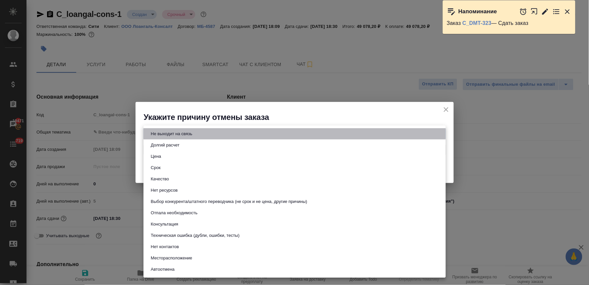
click at [261, 138] on li "Не выходит на связь" at bounding box center [295, 133] width 303 height 11
type input "stopContacting"
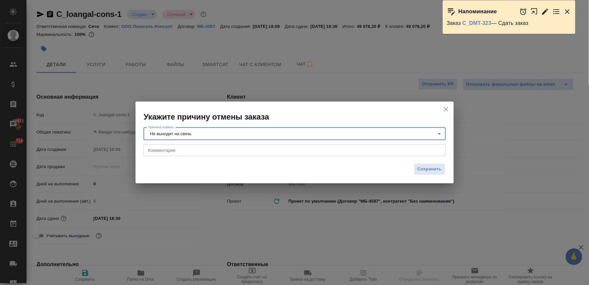
click at [332, 154] on div "x Комментарии" at bounding box center [295, 150] width 303 height 12
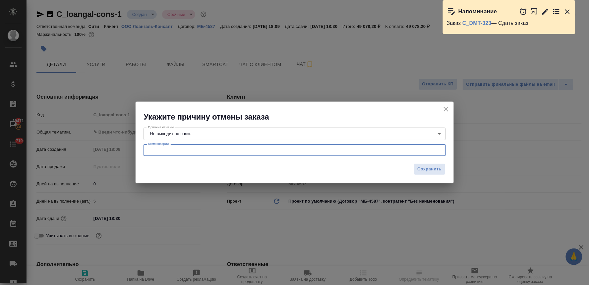
type textarea "-"
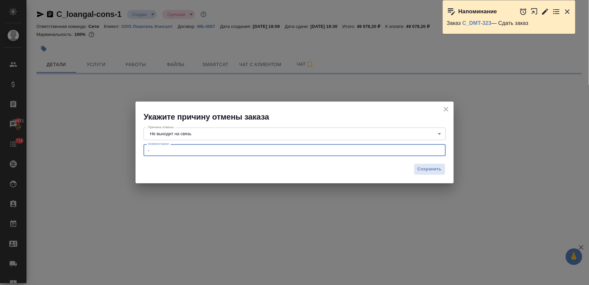
select select "RU"
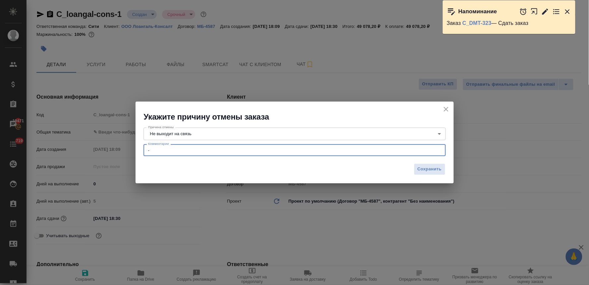
type textarea "x"
type textarea "-"
click at [434, 167] on span "Сохранить" at bounding box center [430, 169] width 24 height 8
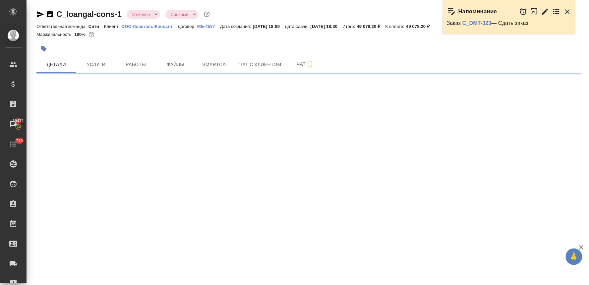
select select "RU"
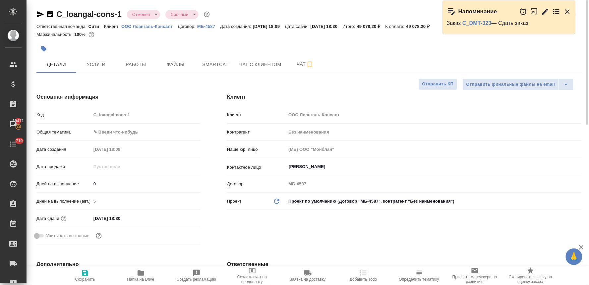
type textarea "x"
click at [475, 21] on link "C_DMT-323" at bounding box center [477, 23] width 29 height 6
type textarea "x"
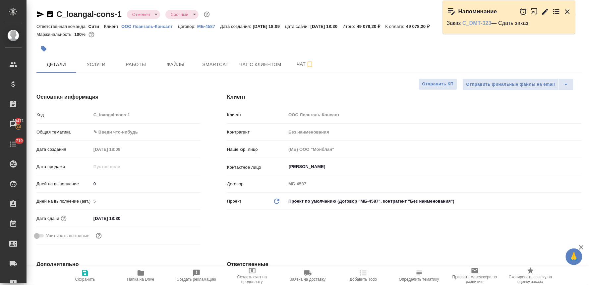
type textarea "x"
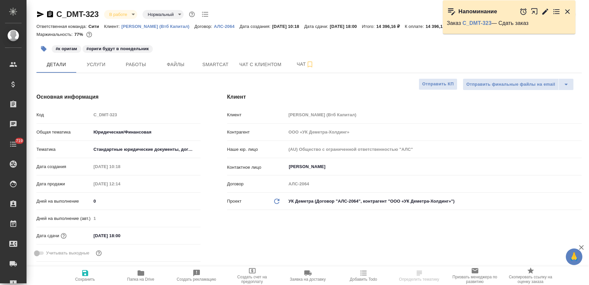
select select "RU"
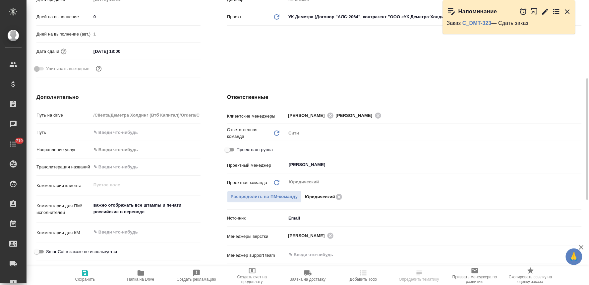
scroll to position [147, 0]
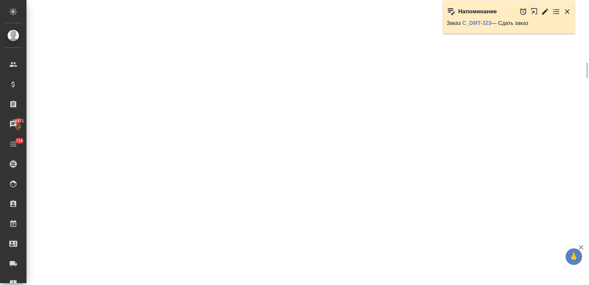
select select "RU"
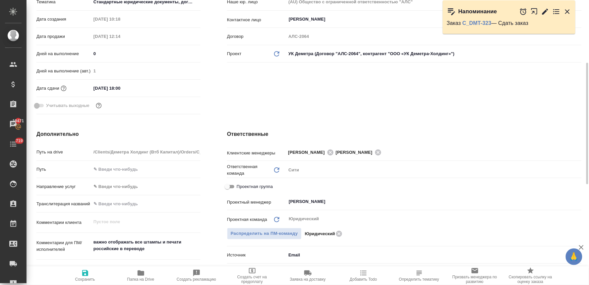
type textarea "x"
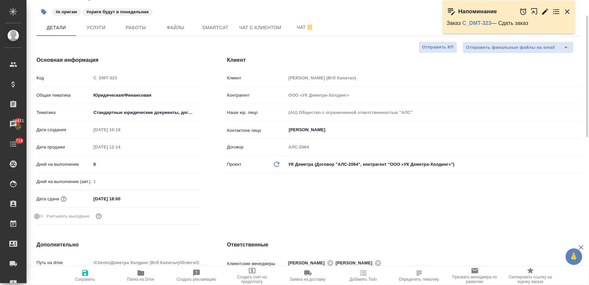
scroll to position [0, 0]
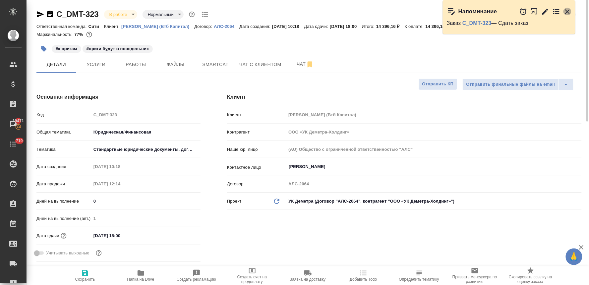
click at [568, 10] on icon "button" at bounding box center [568, 12] width 8 height 8
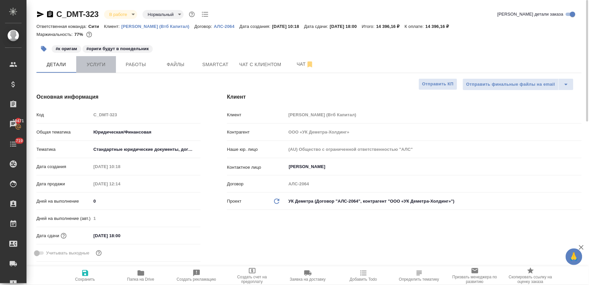
click at [94, 64] on span "Услуги" at bounding box center [96, 64] width 32 height 8
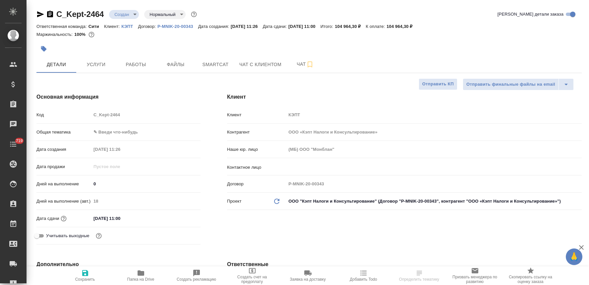
select select "RU"
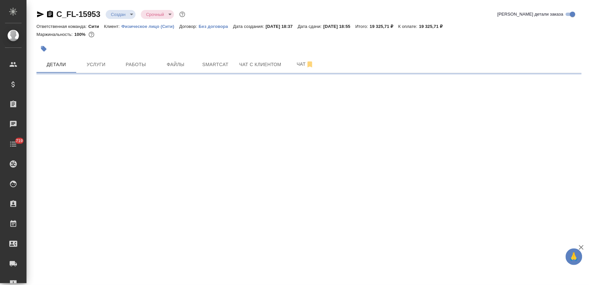
select select "RU"
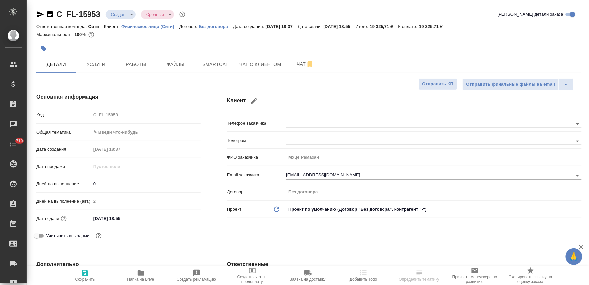
type textarea "x"
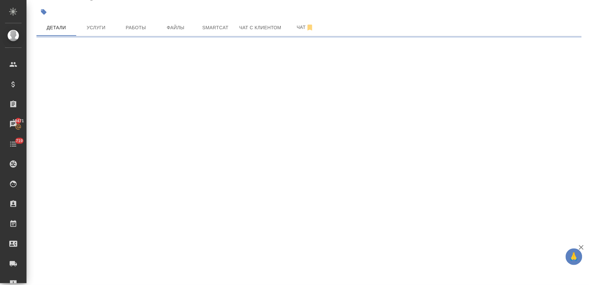
select select "RU"
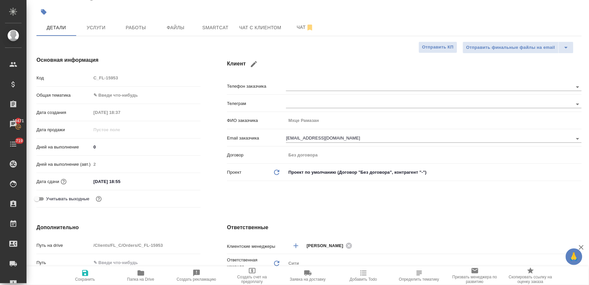
type textarea "x"
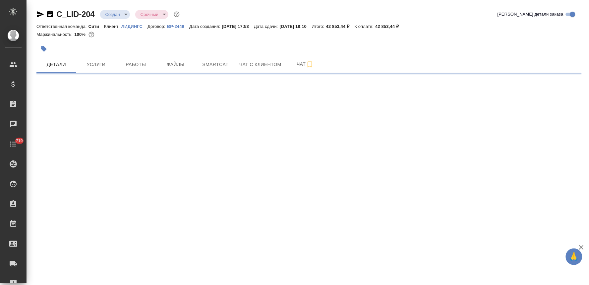
select select "RU"
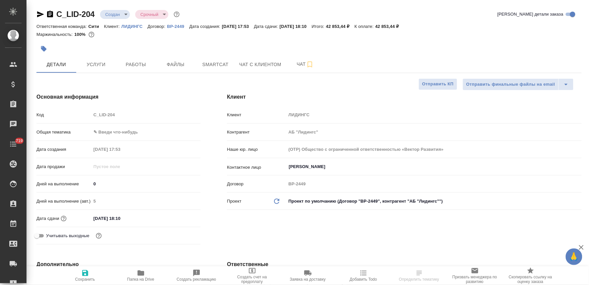
type textarea "x"
click at [83, 117] on div "Код C_LID-204" at bounding box center [118, 115] width 164 height 12
type textarea "x"
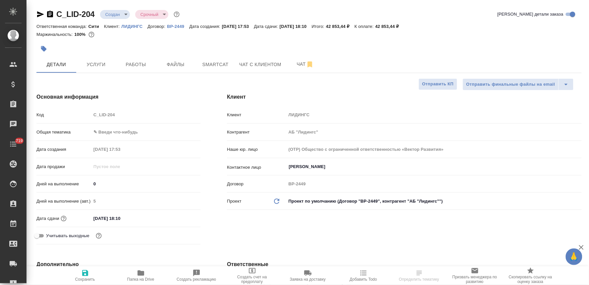
type textarea "x"
select select "RU"
type textarea "x"
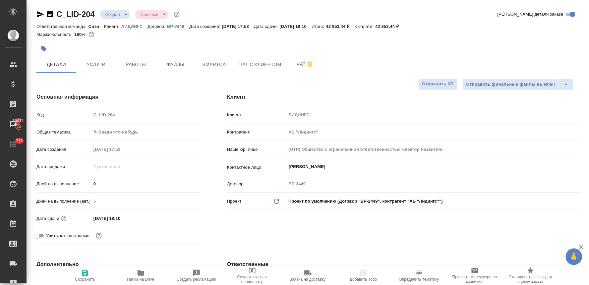
type textarea "x"
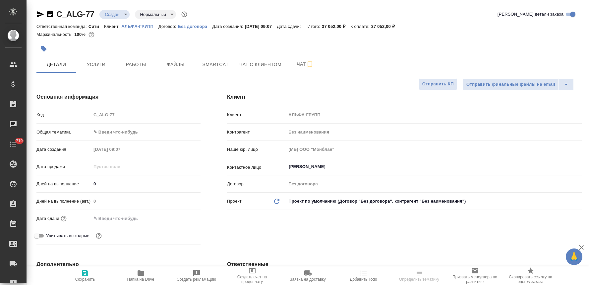
select select "RU"
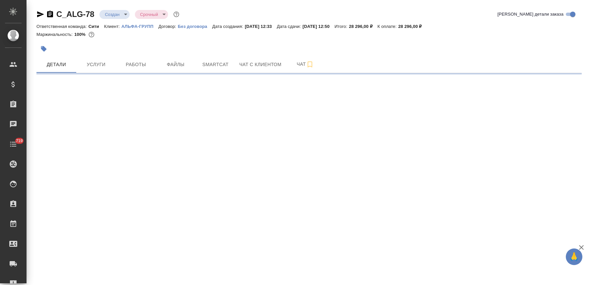
select select "RU"
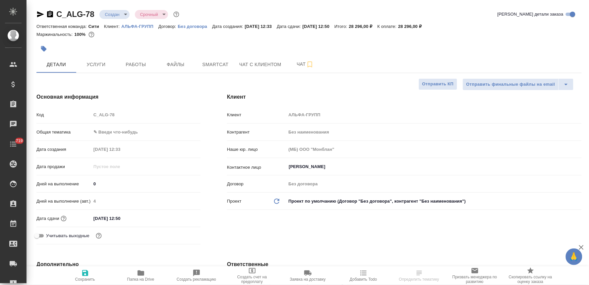
type textarea "x"
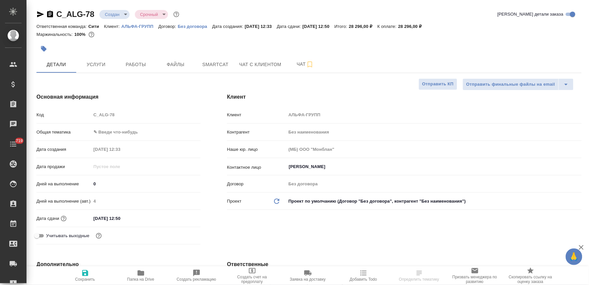
type textarea "x"
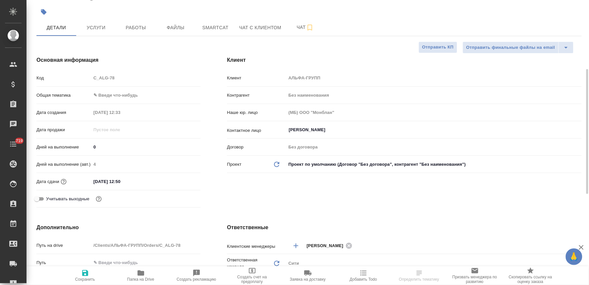
scroll to position [110, 0]
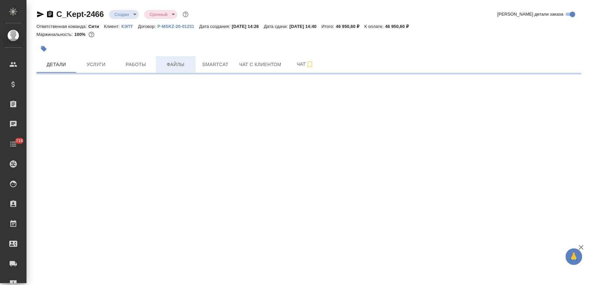
select select "RU"
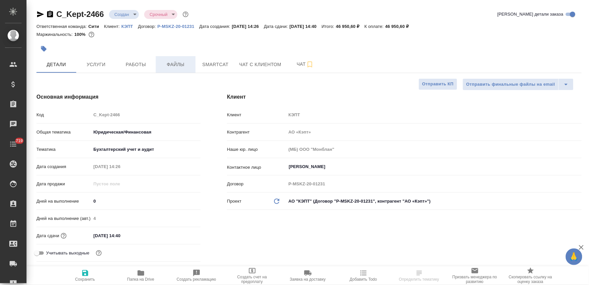
type textarea "x"
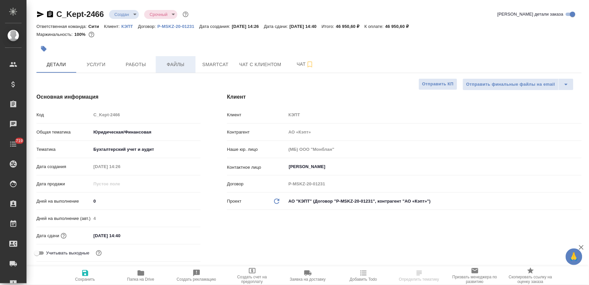
type textarea "x"
select select "RU"
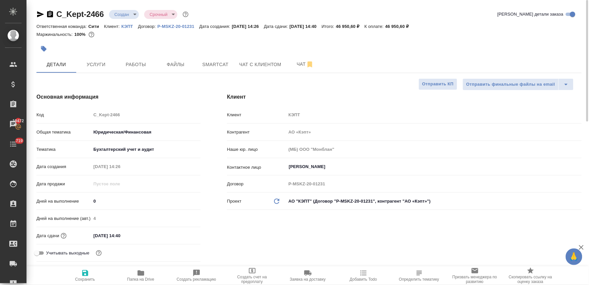
type textarea "x"
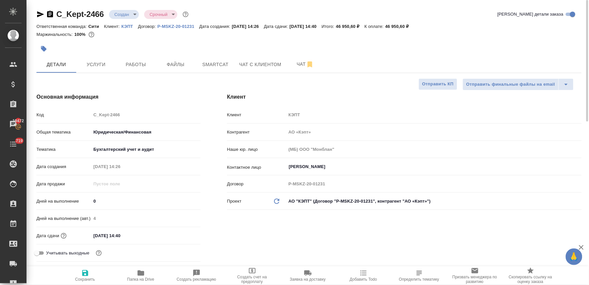
type textarea "x"
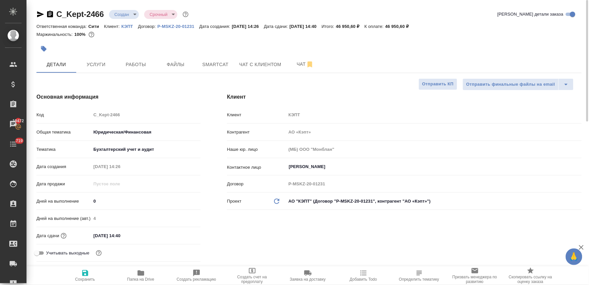
type textarea "x"
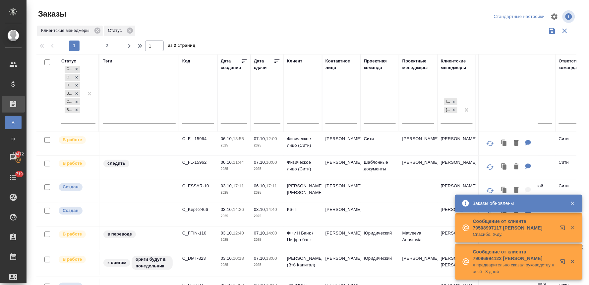
scroll to position [110, 0]
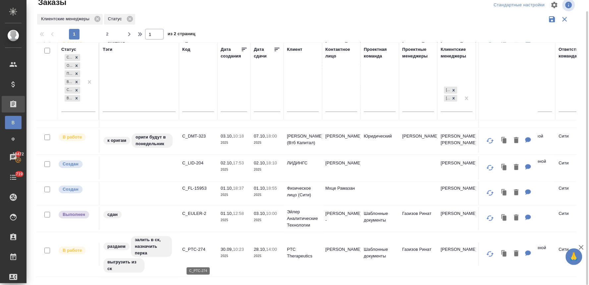
click at [193, 252] on p "C_PTC-274" at bounding box center [198, 249] width 32 height 7
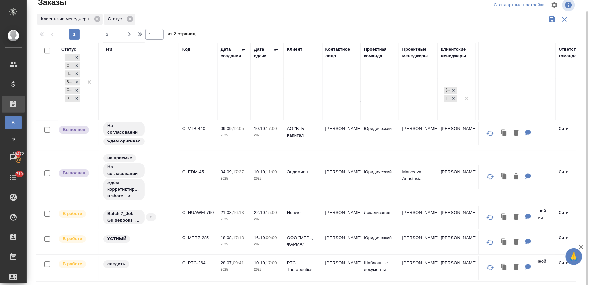
scroll to position [620, 0]
click at [105, 32] on span "2" at bounding box center [107, 34] width 11 height 7
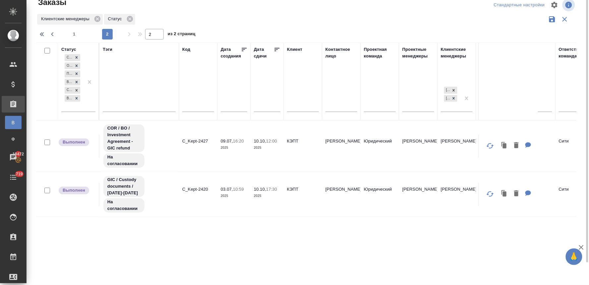
scroll to position [0, 0]
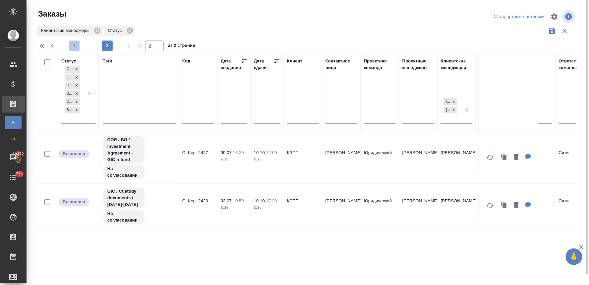
click at [74, 43] on span "1" at bounding box center [74, 45] width 11 height 7
type input "1"
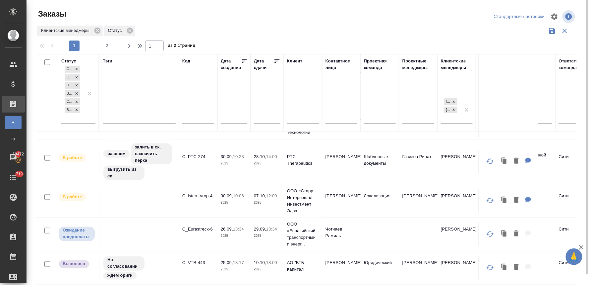
scroll to position [251, 0]
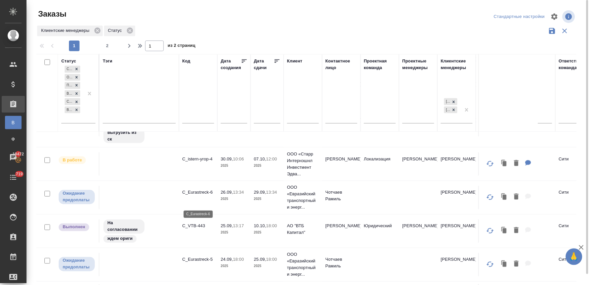
click at [206, 196] on p "C_Eurastreck-6" at bounding box center [198, 192] width 32 height 7
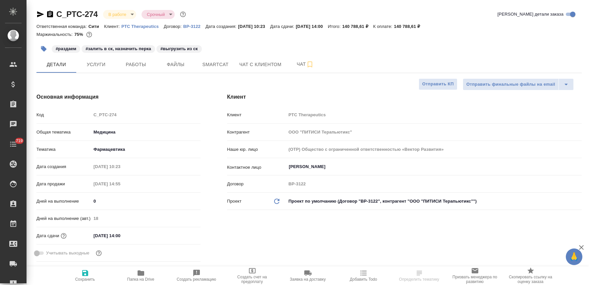
select select "RU"
click at [99, 59] on button "Услуги" at bounding box center [96, 64] width 40 height 17
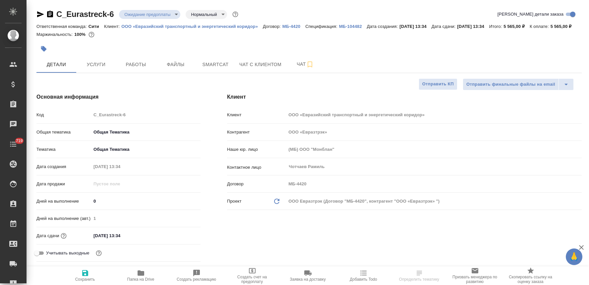
select select "RU"
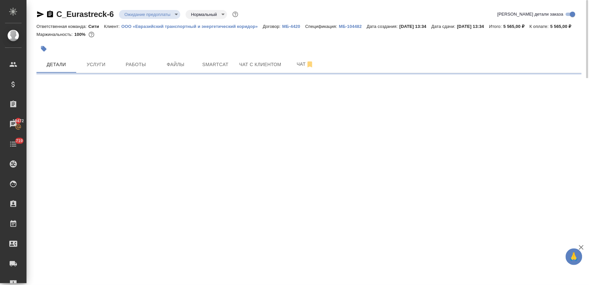
select select "RU"
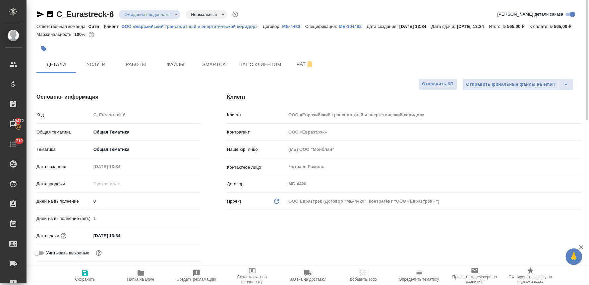
type textarea "x"
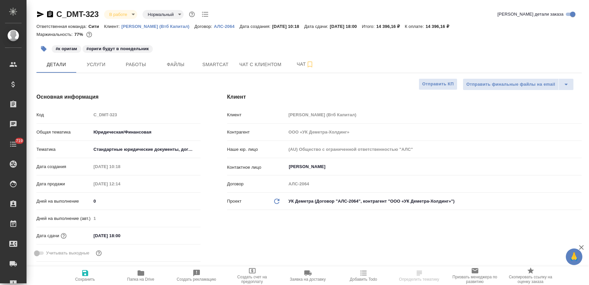
select select "RU"
click at [38, 12] on icon "button" at bounding box center [40, 14] width 7 height 6
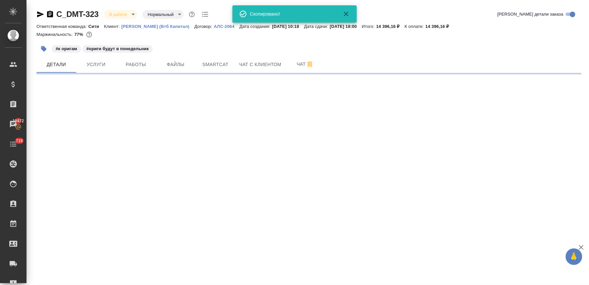
select select "RU"
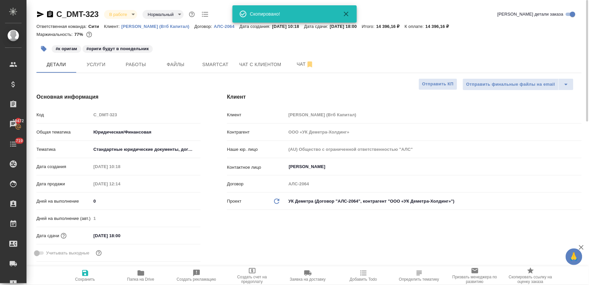
type textarea "x"
click at [354, 237] on div "Клиент Клиент Деметра Холдинг (Втб Капитал) Контрагент ООО «УК Деметра-Холдинг»…" at bounding box center [404, 179] width 381 height 198
click at [301, 64] on span "Чат" at bounding box center [306, 64] width 32 height 8
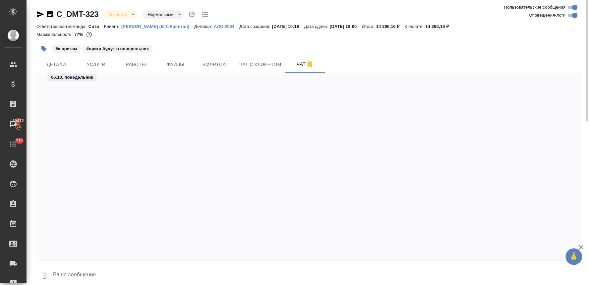
scroll to position [1952, 0]
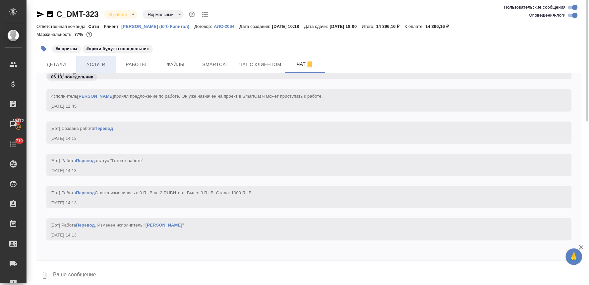
click at [94, 63] on span "Услуги" at bounding box center [96, 64] width 32 height 8
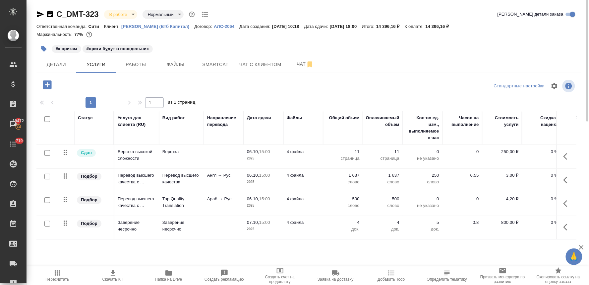
click at [573, 54] on div "#к оригам #ориги будут в понедельник" at bounding box center [309, 48] width 546 height 15
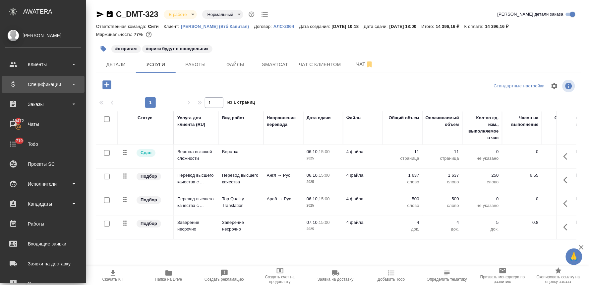
click at [40, 85] on div "Спецификации" at bounding box center [43, 84] width 76 height 10
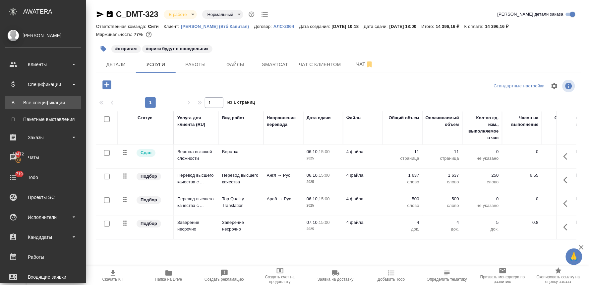
click at [40, 103] on div "Все спецификации" at bounding box center [43, 102] width 70 height 7
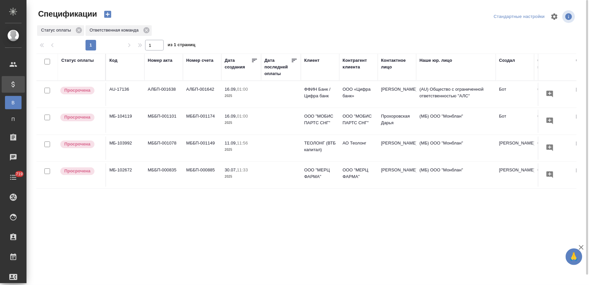
click at [191, 85] on td "АЛБП-001642" at bounding box center [202, 94] width 38 height 23
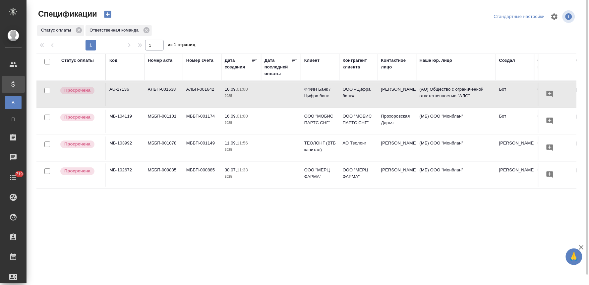
click at [191, 85] on td "АЛБП-001642" at bounding box center [202, 94] width 38 height 23
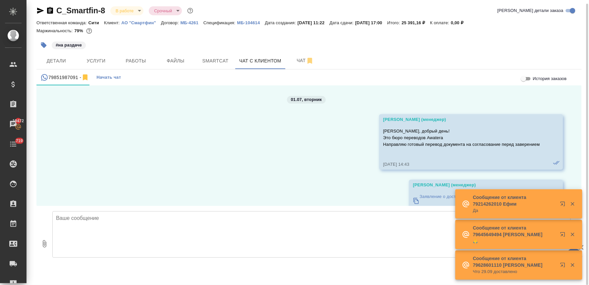
scroll to position [4053, 0]
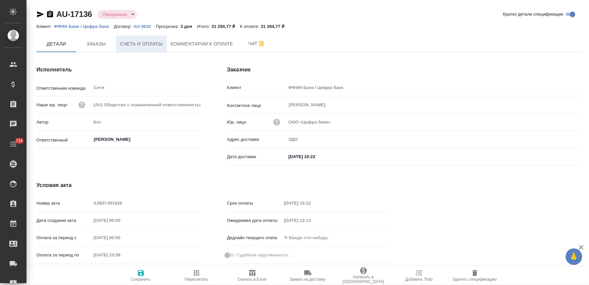
click at [135, 47] on span "Счета и оплаты" at bounding box center [141, 44] width 43 height 8
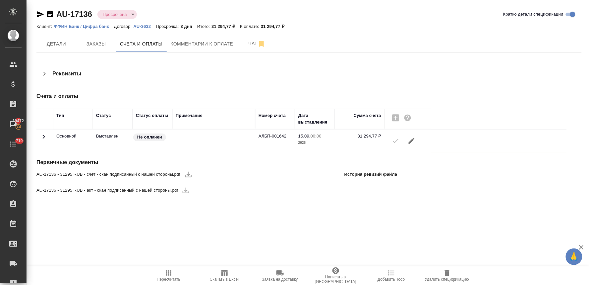
click at [188, 173] on icon "button" at bounding box center [188, 174] width 8 height 8
click at [187, 190] on icon "button" at bounding box center [186, 190] width 8 height 8
click at [216, 223] on div ".cls-1 fill:#fff; AWATERA [PERSON_NAME] Спецификации Заказы 19473 Чаты 719 Todo…" at bounding box center [294, 142] width 589 height 285
click at [94, 43] on span "Заказы" at bounding box center [96, 44] width 32 height 8
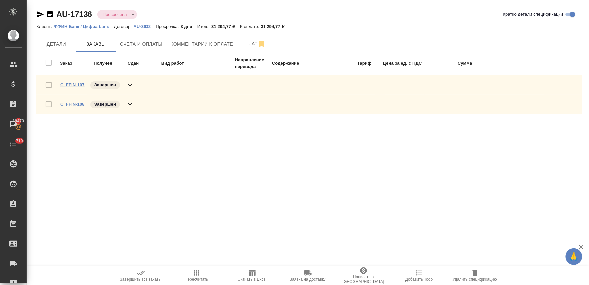
click at [73, 85] on link "C_FFIN-107" at bounding box center [72, 84] width 24 height 5
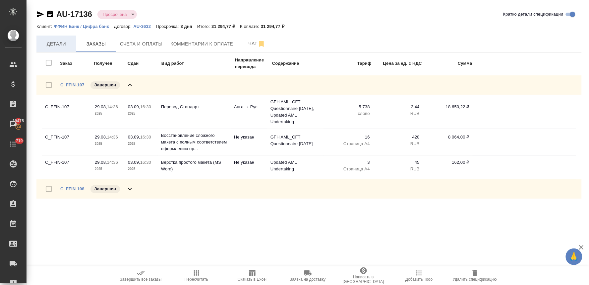
click at [53, 43] on span "Детали" at bounding box center [56, 44] width 32 height 8
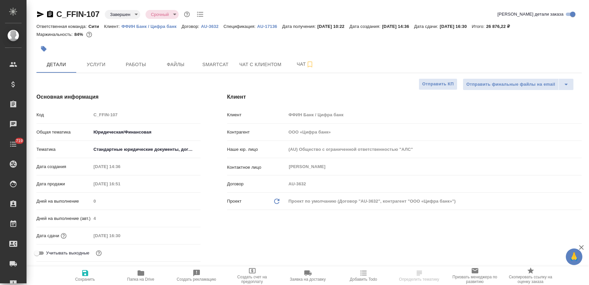
select select "RU"
